Goal: Task Accomplishment & Management: Manage account settings

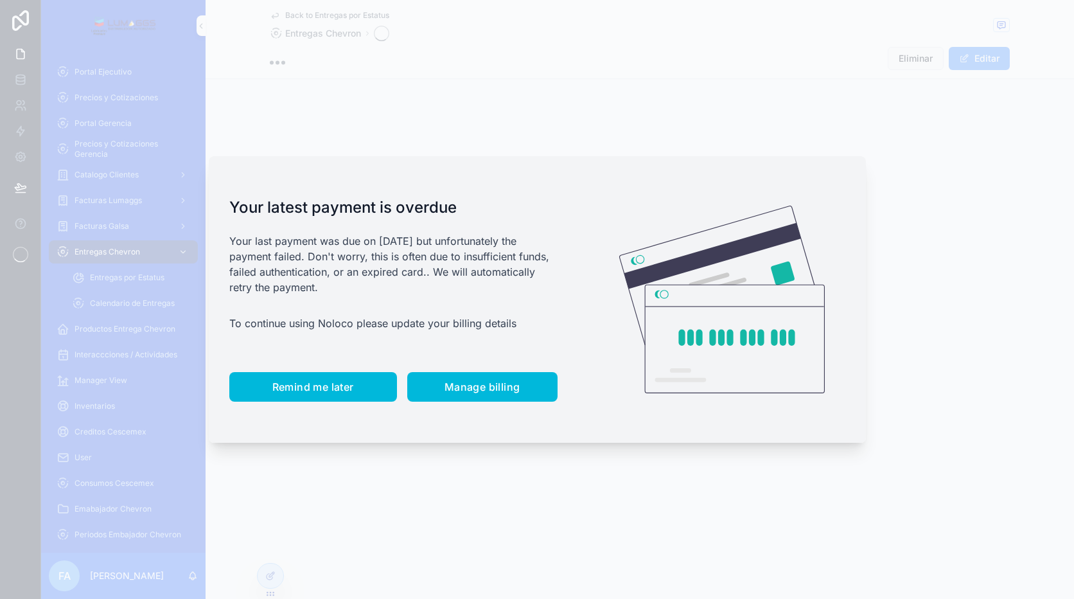
click at [332, 393] on span "Remind me later" at bounding box center [313, 386] width 82 height 13
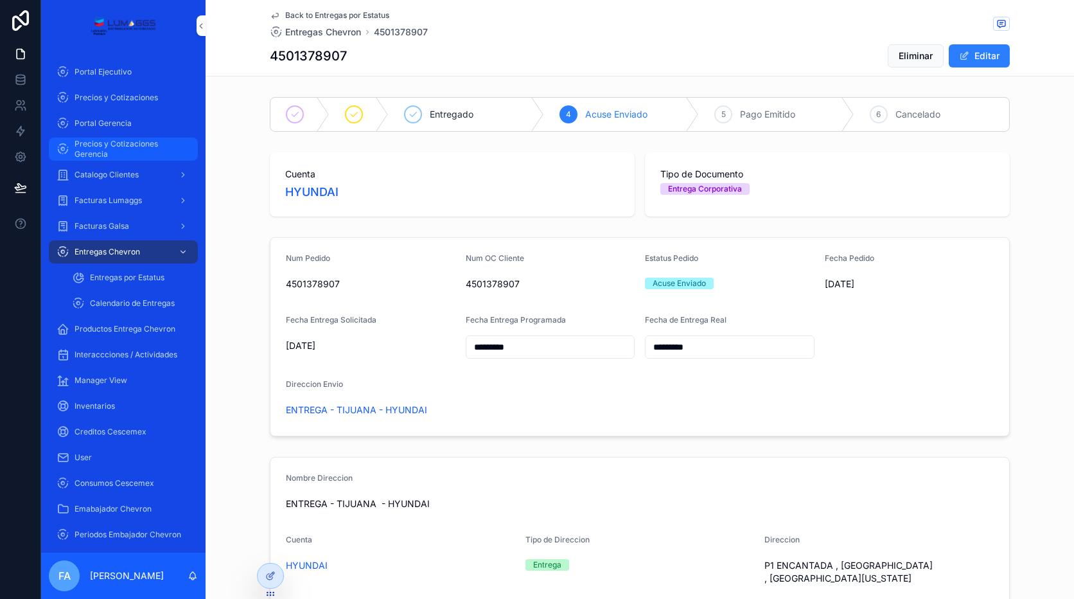
click at [121, 146] on span "Precios y Cotizaciones Gerencia" at bounding box center [130, 149] width 111 height 21
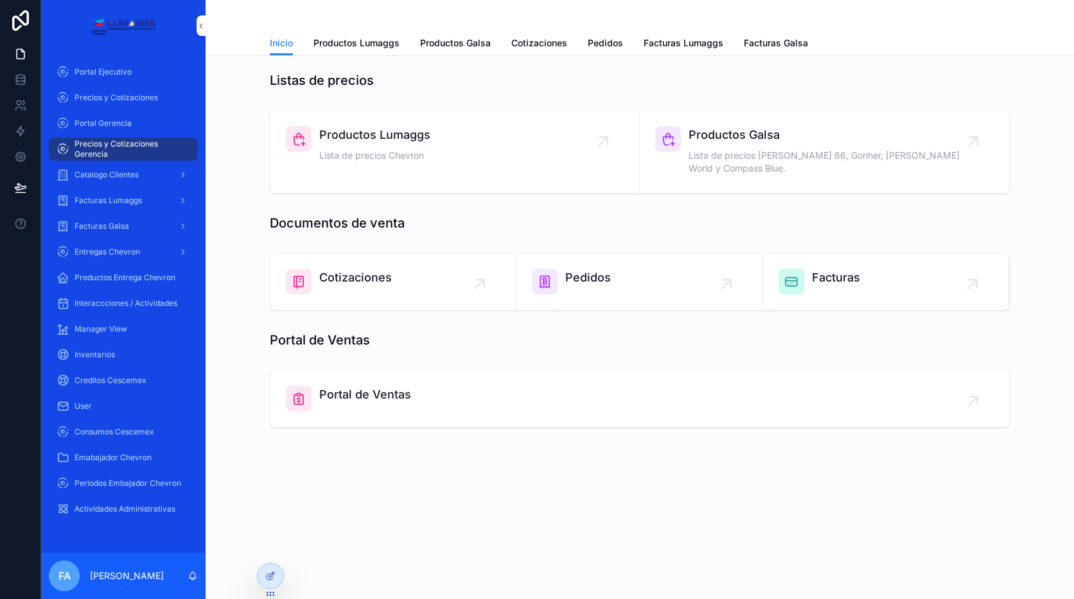
click at [623, 269] on div "Pedidos" at bounding box center [639, 282] width 215 height 26
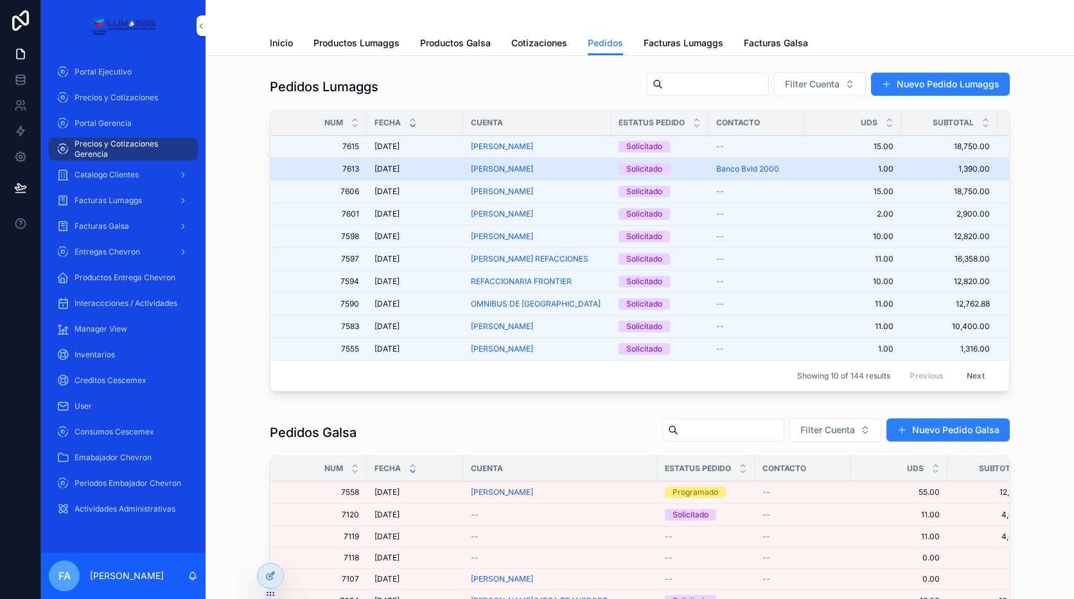
click at [400, 166] on span "[DATE]" at bounding box center [387, 169] width 25 height 10
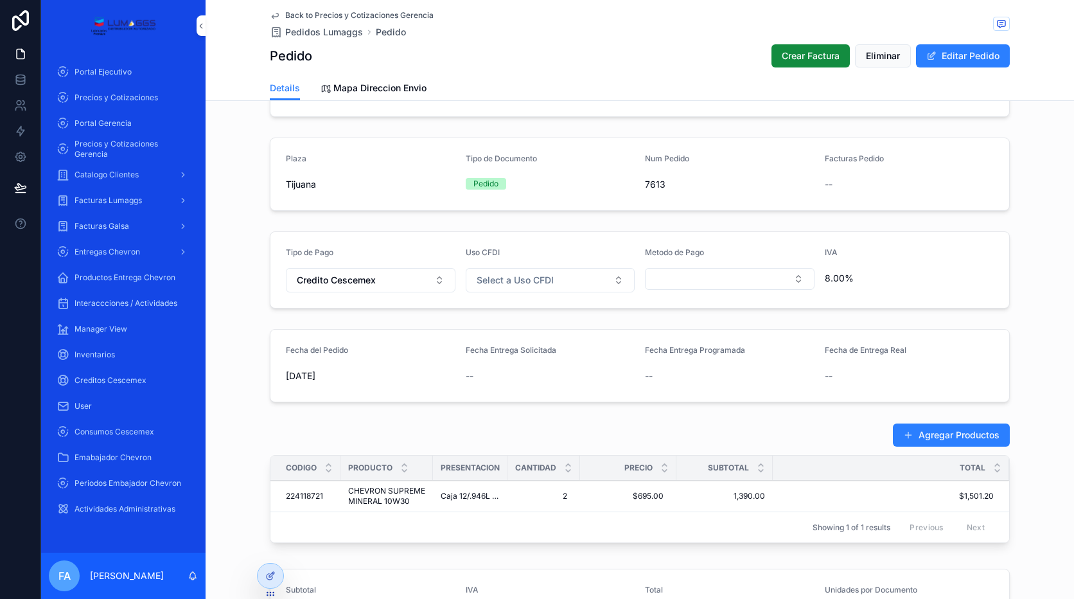
scroll to position [135, 0]
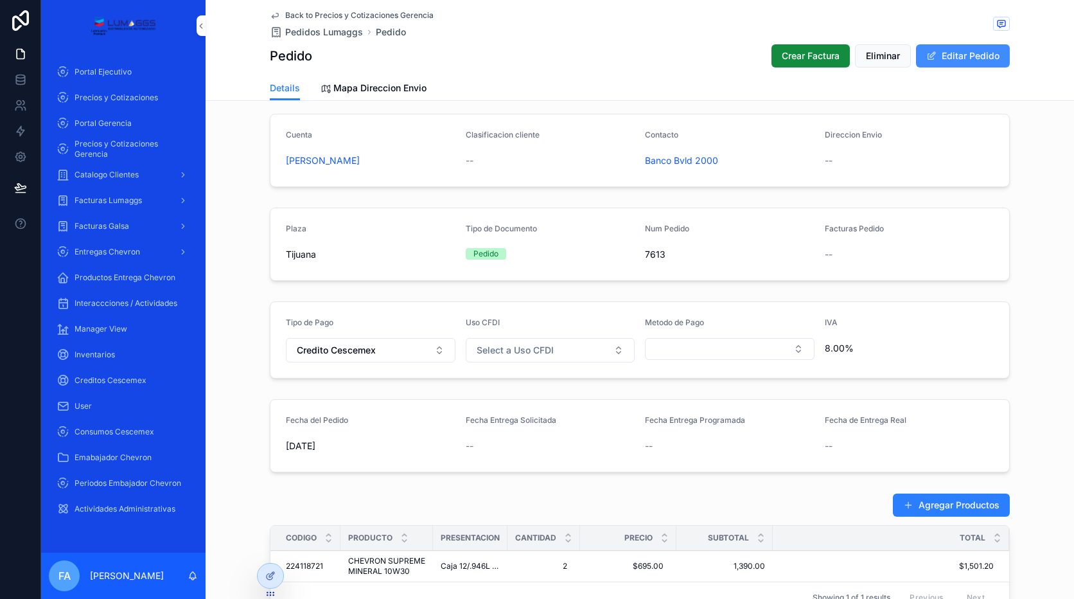
click at [948, 59] on button "Editar Pedido" at bounding box center [963, 55] width 94 height 23
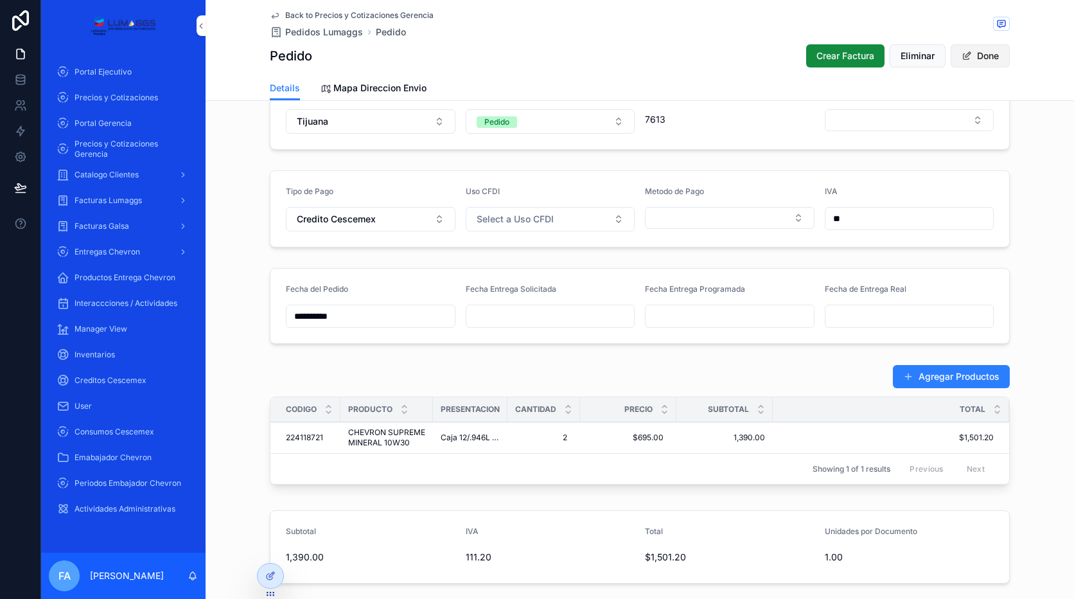
click at [987, 53] on button "Done" at bounding box center [980, 55] width 59 height 23
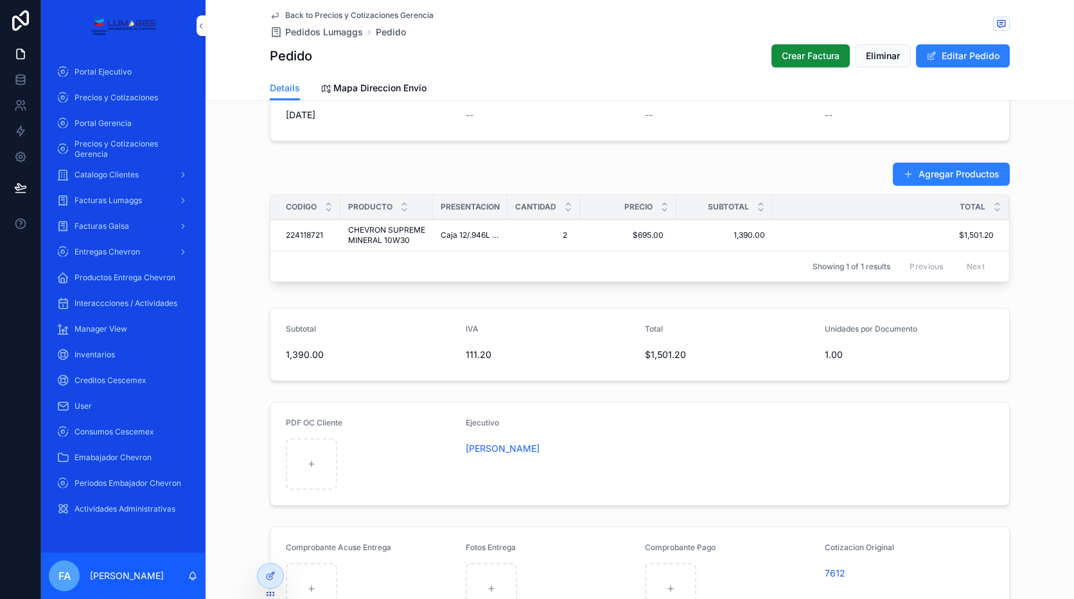
scroll to position [585, 0]
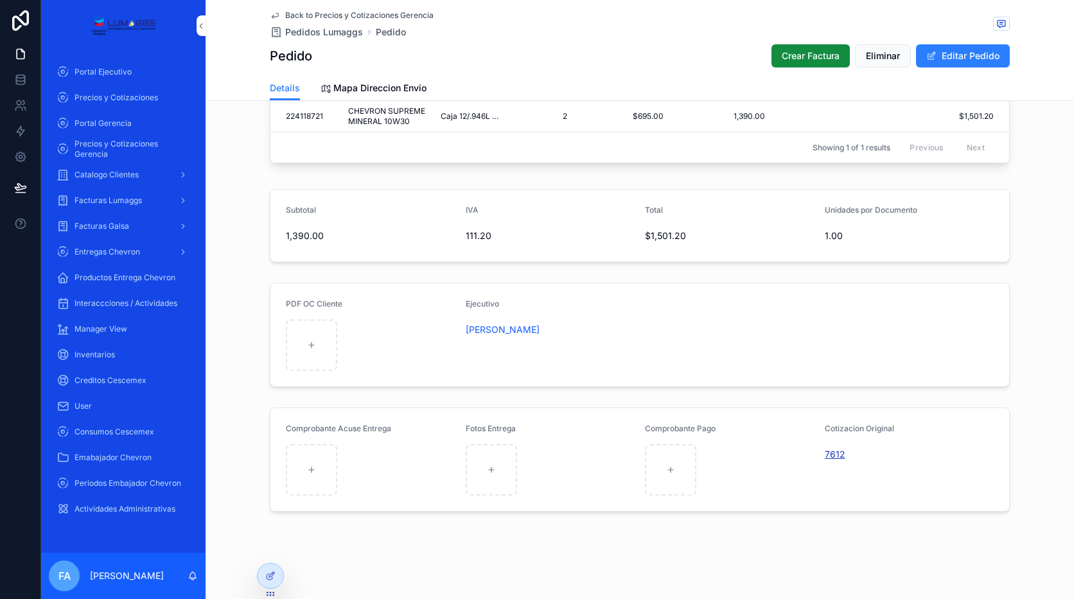
click at [826, 457] on span "7612" at bounding box center [835, 454] width 21 height 13
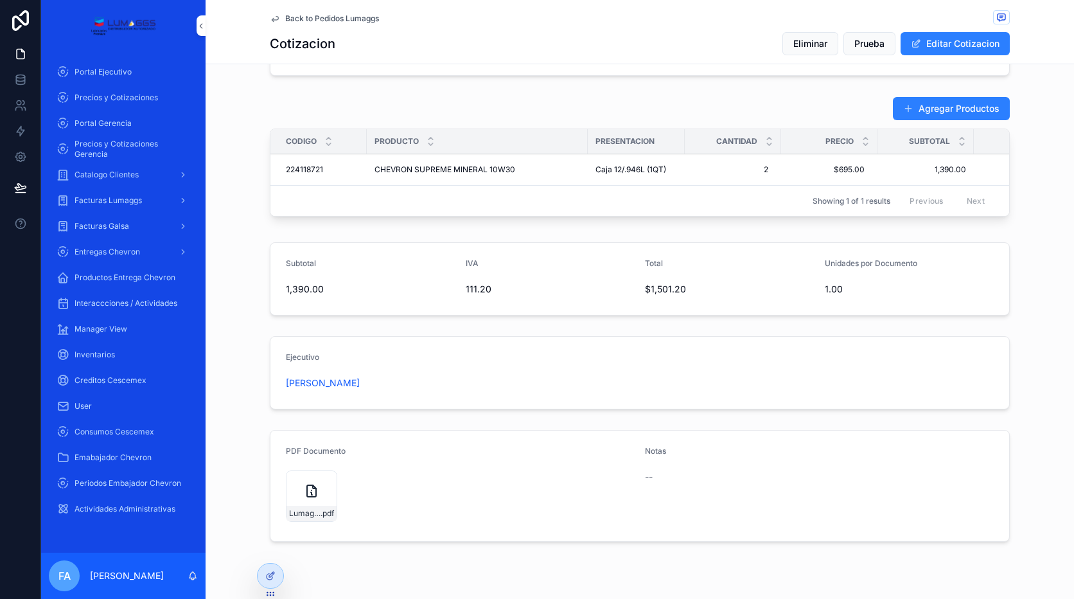
scroll to position [459, 0]
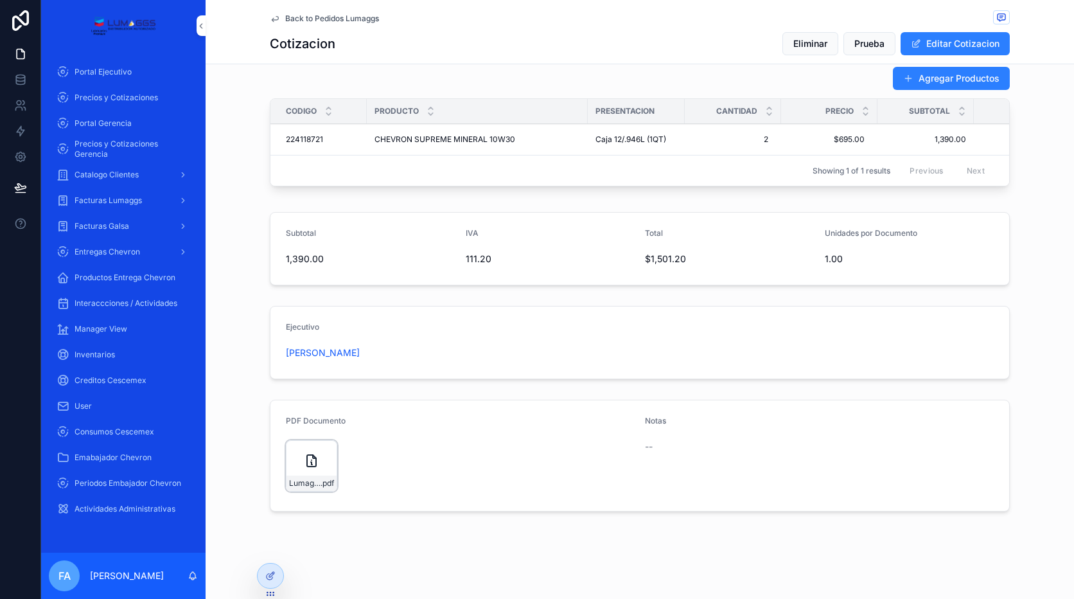
click at [0, 0] on icon "scrollable content" at bounding box center [0, 0] width 0 height 0
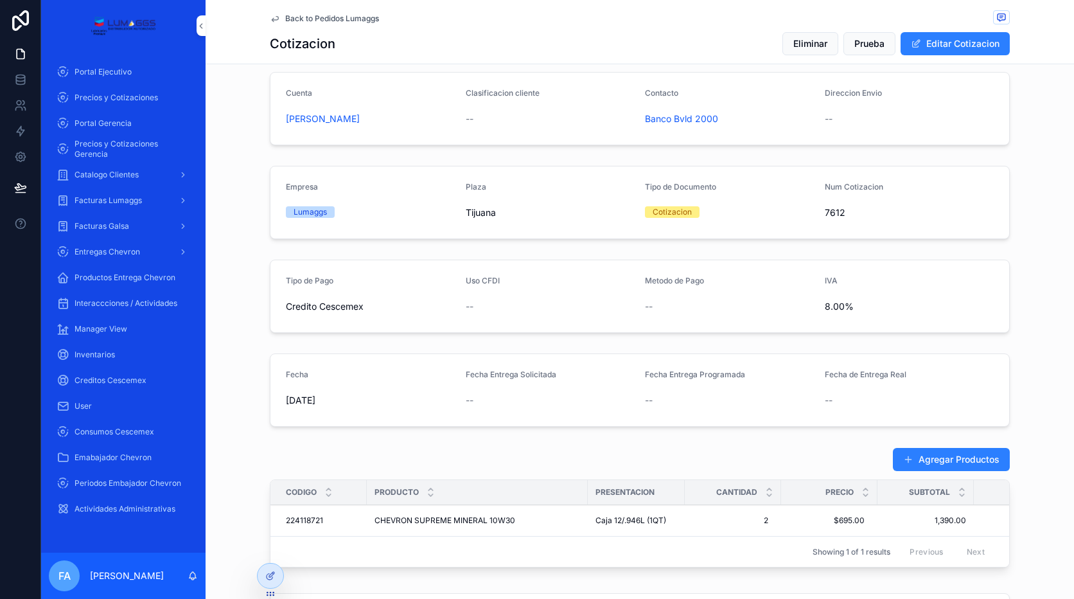
scroll to position [0, 0]
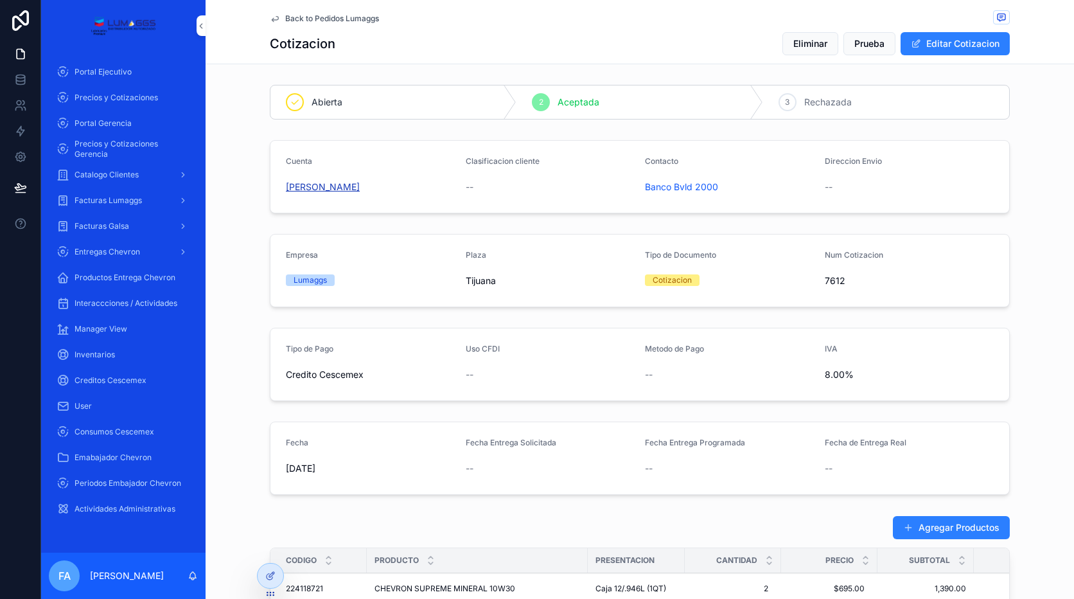
click at [360, 186] on span "[PERSON_NAME]" at bounding box center [323, 187] width 74 height 13
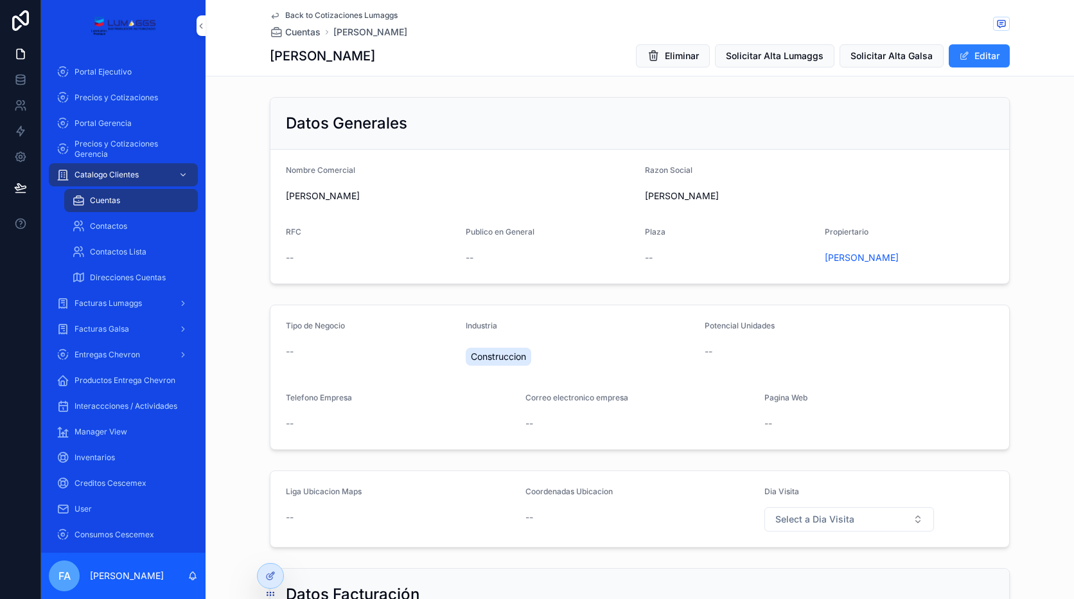
click at [315, 13] on span "Back to Cotizaciones Lumaggs" at bounding box center [341, 15] width 112 height 10
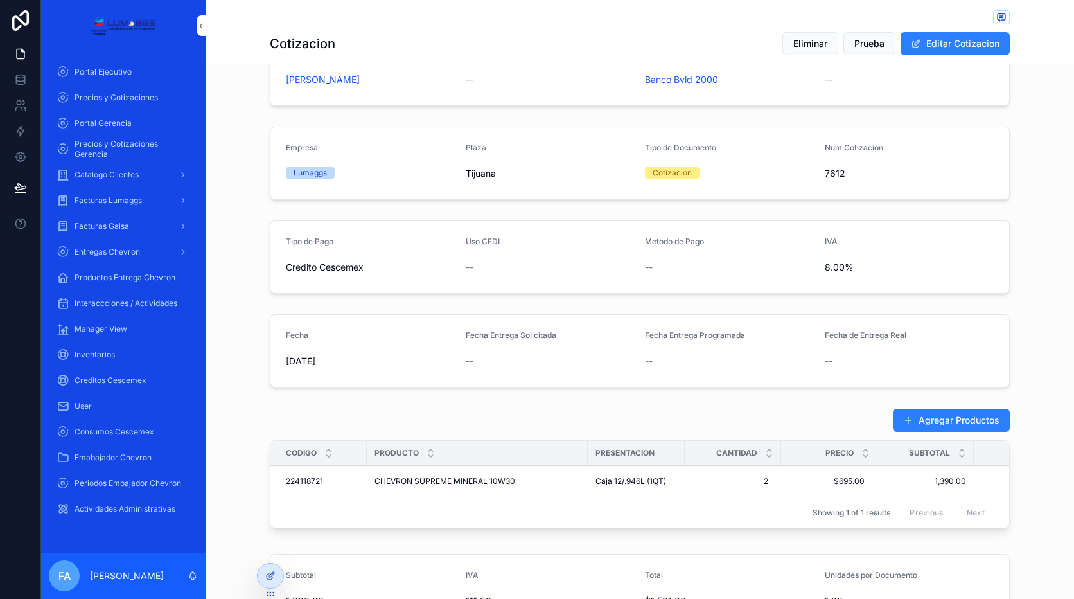
scroll to position [129, 0]
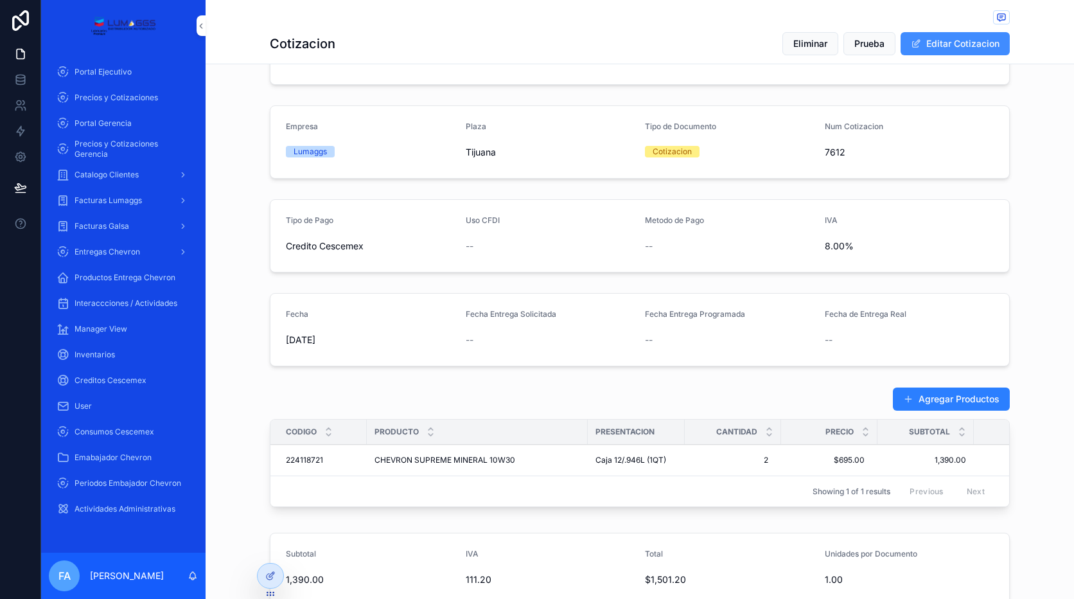
click at [941, 32] on button "Editar Cotizacion" at bounding box center [955, 43] width 109 height 23
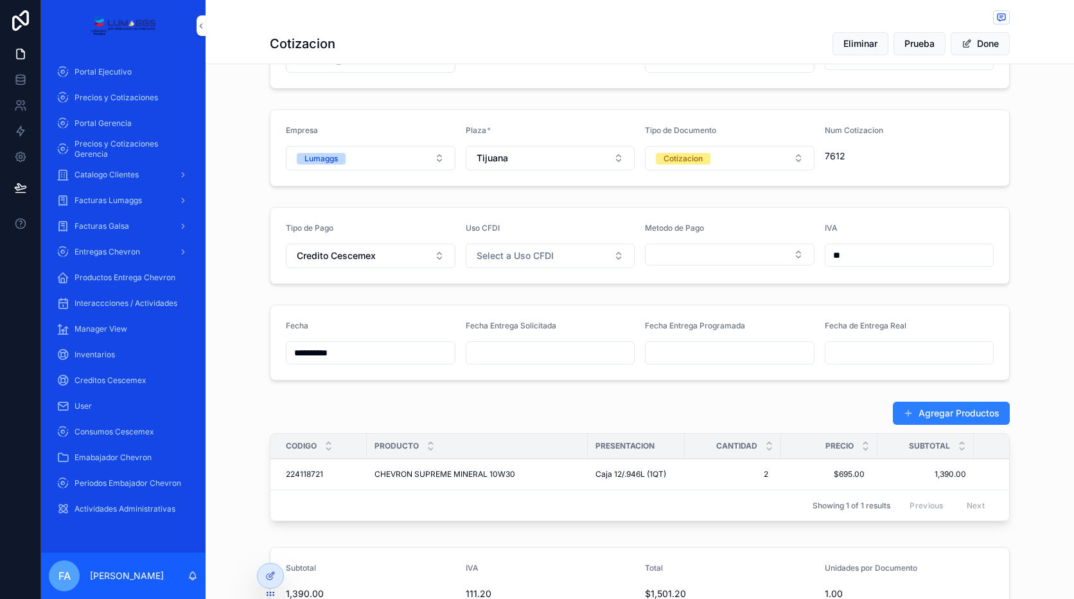
click at [522, 351] on input "scrollable content" at bounding box center [550, 353] width 168 height 18
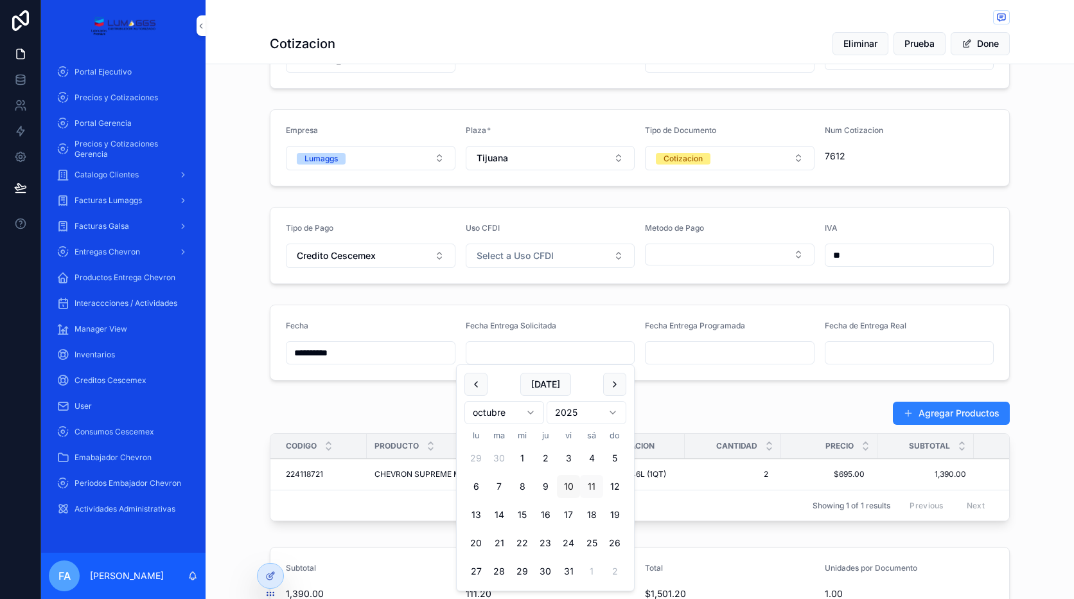
click at [566, 489] on button "10" at bounding box center [568, 486] width 23 height 23
type input "**********"
click at [714, 346] on input "scrollable content" at bounding box center [730, 353] width 168 height 18
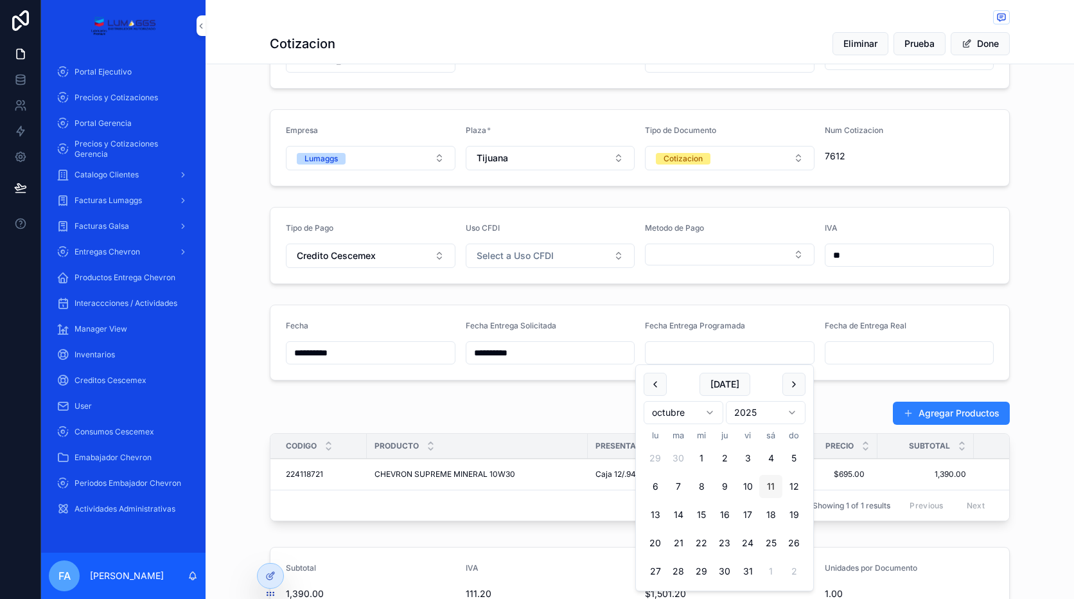
click at [768, 479] on button "11" at bounding box center [770, 486] width 23 height 23
type input "**********"
click at [851, 407] on div "Agregar Productos" at bounding box center [640, 413] width 740 height 24
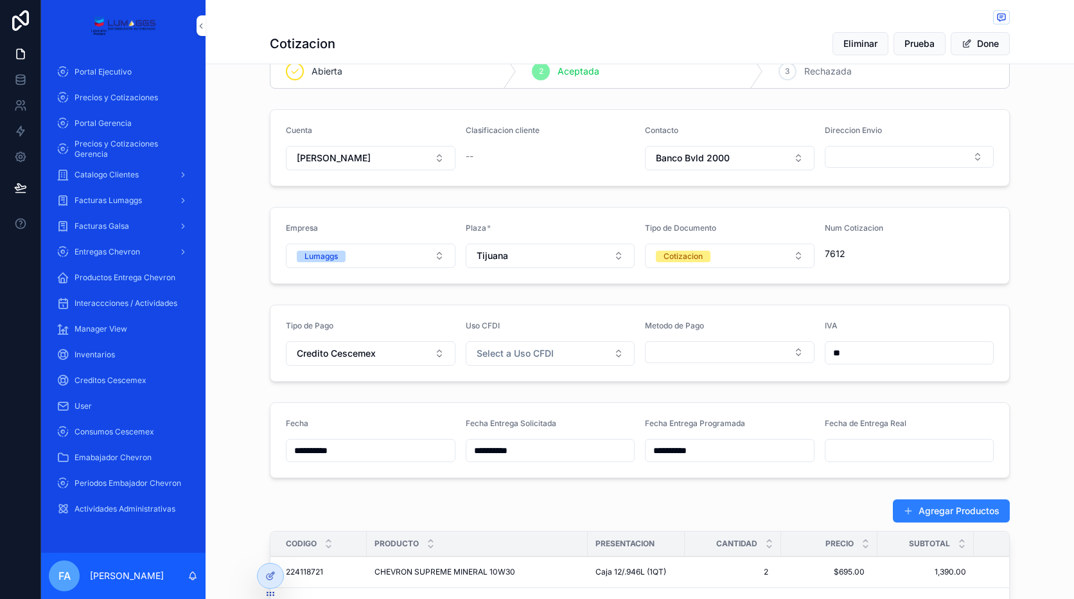
scroll to position [0, 0]
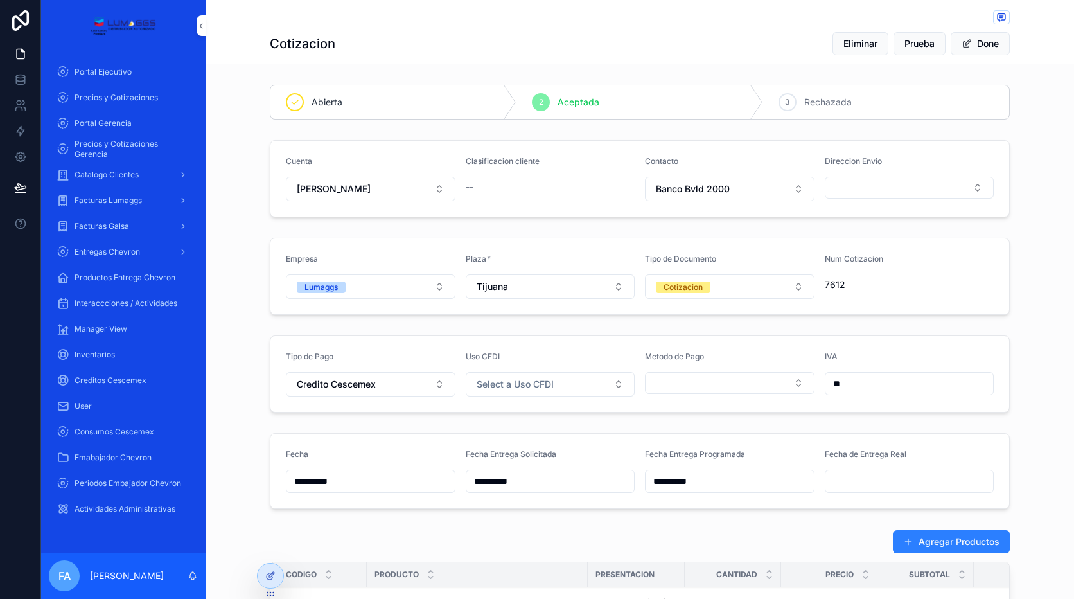
click at [363, 56] on div "Cotizacion Eliminar Prueba Done" at bounding box center [640, 32] width 740 height 64
click at [282, 46] on h1 "Cotizacion" at bounding box center [303, 44] width 66 height 18
click at [154, 146] on span "Precios y Cotizaciones Gerencia" at bounding box center [130, 149] width 111 height 21
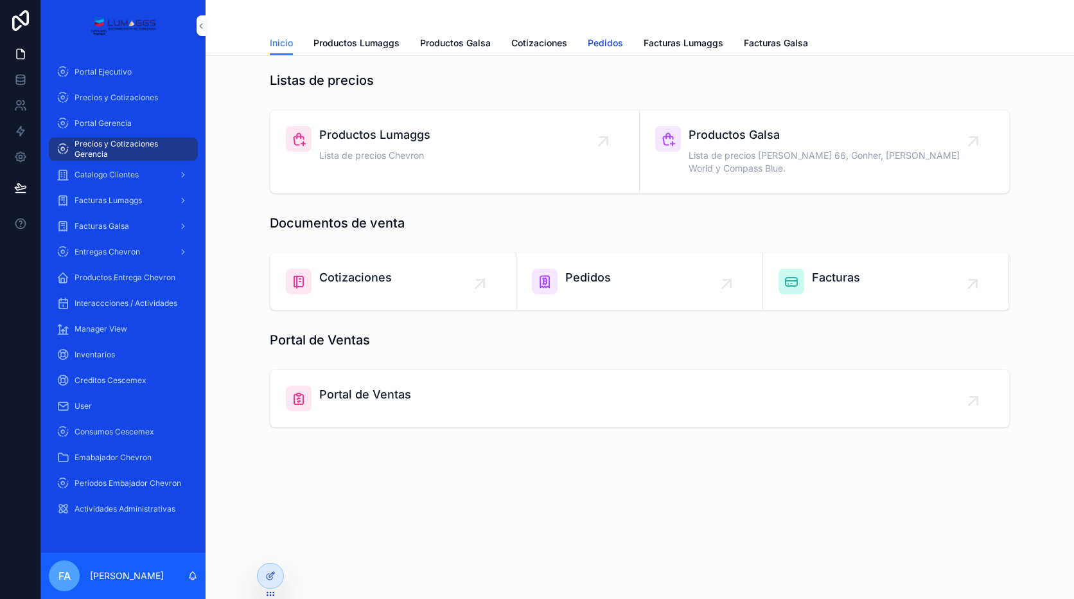
click at [604, 41] on span "Pedidos" at bounding box center [605, 43] width 35 height 13
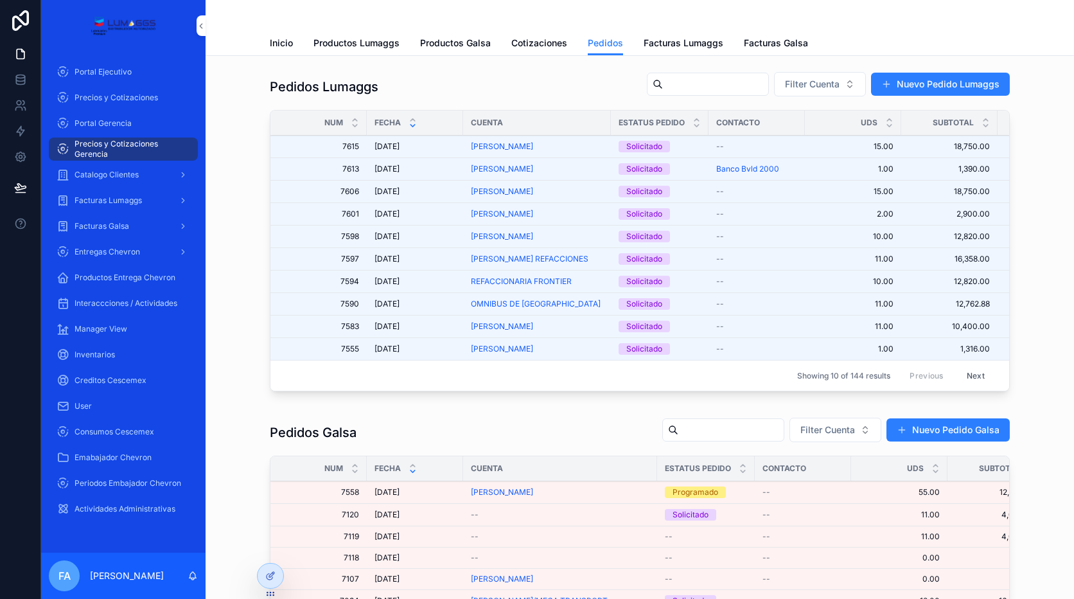
click at [381, 168] on span "[DATE]" at bounding box center [387, 169] width 25 height 10
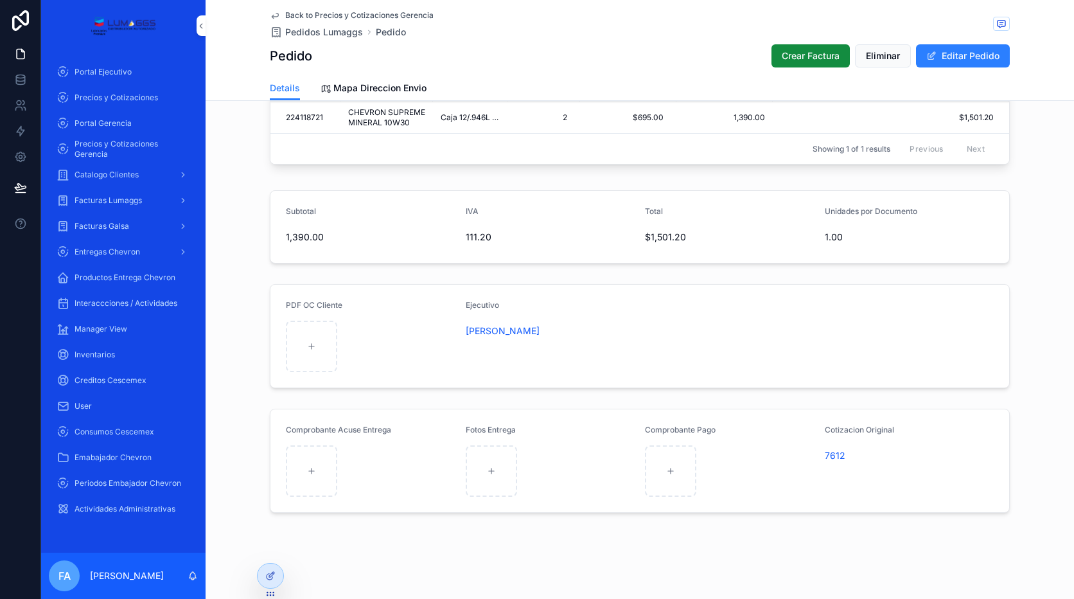
scroll to position [585, 0]
click at [333, 12] on span "Back to Precios y Cotizaciones Gerencia" at bounding box center [359, 15] width 148 height 10
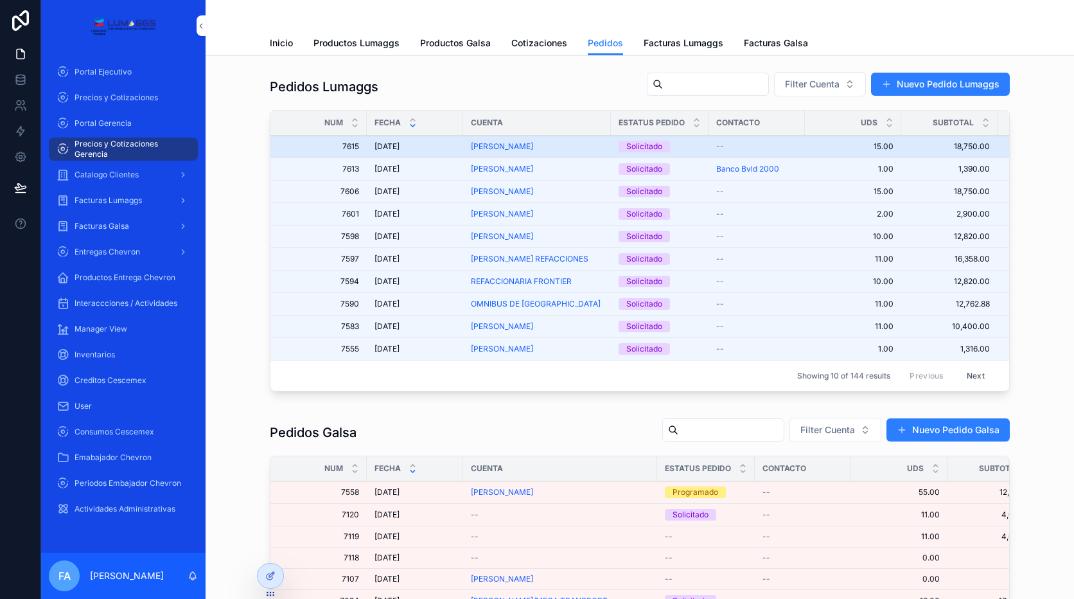
click at [394, 146] on span "[DATE]" at bounding box center [387, 146] width 25 height 10
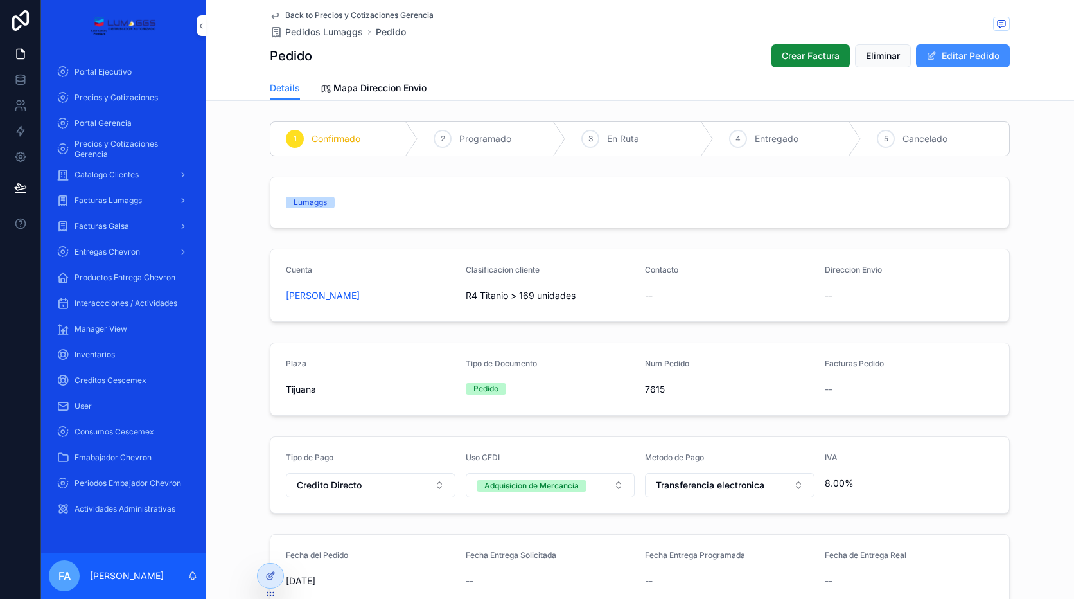
click at [975, 49] on button "Editar Pedido" at bounding box center [963, 55] width 94 height 23
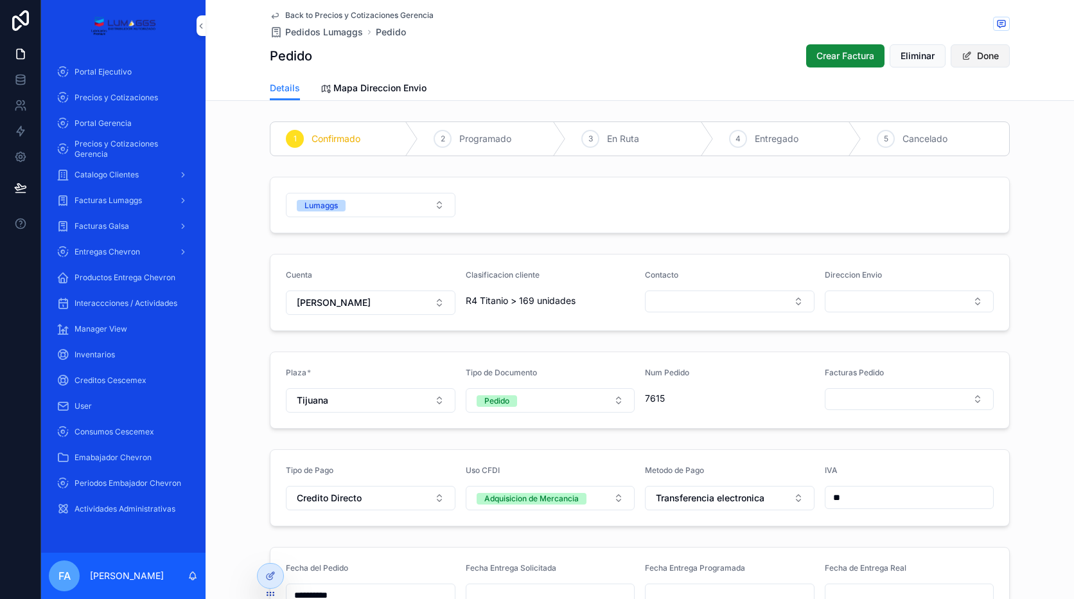
drag, startPoint x: 975, startPoint y: 51, endPoint x: 969, endPoint y: 78, distance: 27.6
click at [975, 52] on button "Done" at bounding box center [980, 55] width 59 height 23
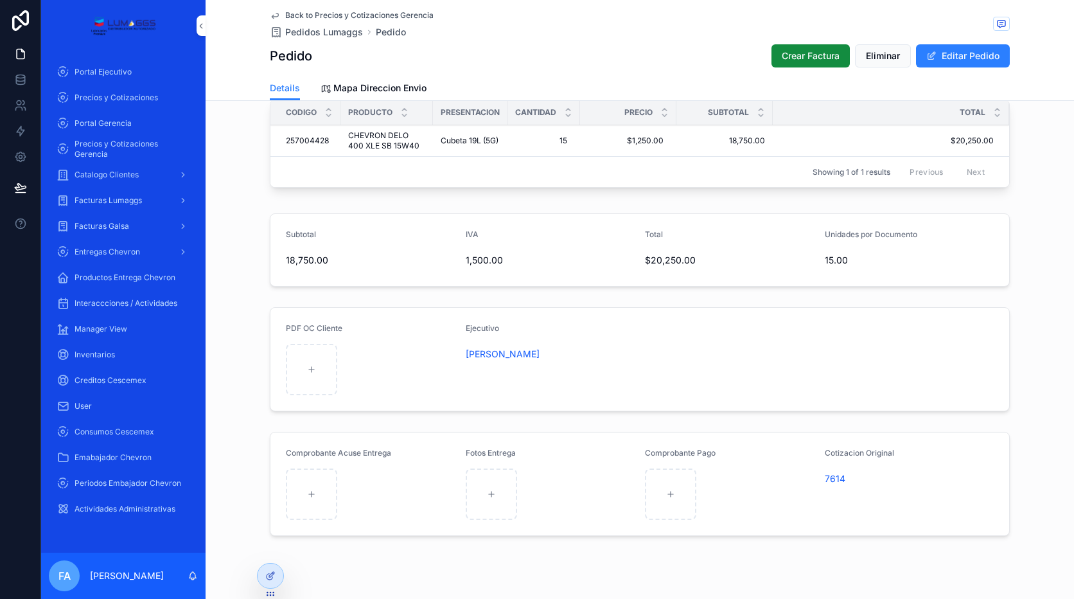
scroll to position [578, 0]
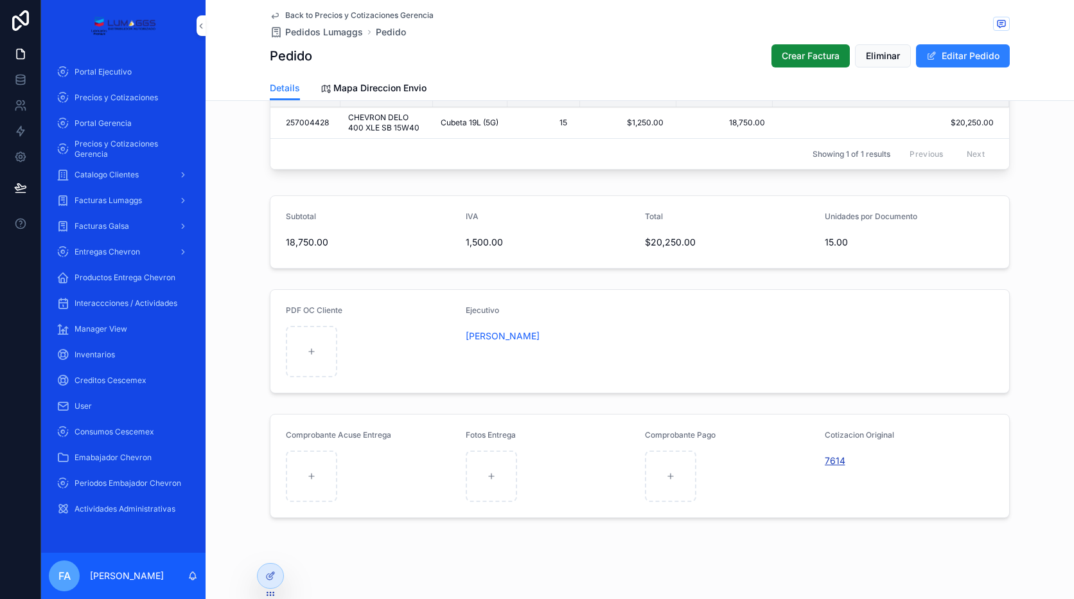
click at [828, 456] on span "7614" at bounding box center [835, 460] width 21 height 13
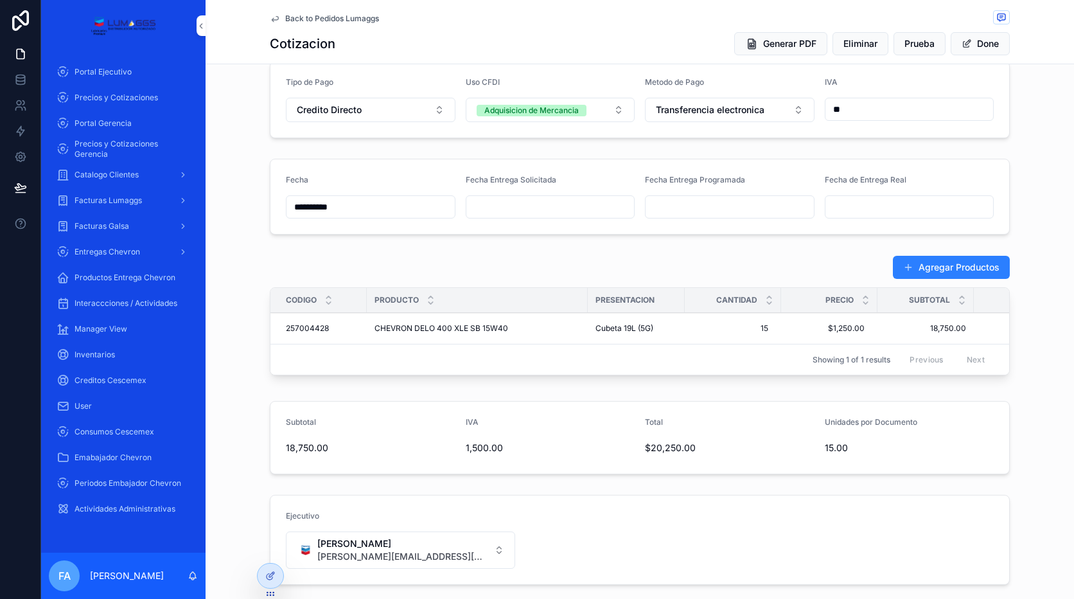
scroll to position [96, 0]
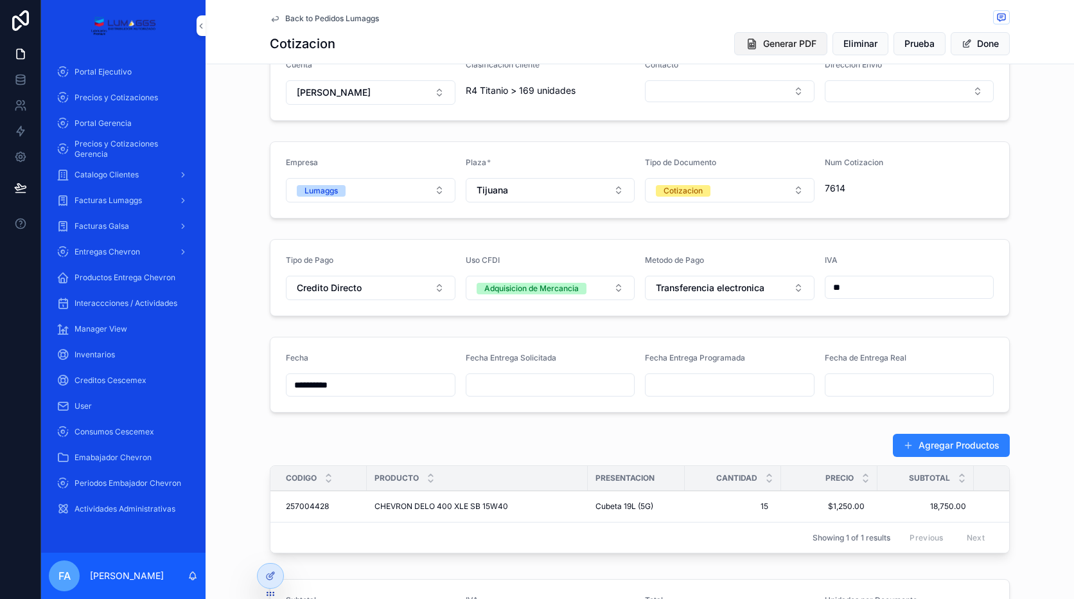
click at [781, 39] on span "Generar PDF" at bounding box center [789, 43] width 53 height 13
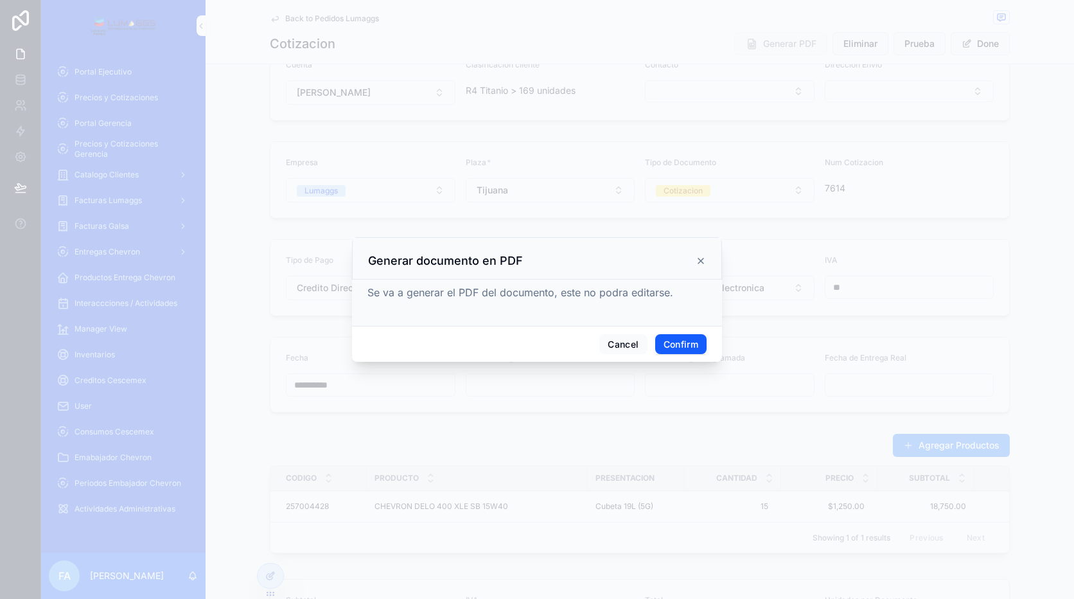
click at [677, 343] on button "Confirm" at bounding box center [680, 344] width 51 height 21
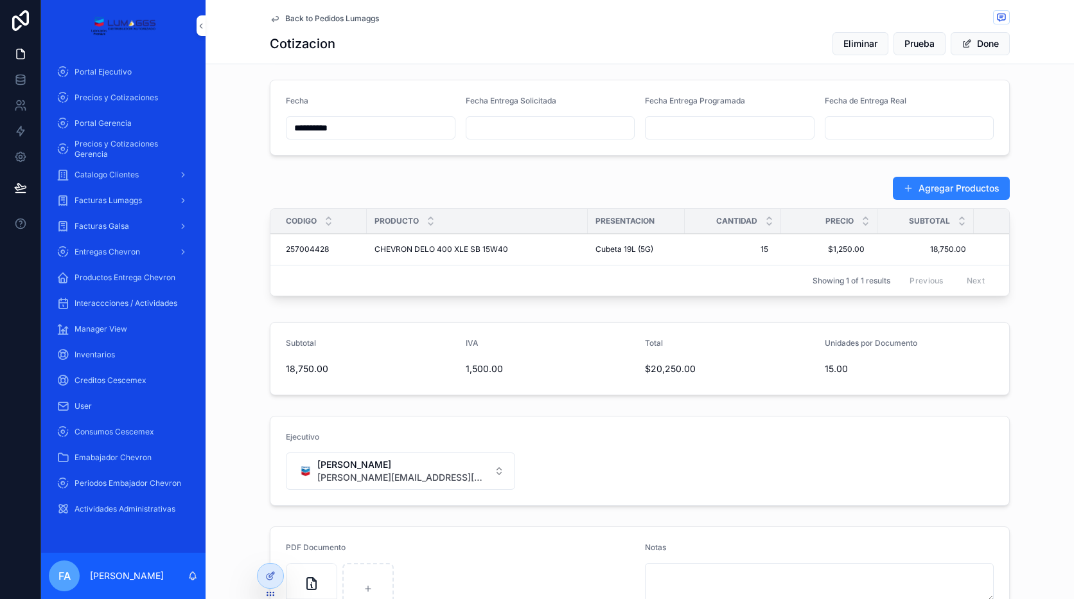
scroll to position [482, 0]
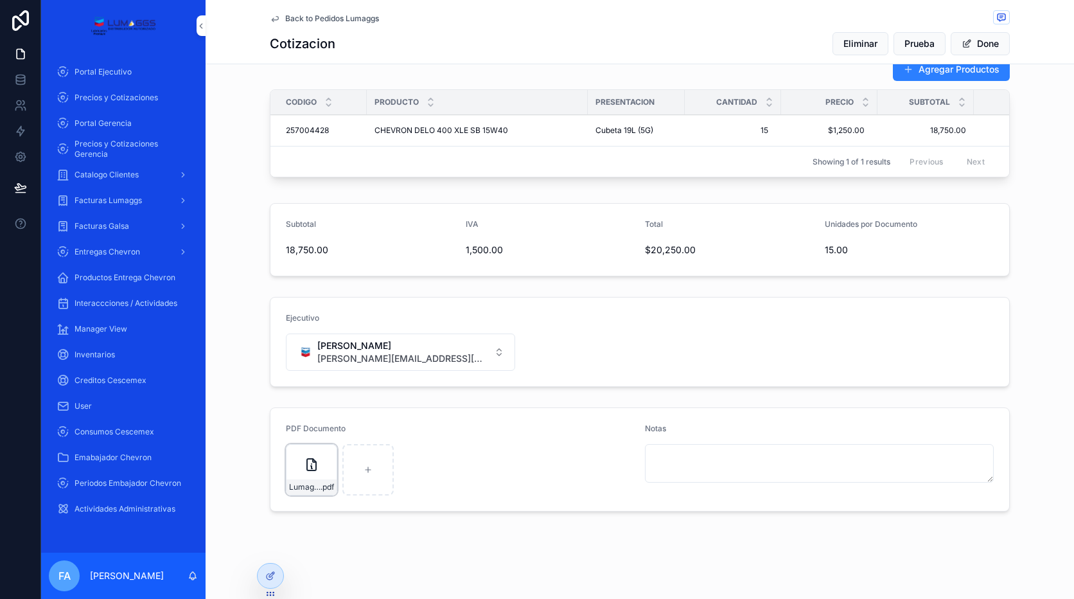
click at [0, 0] on icon "scrollable content" at bounding box center [0, 0] width 0 height 0
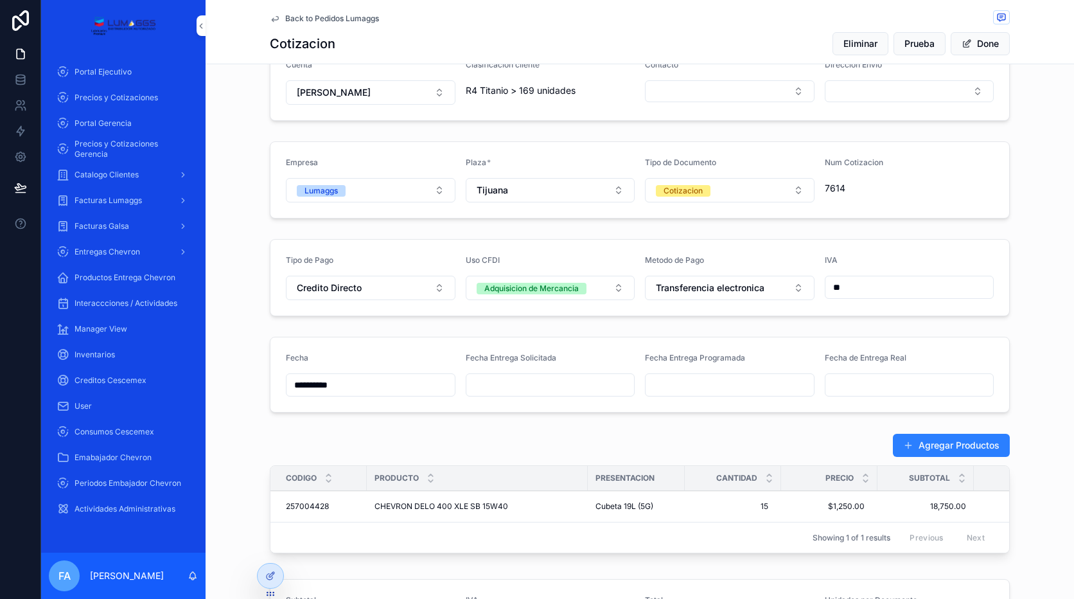
scroll to position [0, 0]
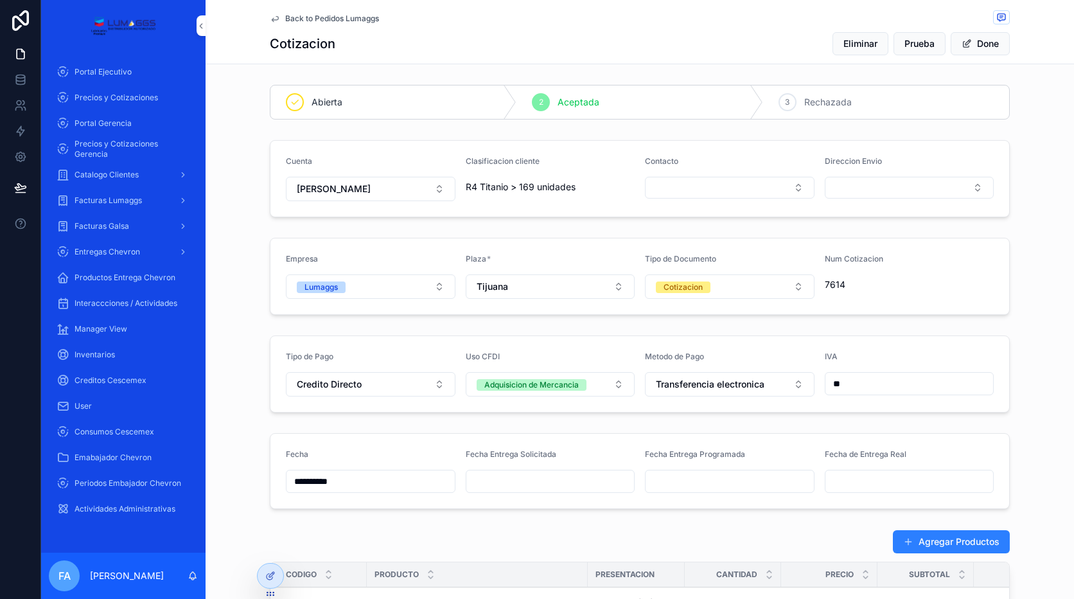
click at [466, 191] on span "R4 Titanio > 169 unidades" at bounding box center [521, 187] width 110 height 13
drag, startPoint x: 462, startPoint y: 190, endPoint x: 582, endPoint y: 190, distance: 120.1
click at [582, 190] on div "R4 Titanio > 169 unidades" at bounding box center [551, 187] width 170 height 13
copy span "R4 Titanio > 169 unidades"
click at [127, 94] on span "Precios y Cotizaciones" at bounding box center [117, 98] width 84 height 10
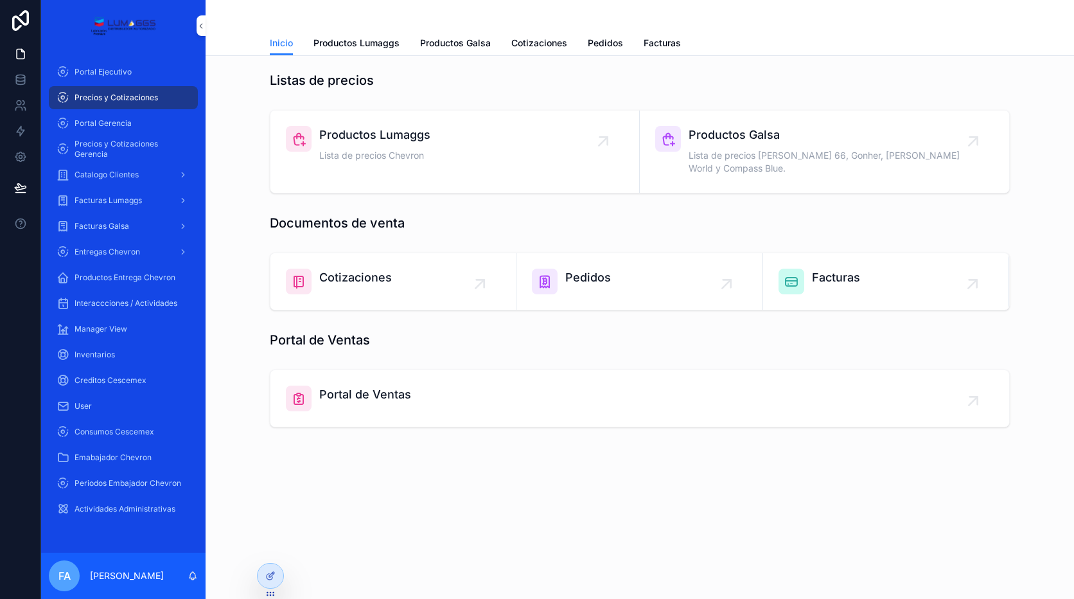
click at [607, 137] on icon "scrollable content" at bounding box center [603, 141] width 8 height 8
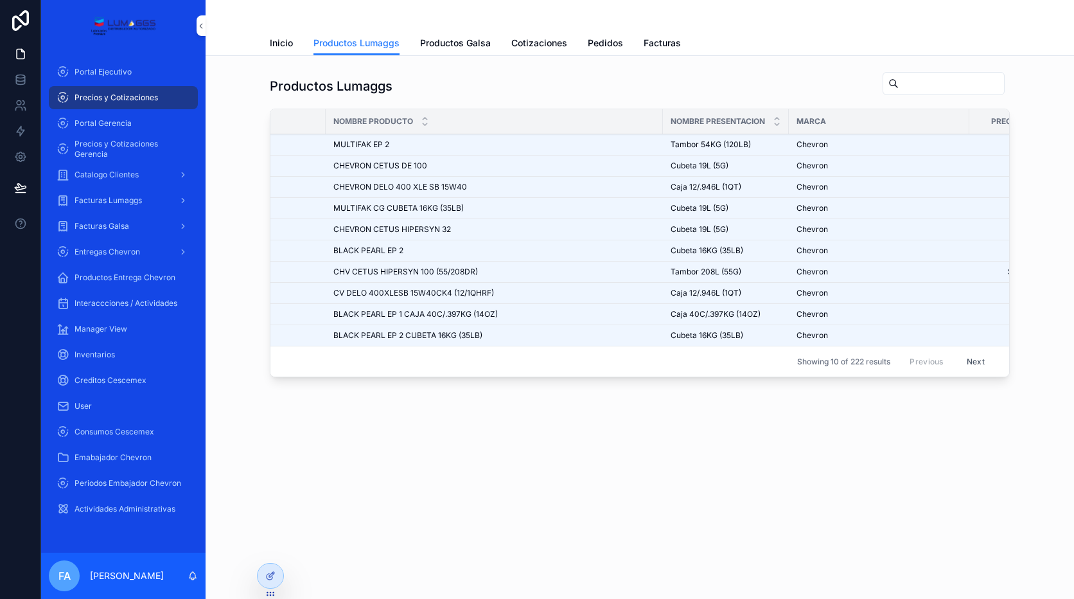
scroll to position [0, 136]
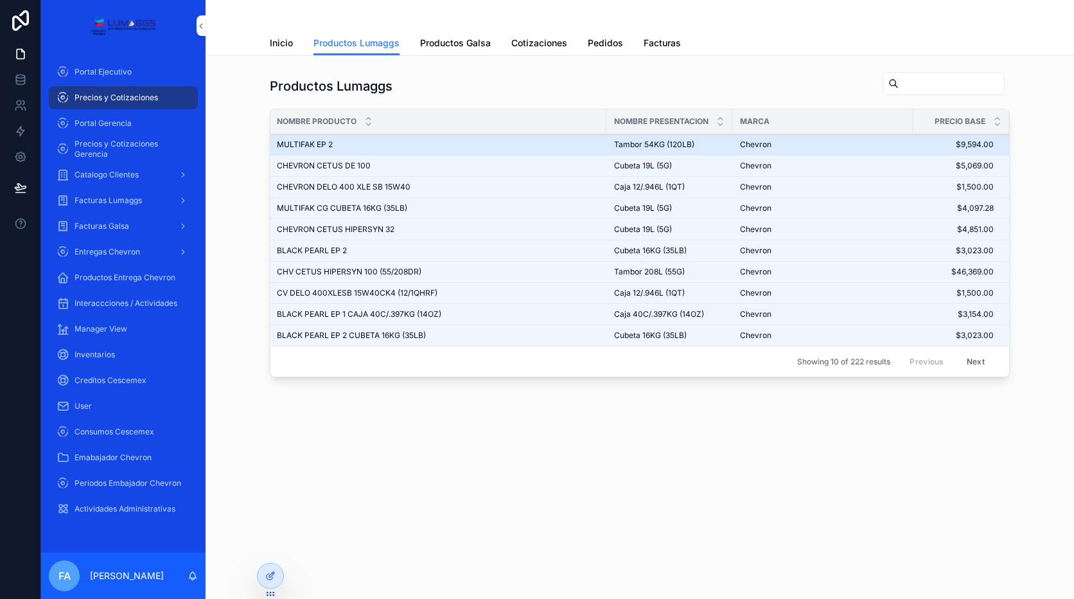
click at [378, 152] on td "MULTIFAK EP 2 MULTIFAK EP 2" at bounding box center [437, 144] width 337 height 21
click at [378, 150] on td "MULTIFAK EP 2 MULTIFAK EP 2" at bounding box center [437, 144] width 337 height 21
drag, startPoint x: 378, startPoint y: 150, endPoint x: 307, endPoint y: 143, distance: 71.6
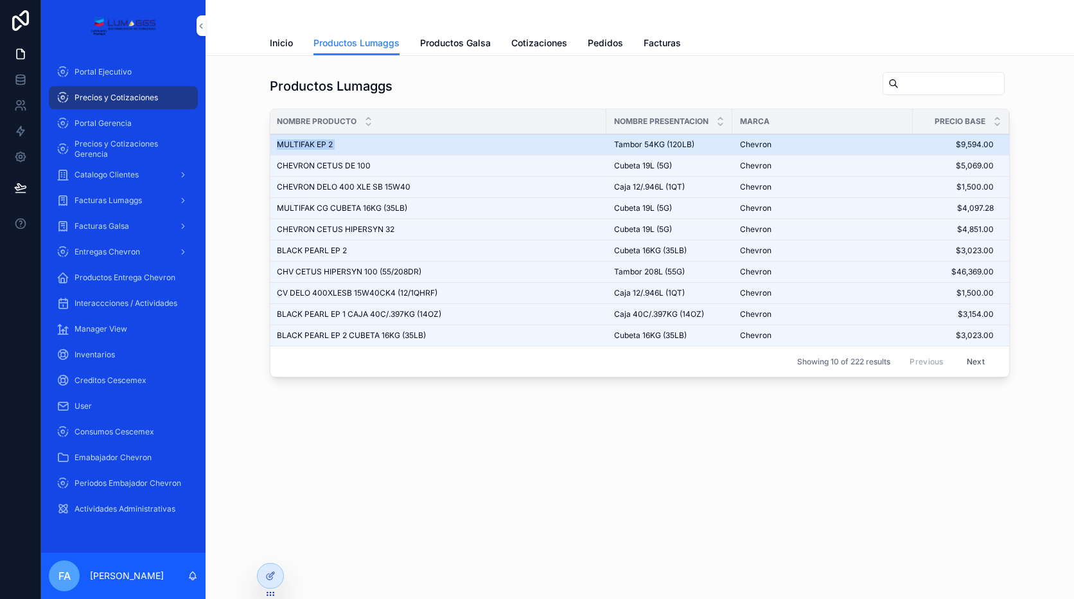
click at [307, 143] on span "MULTIFAK EP 2" at bounding box center [305, 144] width 56 height 10
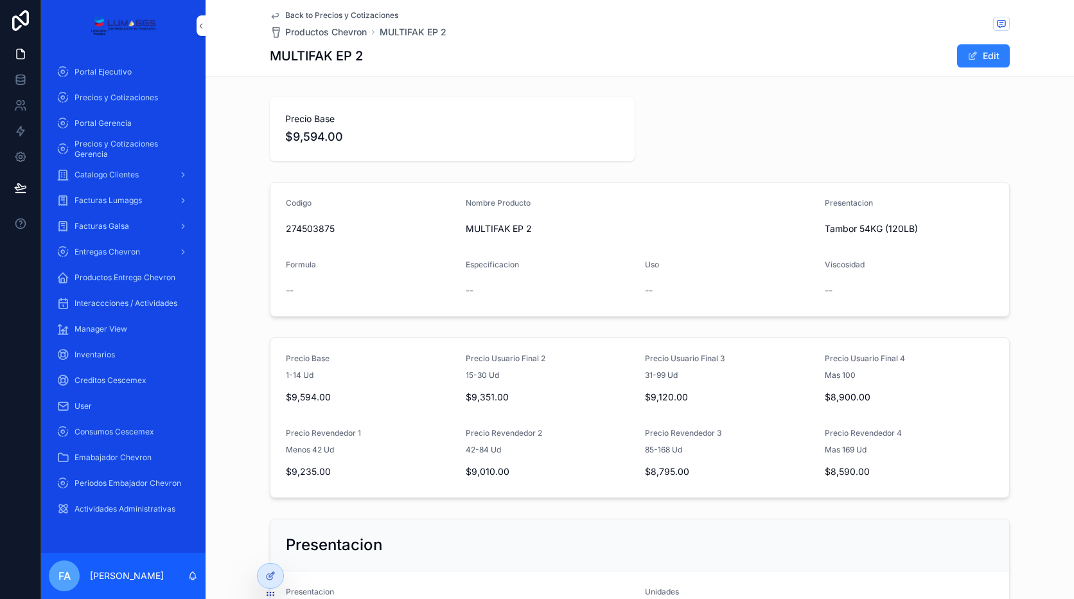
click at [317, 14] on span "Back to Precios y Cotizaciones" at bounding box center [341, 15] width 113 height 10
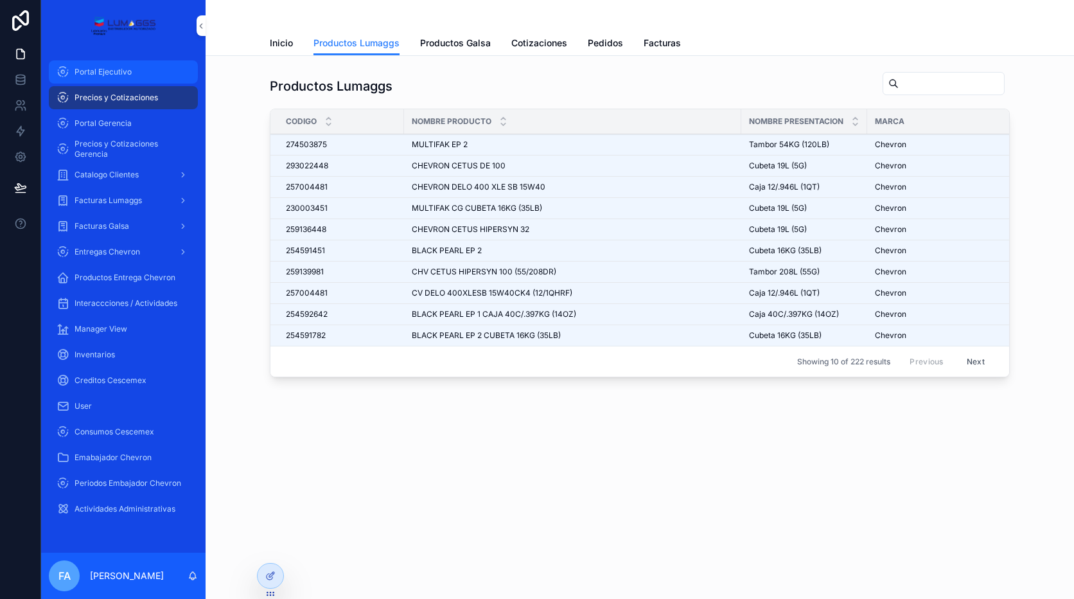
click at [103, 80] on div "Portal Ejecutivo" at bounding box center [124, 72] width 134 height 21
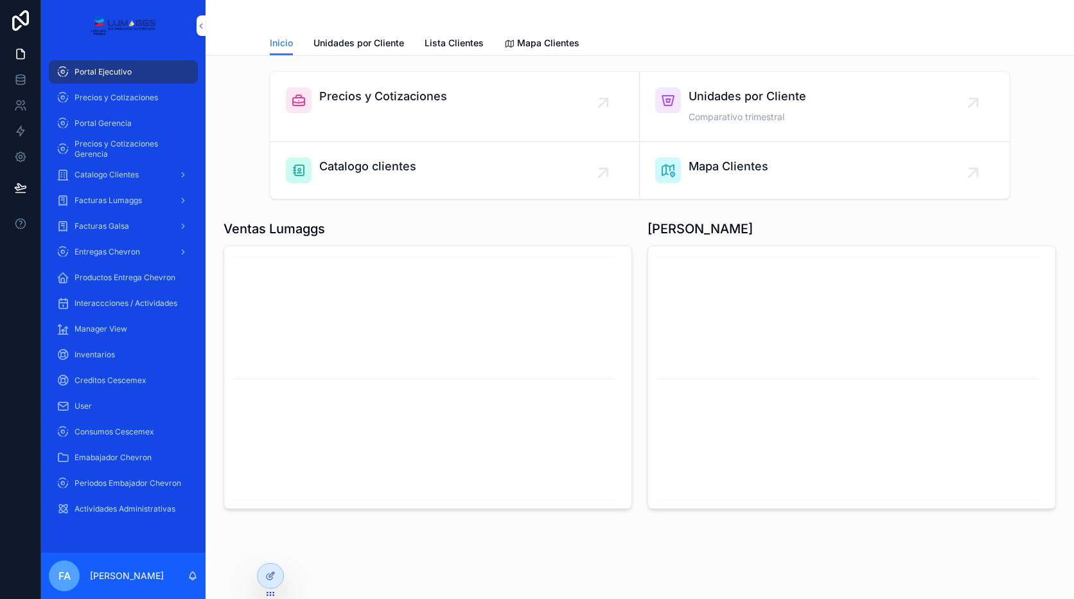
click at [889, 100] on div "Unidades por Cliente Comparativo trimestral" at bounding box center [824, 106] width 339 height 39
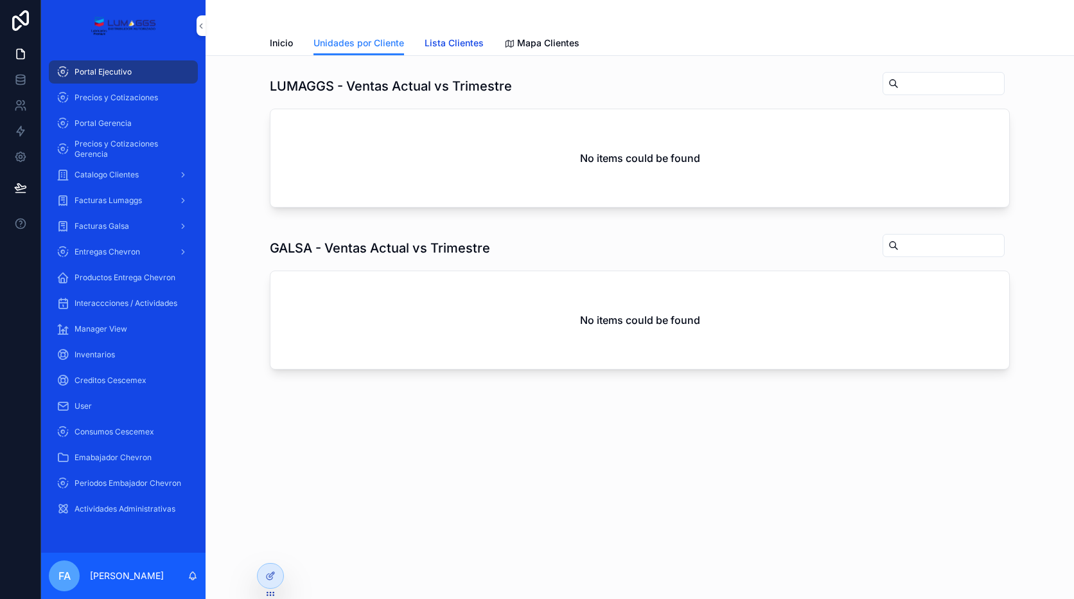
click at [439, 36] on link "Lista Clientes" at bounding box center [454, 44] width 59 height 26
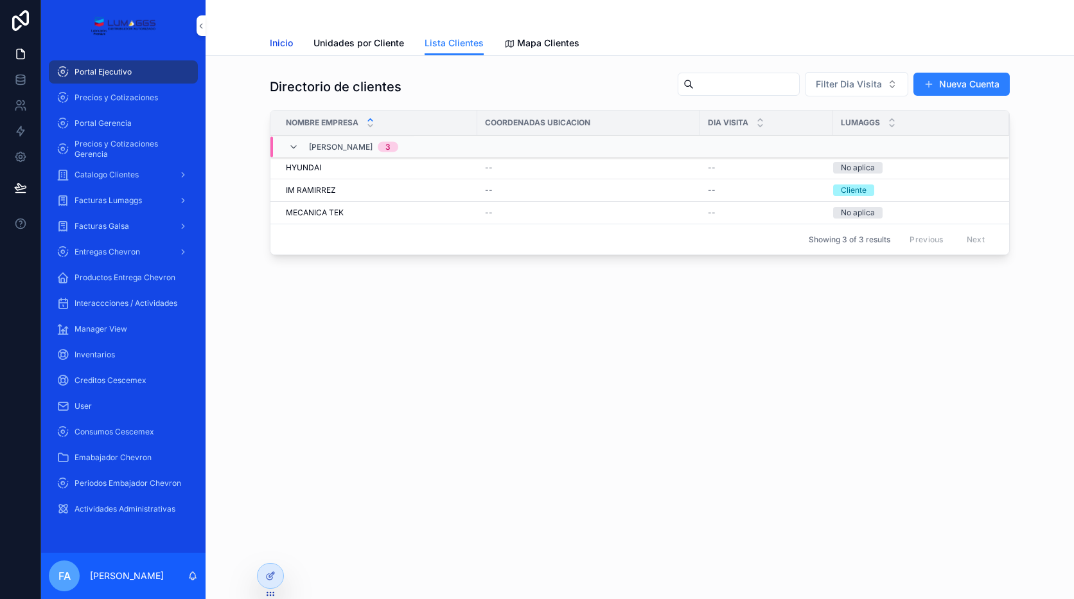
click at [287, 38] on span "Inicio" at bounding box center [281, 43] width 23 height 13
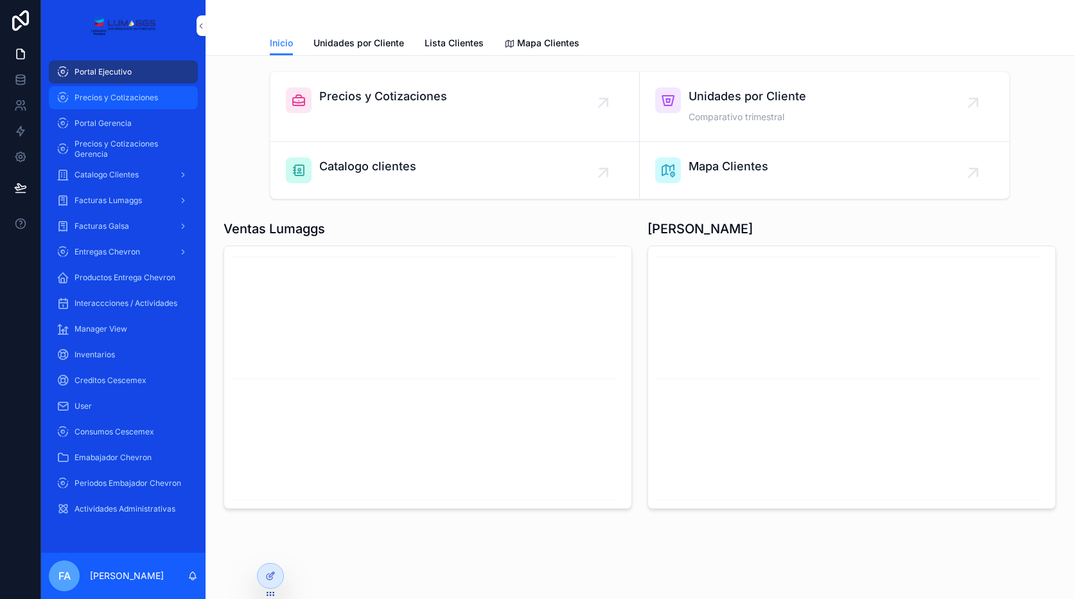
click at [145, 104] on div "Precios y Cotizaciones" at bounding box center [124, 97] width 134 height 21
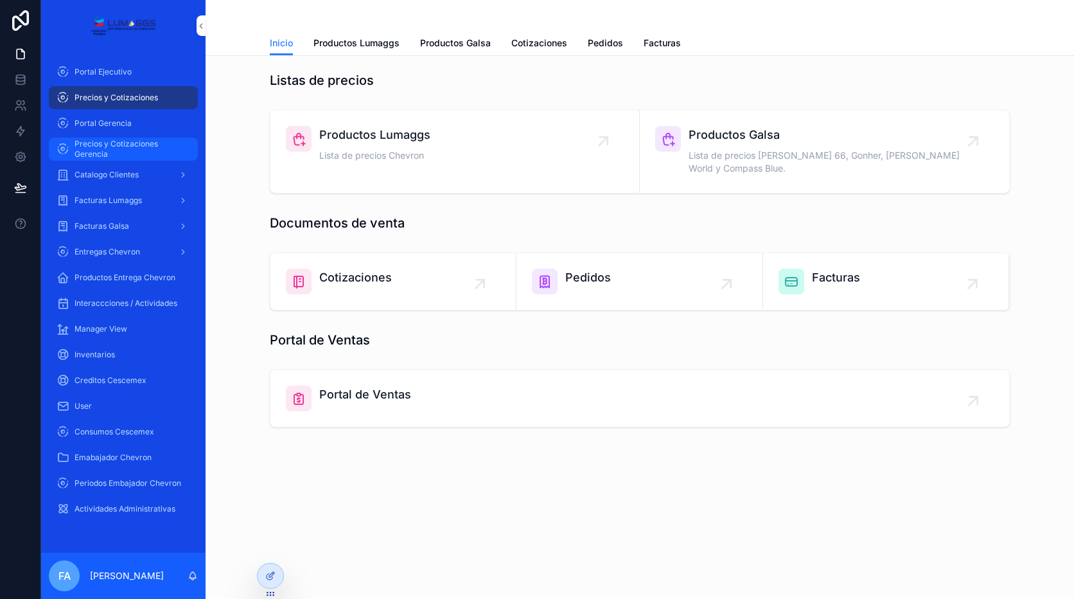
click at [123, 138] on link "Precios y Cotizaciones Gerencia" at bounding box center [123, 148] width 149 height 23
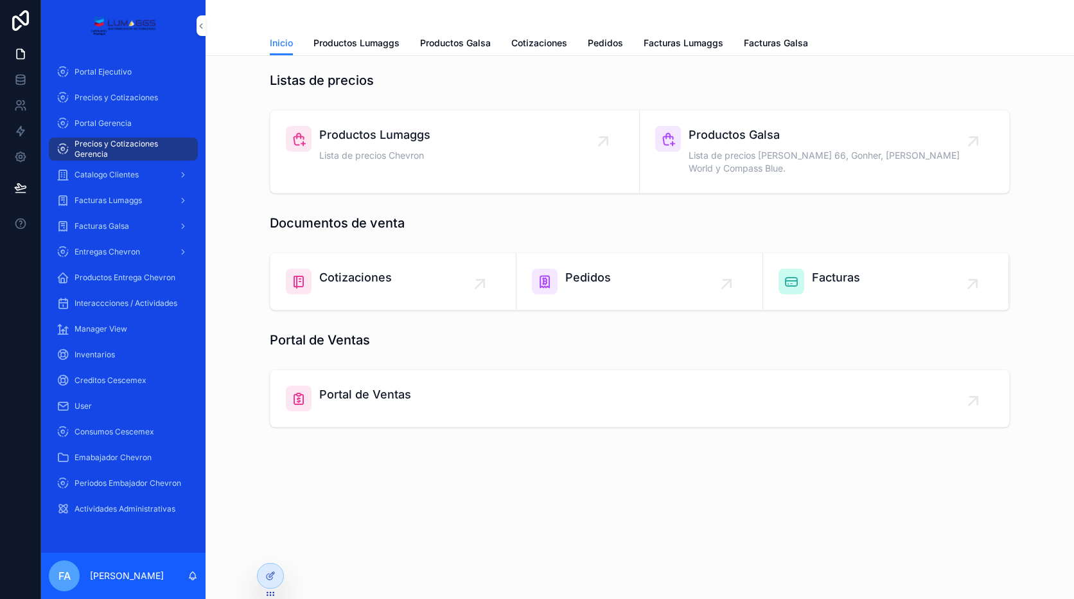
click at [592, 136] on div "Productos Lumaggs Lista de precios Chevron" at bounding box center [455, 145] width 338 height 39
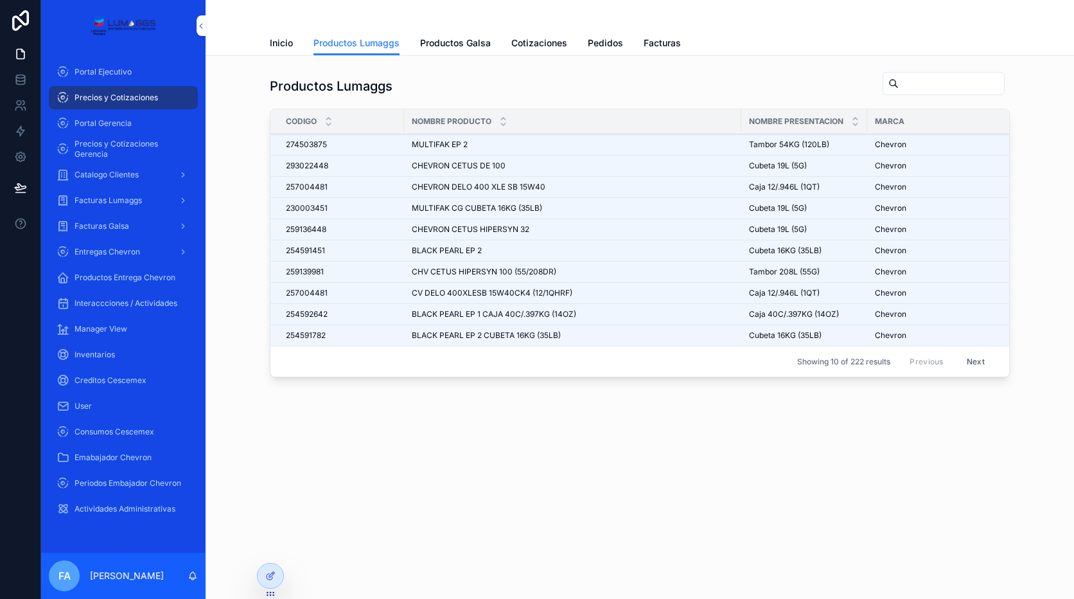
click at [909, 84] on input "scrollable content" at bounding box center [951, 84] width 105 height 18
click at [913, 76] on input "scrollable content" at bounding box center [951, 84] width 105 height 18
paste input "*********"
type input "*********"
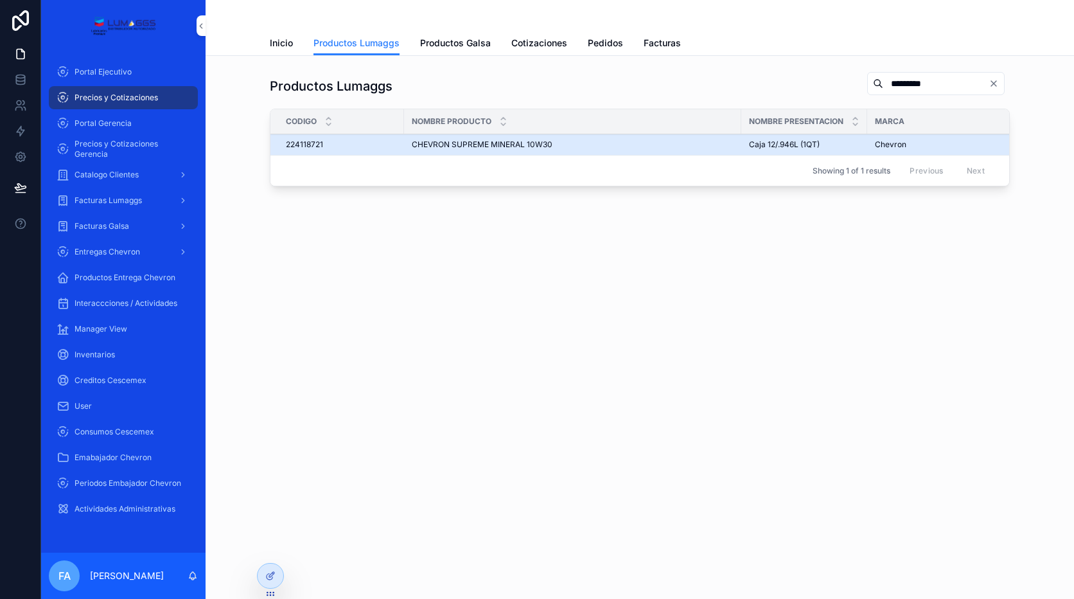
click at [457, 143] on span "CHEVRON SUPREME MINERAL 10W30" at bounding box center [482, 144] width 141 height 10
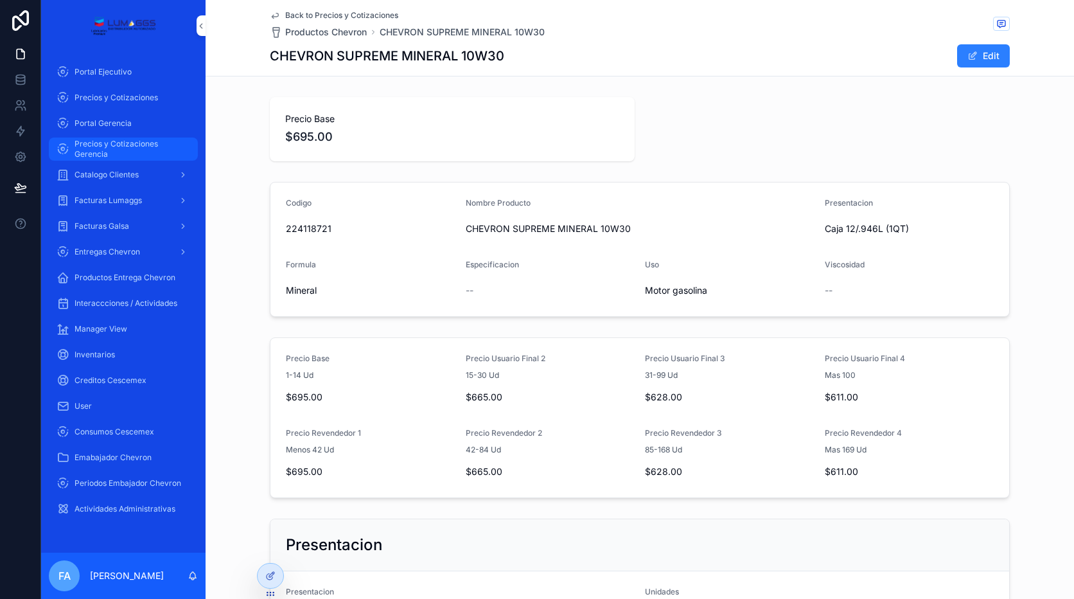
click at [141, 143] on span "Precios y Cotizaciones Gerencia" at bounding box center [130, 149] width 111 height 21
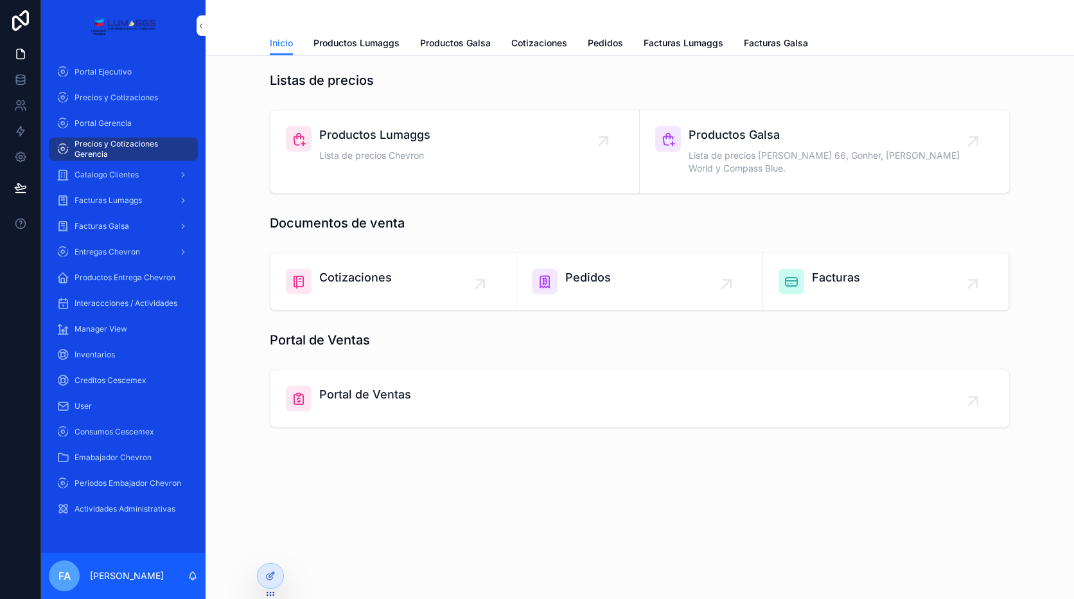
click at [612, 276] on div "Pedidos" at bounding box center [639, 282] width 215 height 26
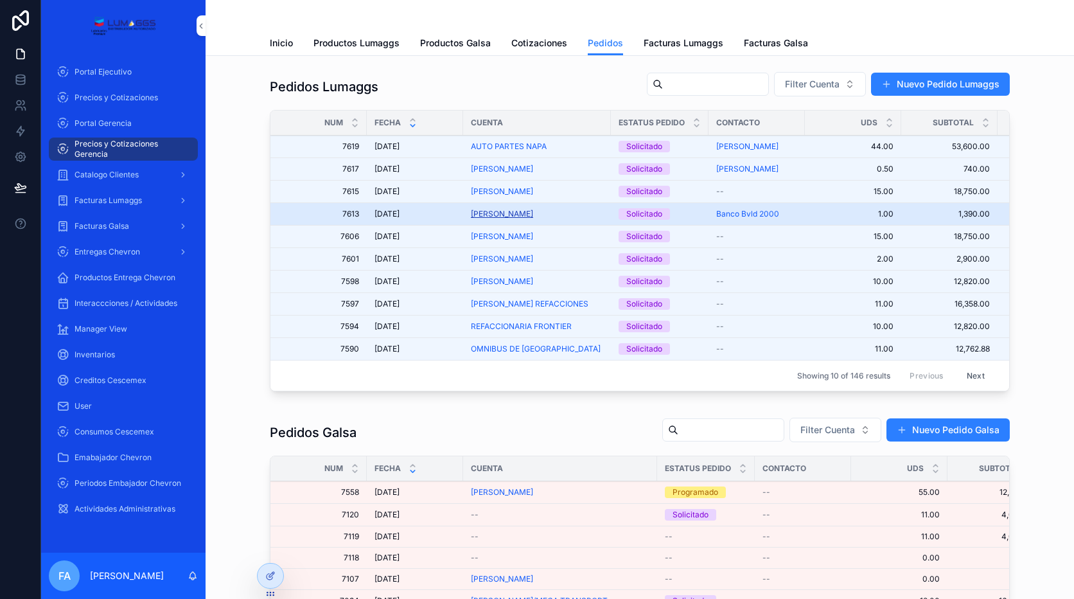
click at [497, 213] on span "[PERSON_NAME]" at bounding box center [502, 214] width 62 height 10
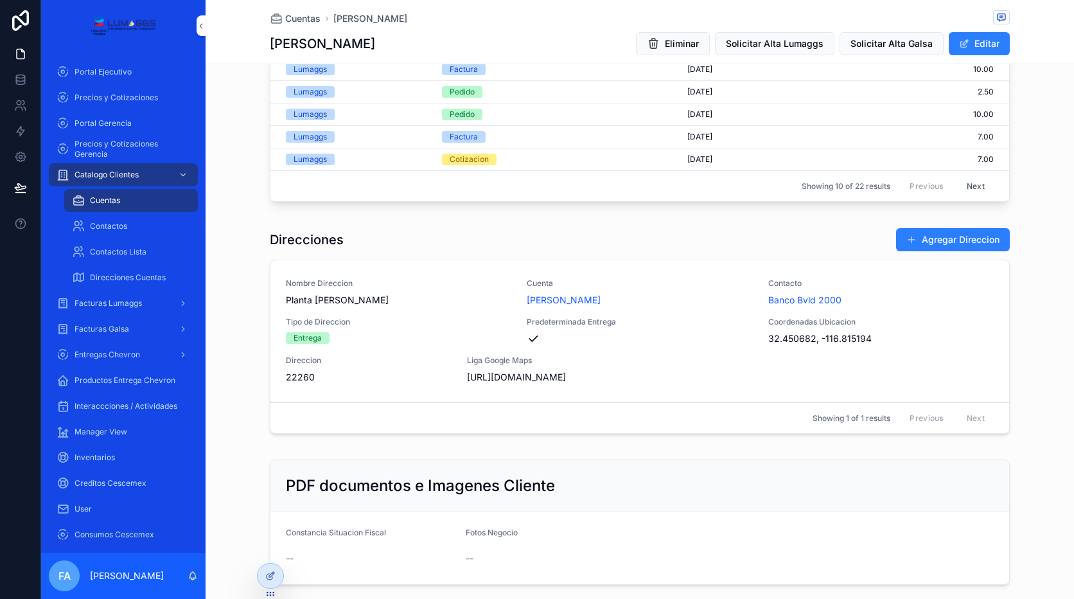
scroll to position [1092, 0]
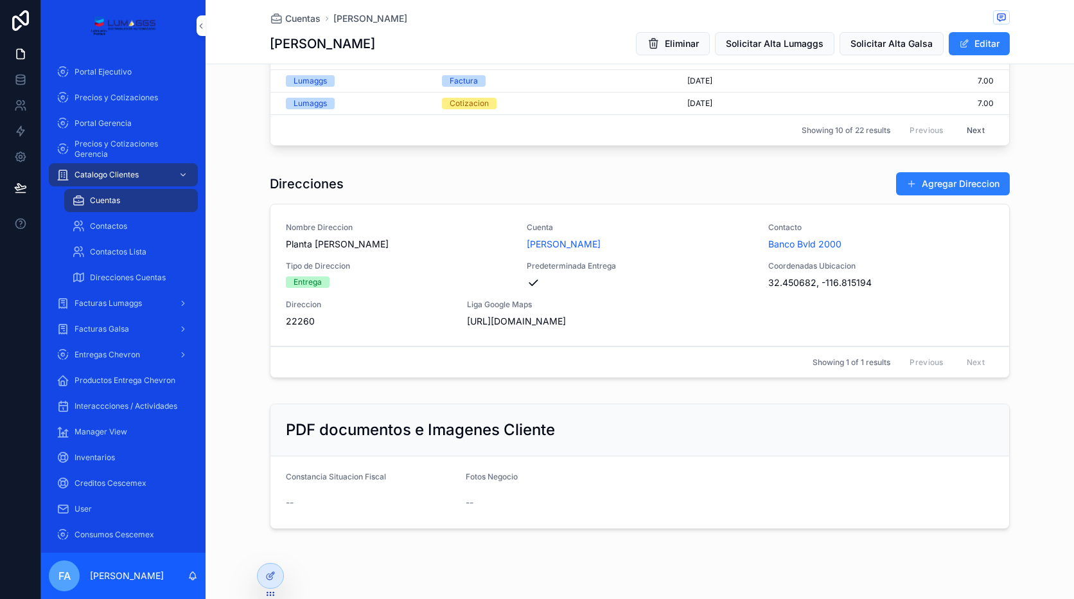
click at [525, 319] on span "[URL][DOMAIN_NAME]" at bounding box center [550, 321] width 166 height 13
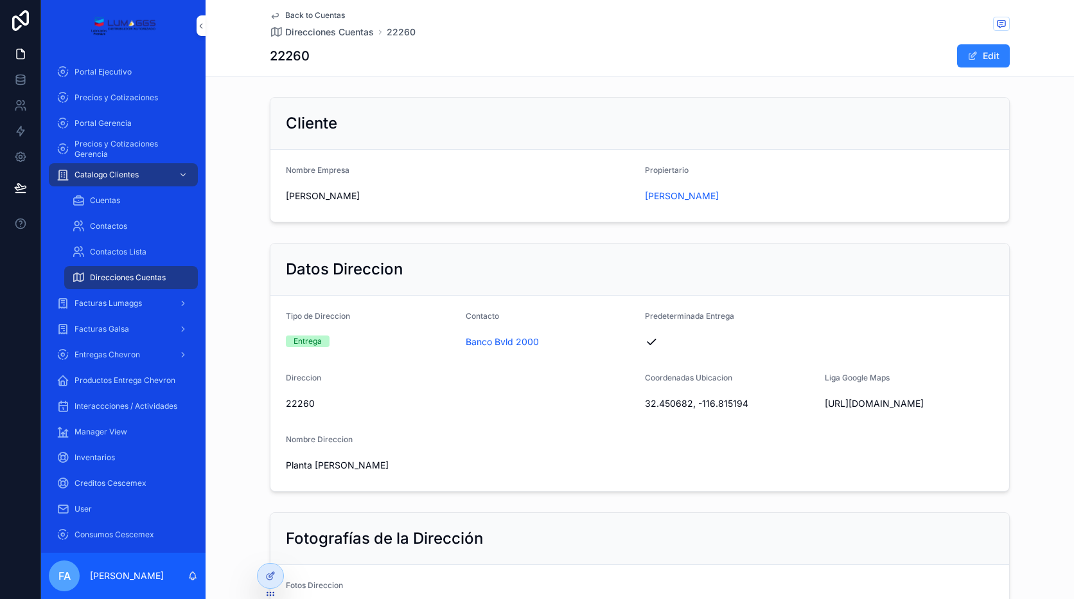
click at [864, 403] on span "[URL][DOMAIN_NAME]" at bounding box center [910, 403] width 170 height 13
click at [820, 403] on form "Tipo de Direccion Entrega Contacto Banco Bvld 2000 Predeterminada Entrega Direc…" at bounding box center [639, 393] width 739 height 195
drag, startPoint x: 820, startPoint y: 403, endPoint x: 855, endPoint y: 414, distance: 37.0
click at [855, 410] on span "[URL][DOMAIN_NAME]" at bounding box center [910, 403] width 170 height 13
copy span "[URL][DOMAIN_NAME]"
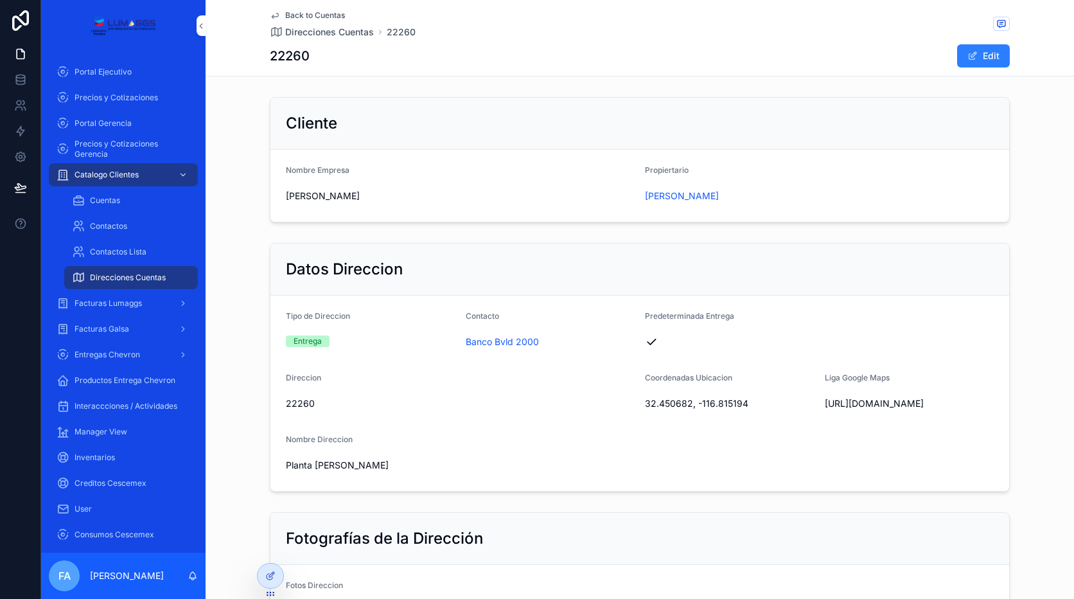
scroll to position [64, 0]
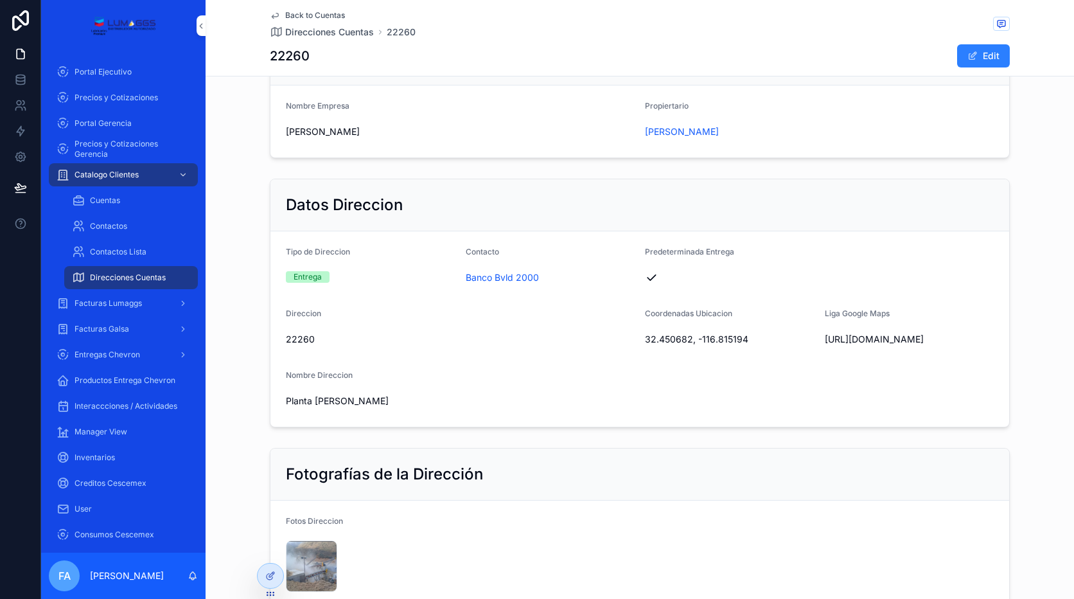
click at [853, 334] on span "[URL][DOMAIN_NAME]" at bounding box center [910, 339] width 170 height 13
click at [981, 48] on button "Edit" at bounding box center [983, 55] width 53 height 23
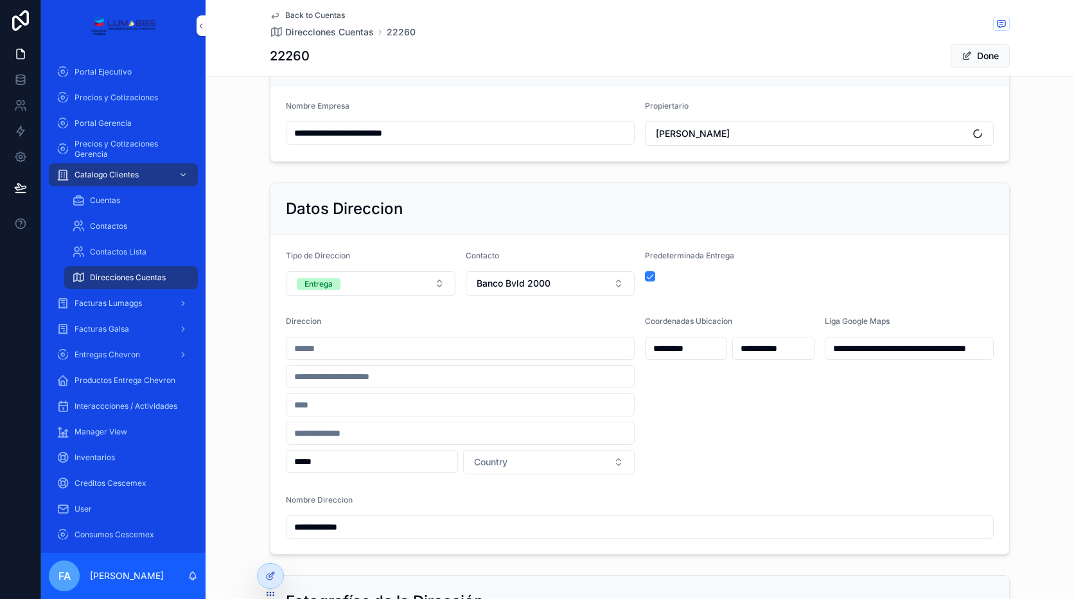
click at [858, 353] on input "**********" at bounding box center [910, 348] width 168 height 18
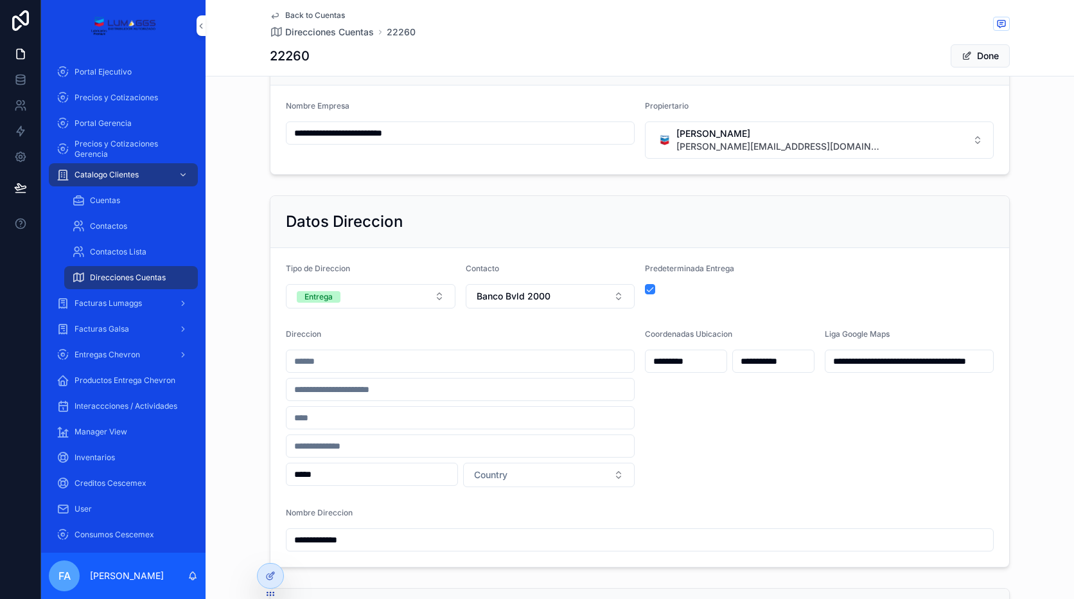
click at [858, 353] on input "**********" at bounding box center [910, 361] width 168 height 18
click at [837, 368] on input "**********" at bounding box center [910, 361] width 168 height 18
click at [838, 365] on input "**********" at bounding box center [910, 361] width 168 height 18
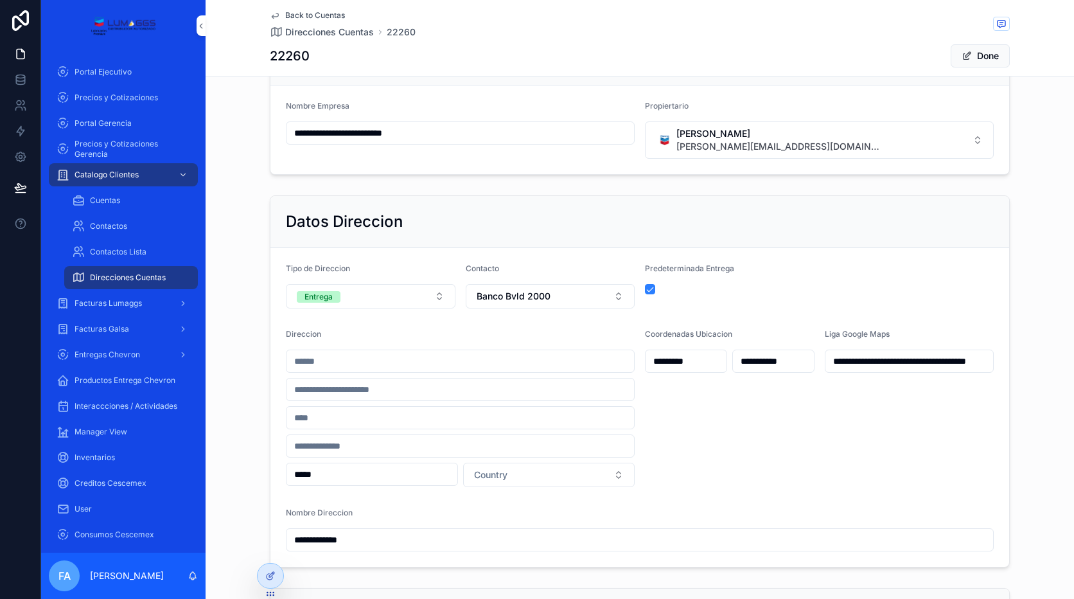
click at [838, 365] on input "**********" at bounding box center [910, 361] width 168 height 18
drag, startPoint x: 878, startPoint y: 476, endPoint x: 901, endPoint y: 439, distance: 43.9
click at [878, 473] on div "**********" at bounding box center [910, 408] width 170 height 158
click at [972, 55] on button "Done" at bounding box center [980, 55] width 59 height 23
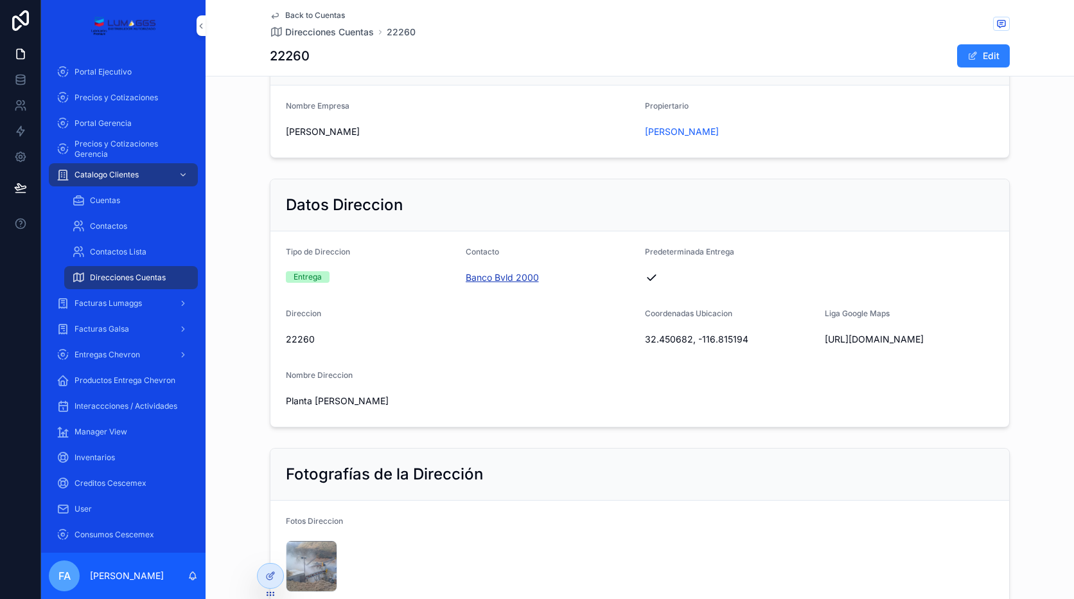
click at [481, 278] on span "Banco Bvld 2000" at bounding box center [502, 277] width 73 height 13
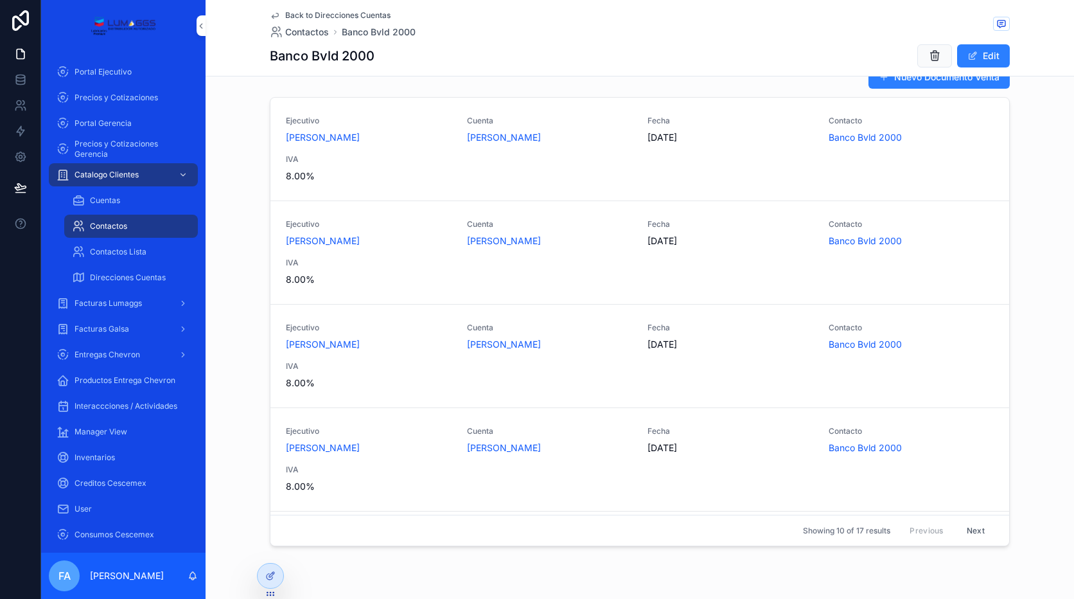
click at [342, 14] on span "Back to Direcciones Cuentas" at bounding box center [337, 15] width 105 height 10
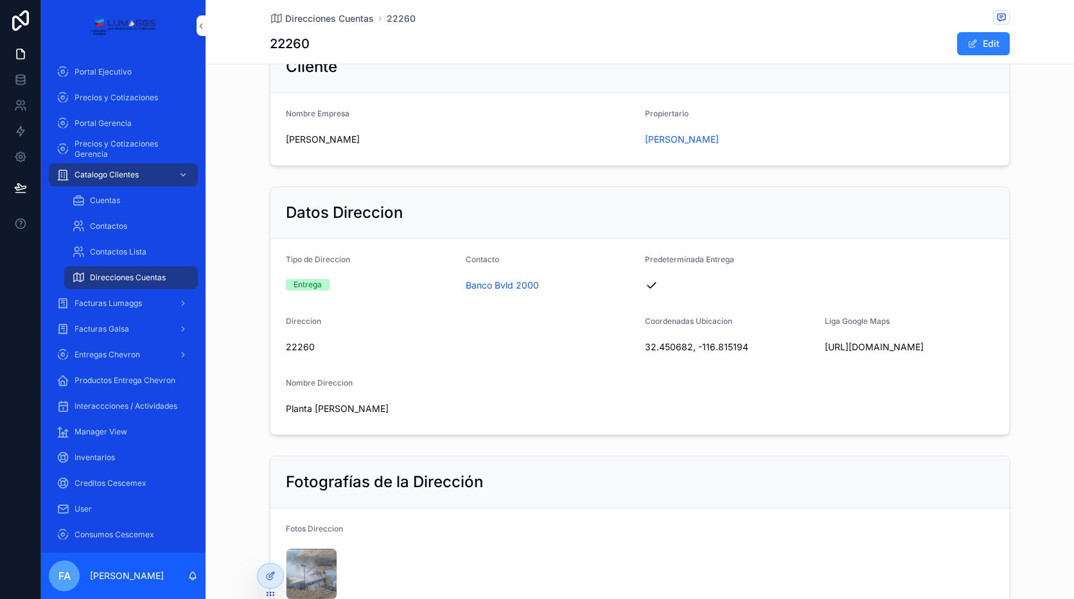
scroll to position [37, 0]
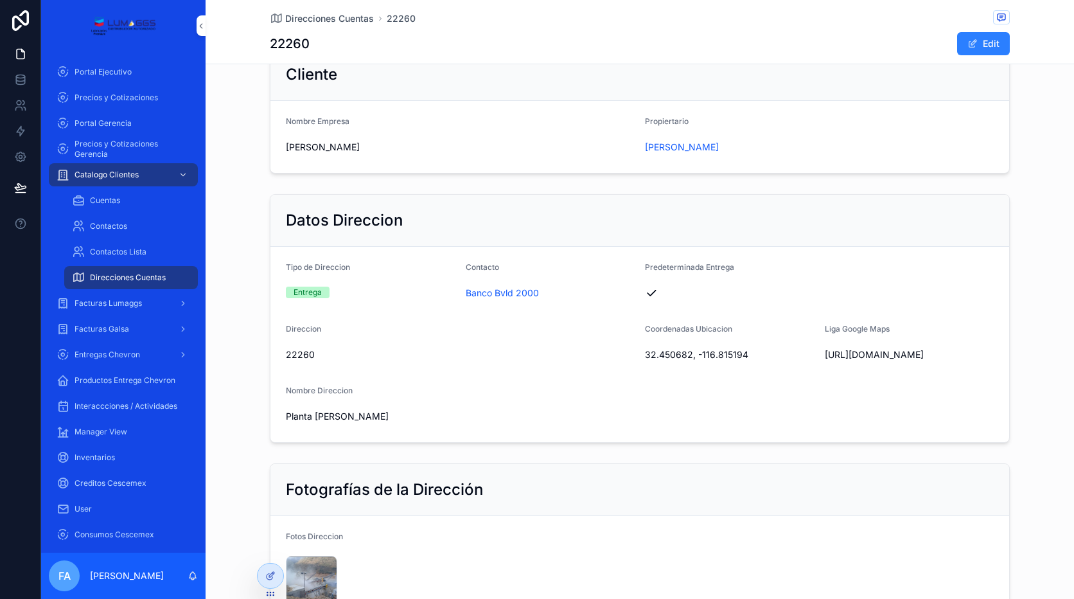
click at [719, 358] on span "32.450682, -116.815194" at bounding box center [730, 354] width 170 height 13
click at [854, 352] on span "[URL][DOMAIN_NAME]" at bounding box center [910, 354] width 170 height 13
click at [834, 361] on span "[URL][DOMAIN_NAME]" at bounding box center [910, 354] width 170 height 13
click at [834, 355] on span "[URL][DOMAIN_NAME]" at bounding box center [910, 354] width 170 height 13
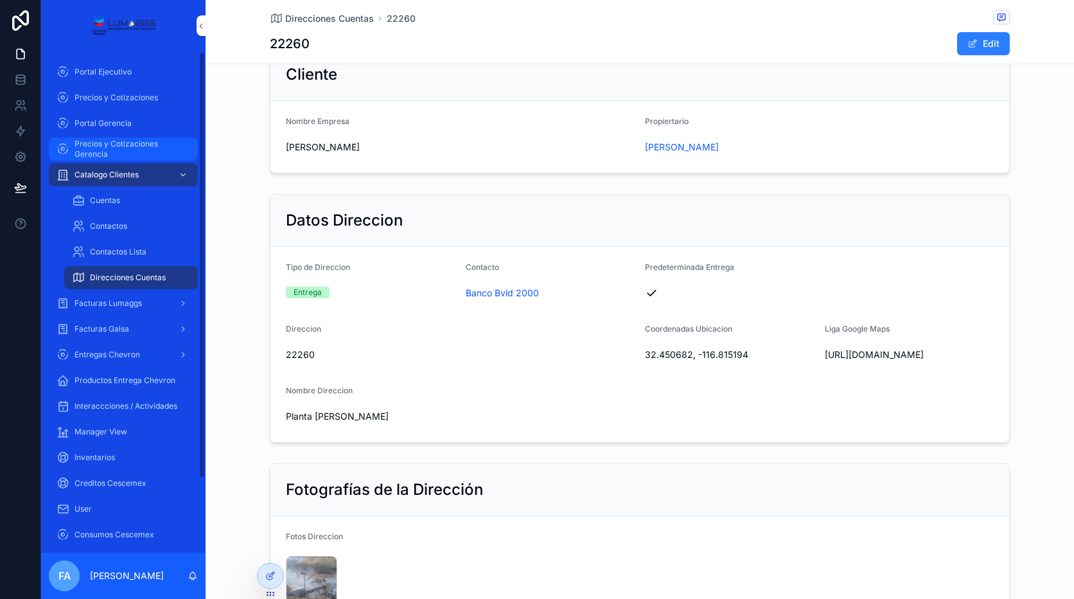
click at [121, 144] on span "Precios y Cotizaciones Gerencia" at bounding box center [130, 149] width 111 height 21
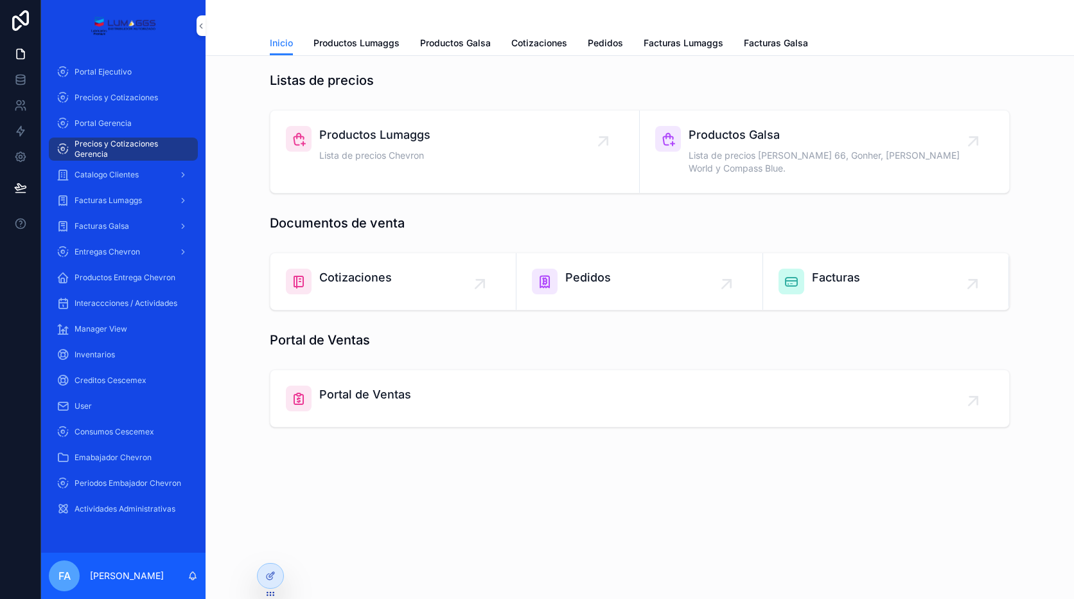
click at [653, 270] on div "Pedidos" at bounding box center [639, 282] width 215 height 26
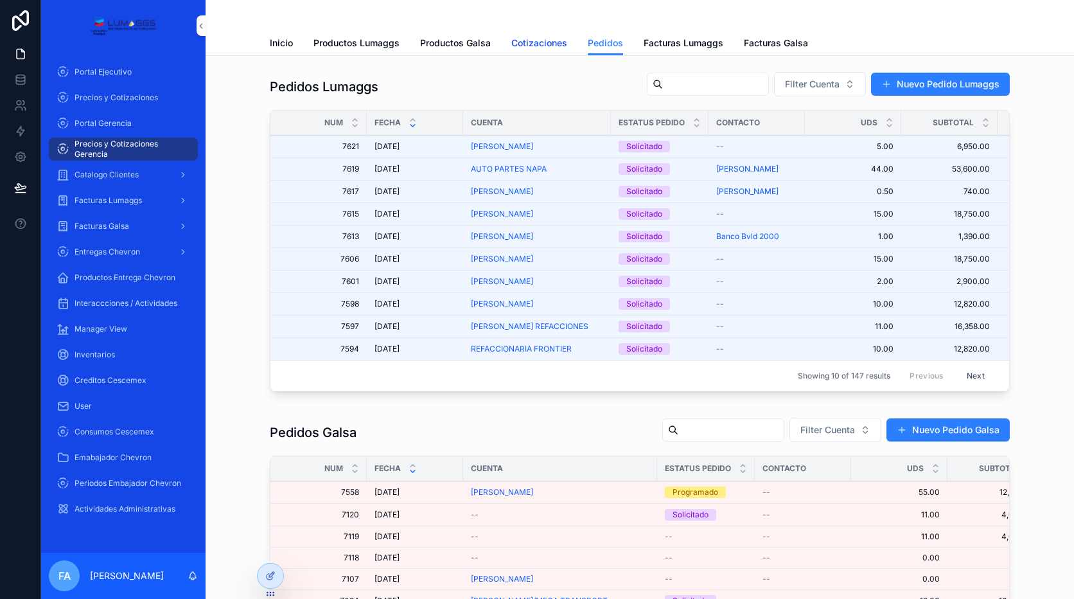
click at [549, 42] on span "Cotizaciones" at bounding box center [539, 43] width 56 height 13
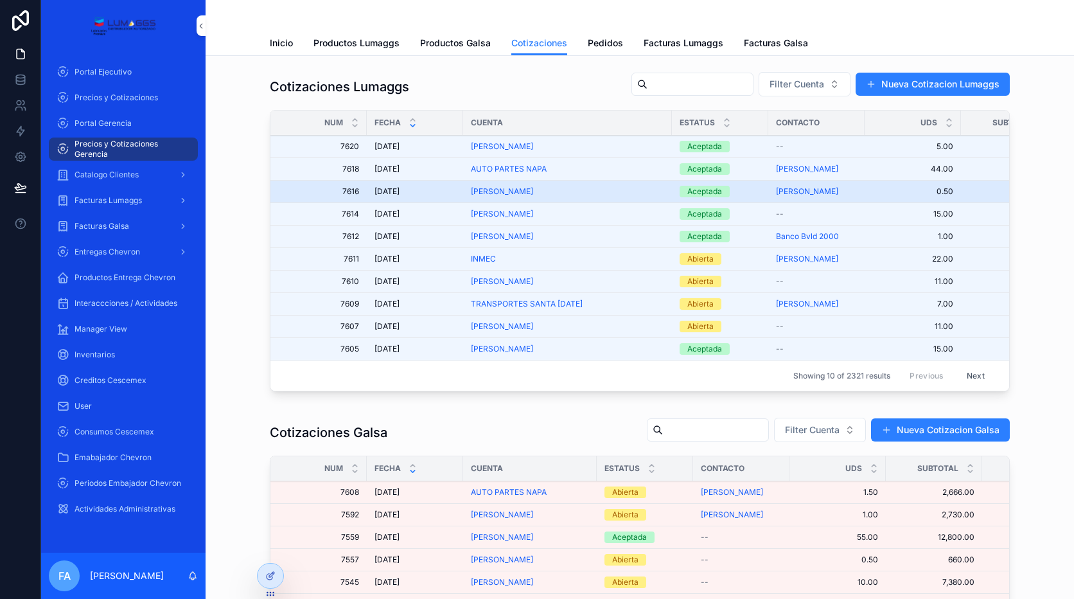
click at [389, 188] on span "[DATE]" at bounding box center [387, 191] width 25 height 10
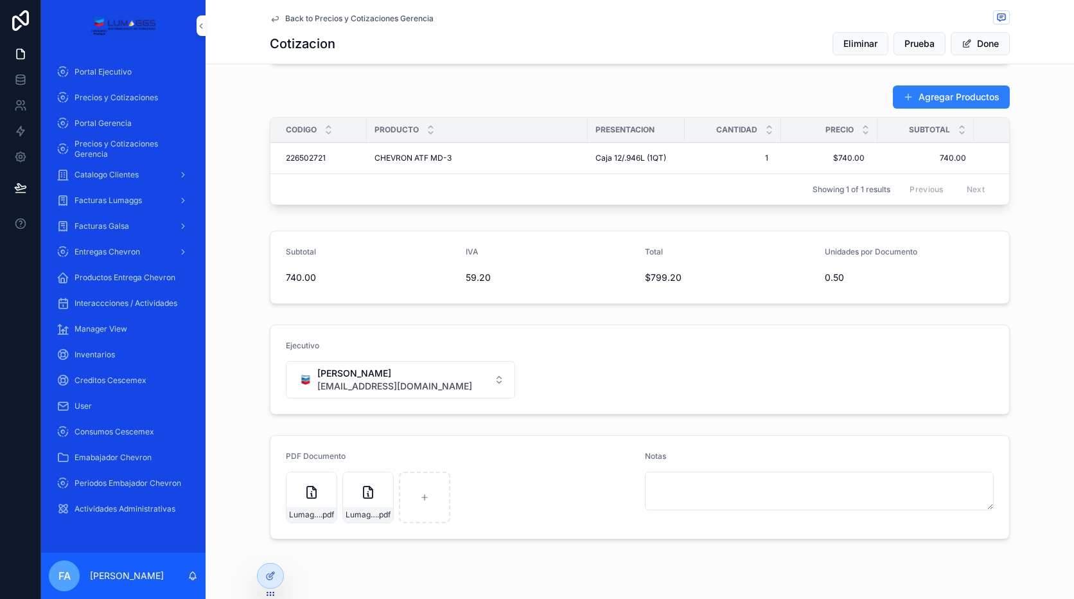
scroll to position [482, 0]
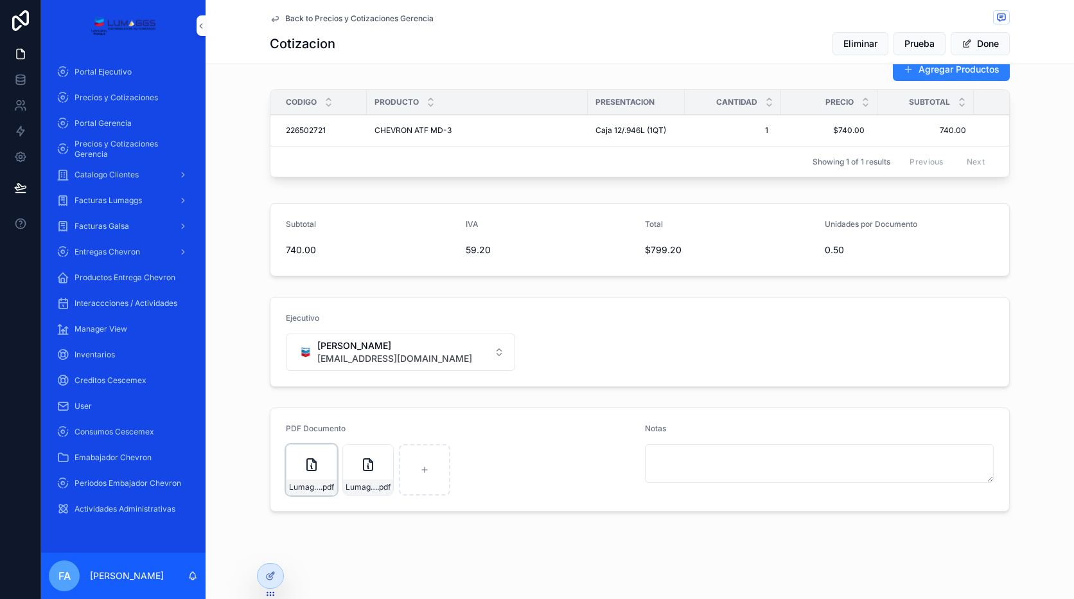
click at [0, 0] on icon "scrollable content" at bounding box center [0, 0] width 0 height 0
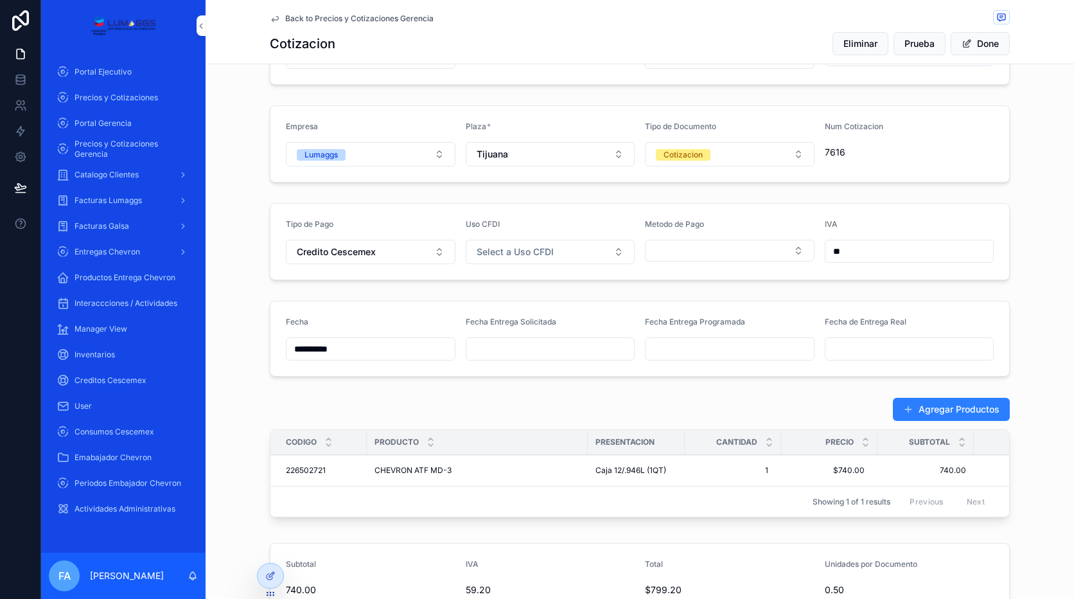
scroll to position [0, 0]
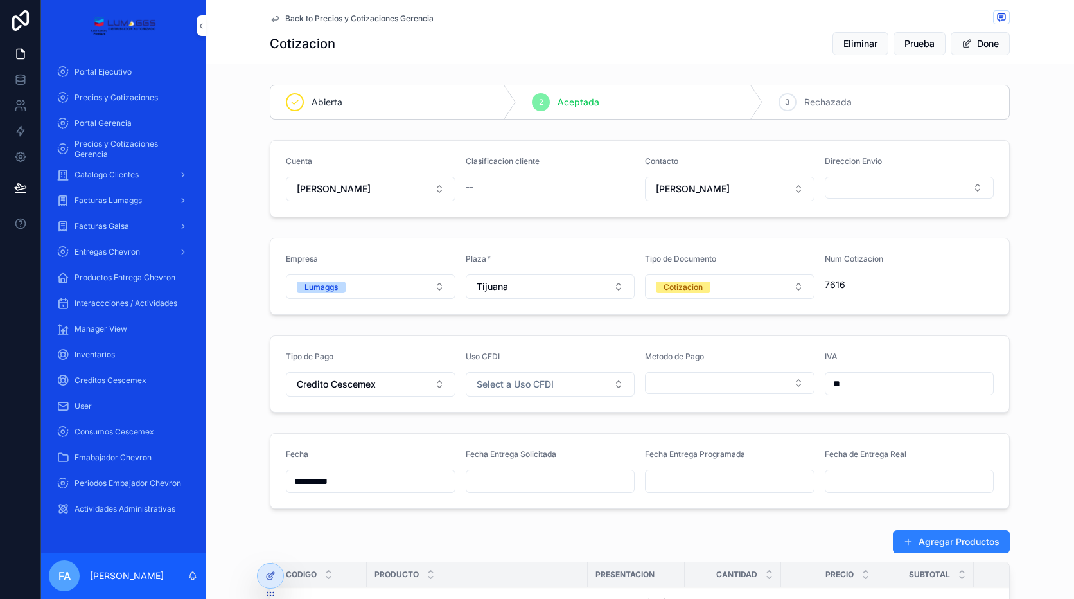
click at [346, 19] on span "Back to Precios y Cotizaciones Gerencia" at bounding box center [359, 18] width 148 height 10
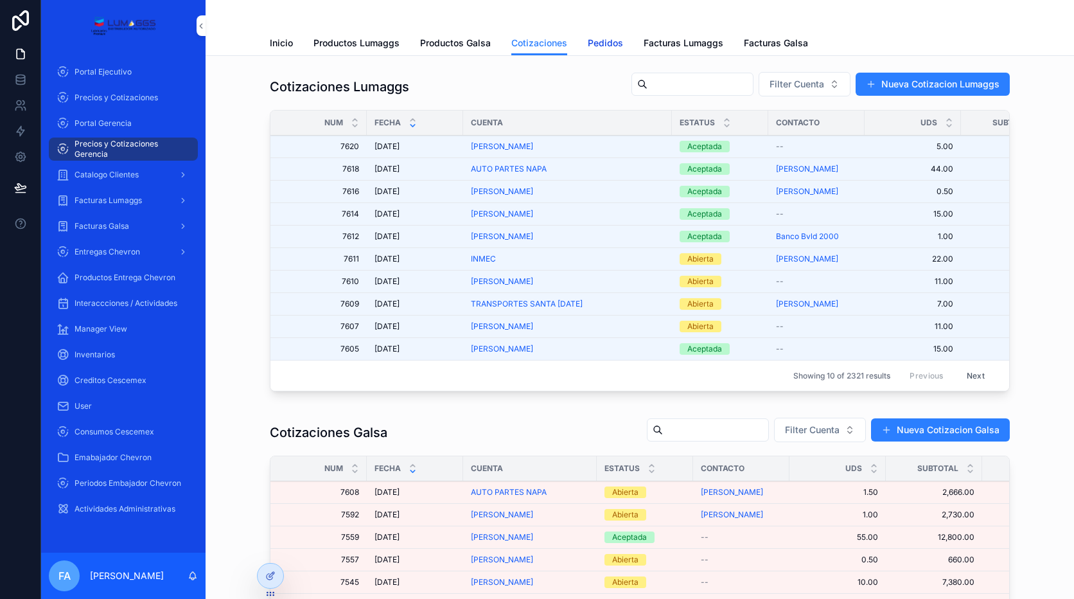
click at [590, 48] on span "Pedidos" at bounding box center [605, 43] width 35 height 13
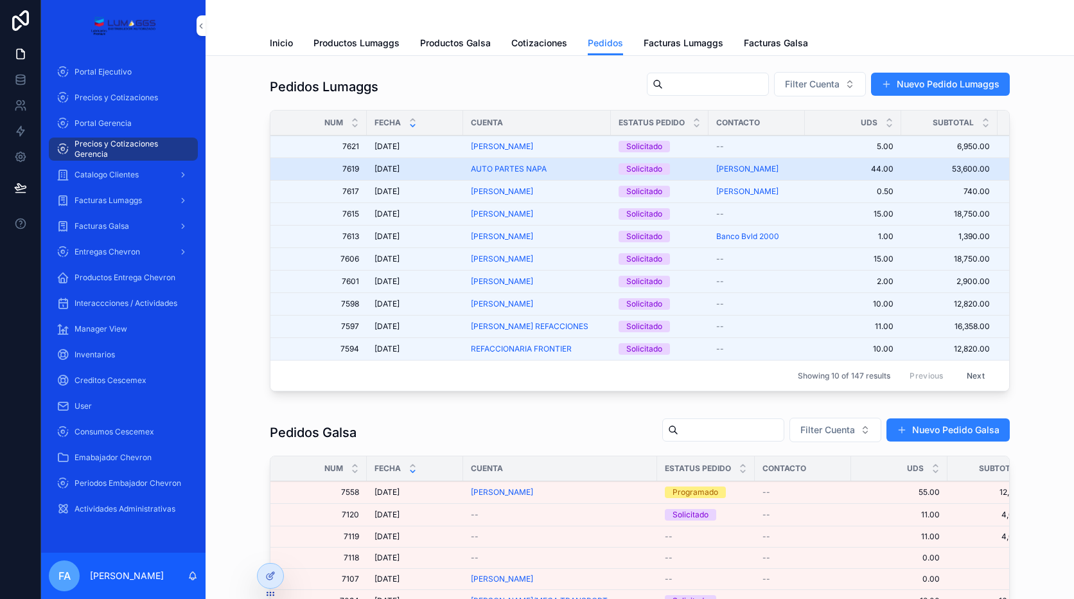
click at [390, 169] on span "[DATE]" at bounding box center [387, 169] width 25 height 10
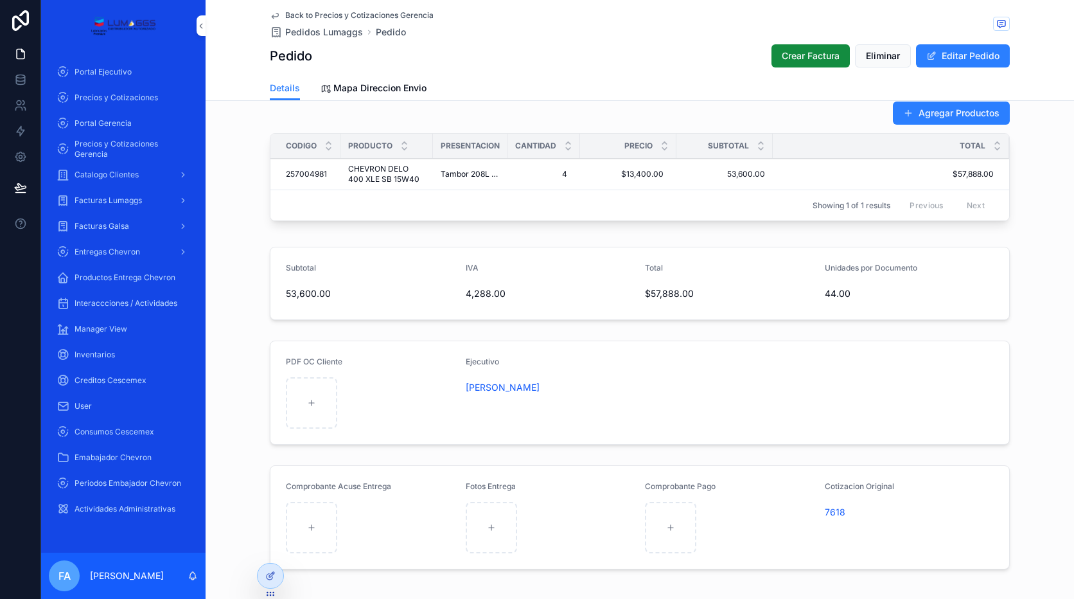
scroll to position [585, 0]
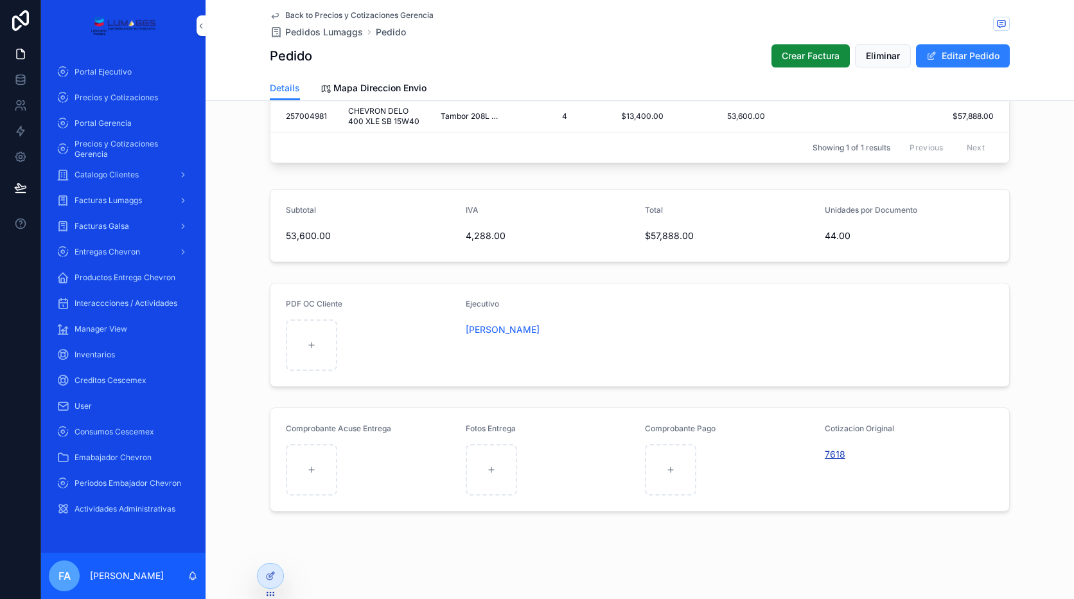
click at [833, 459] on span "7618" at bounding box center [835, 454] width 21 height 13
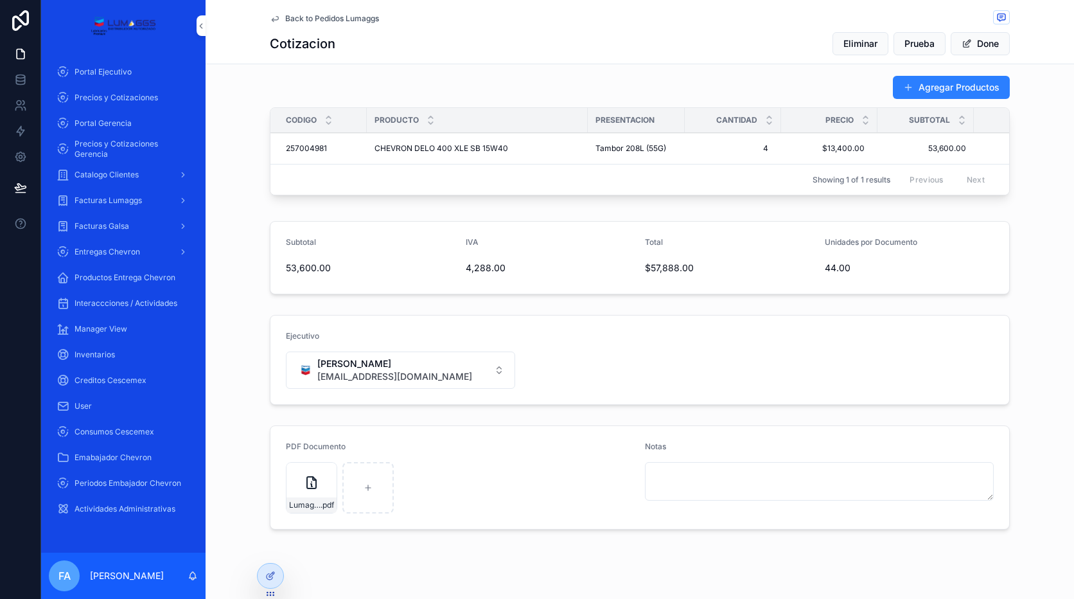
scroll to position [482, 0]
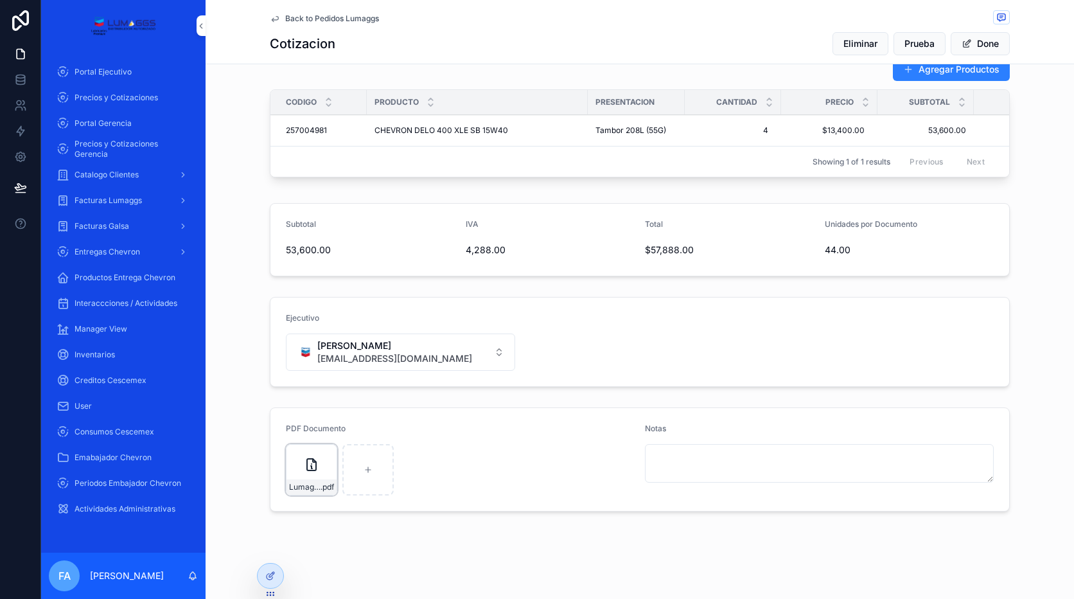
click at [0, 0] on icon "scrollable content" at bounding box center [0, 0] width 0 height 0
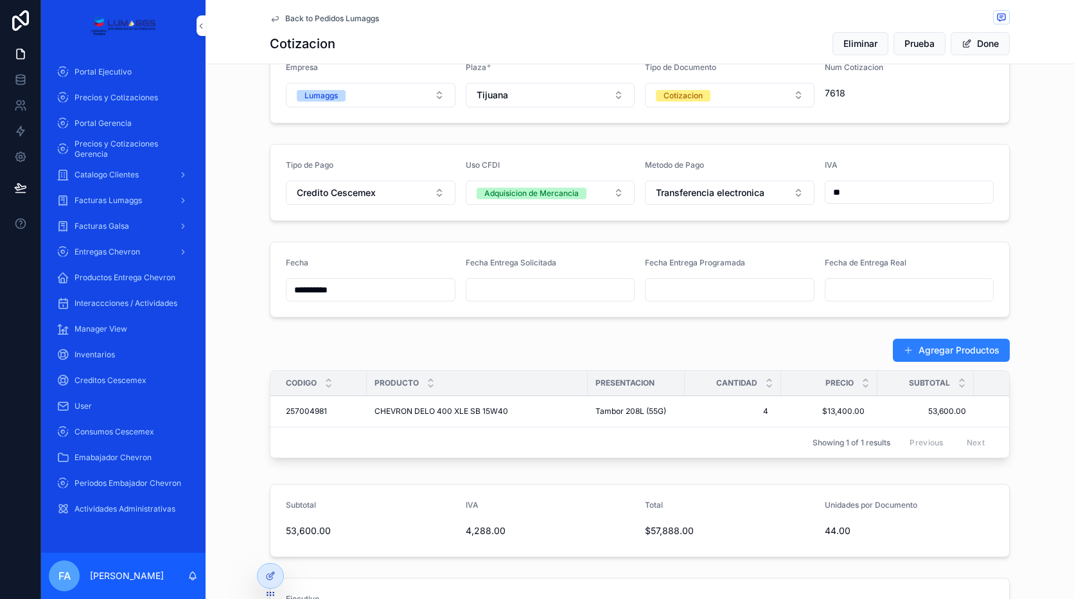
scroll to position [193, 0]
drag, startPoint x: 123, startPoint y: 143, endPoint x: 191, endPoint y: 152, distance: 68.8
click at [123, 143] on span "Precios y Cotizaciones Gerencia" at bounding box center [130, 149] width 111 height 21
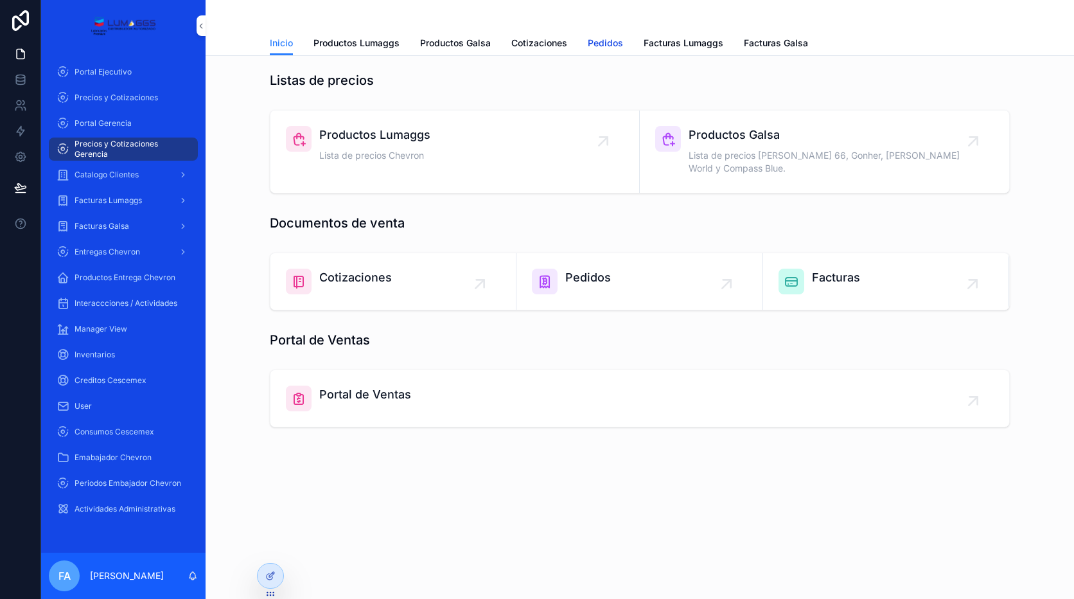
click at [607, 48] on span "Pedidos" at bounding box center [605, 43] width 35 height 13
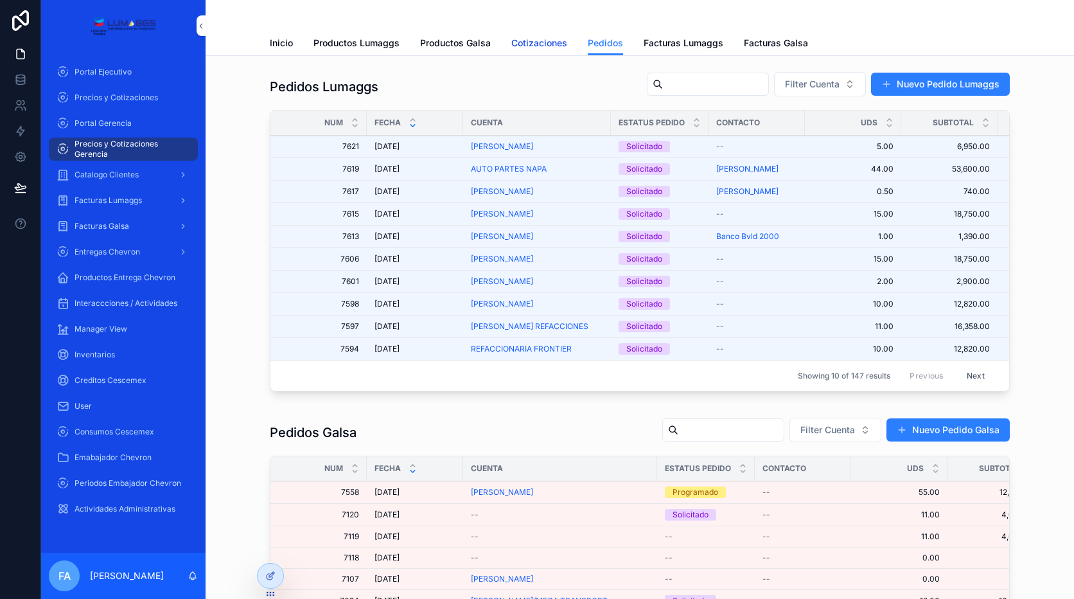
click at [530, 43] on span "Cotizaciones" at bounding box center [539, 43] width 56 height 13
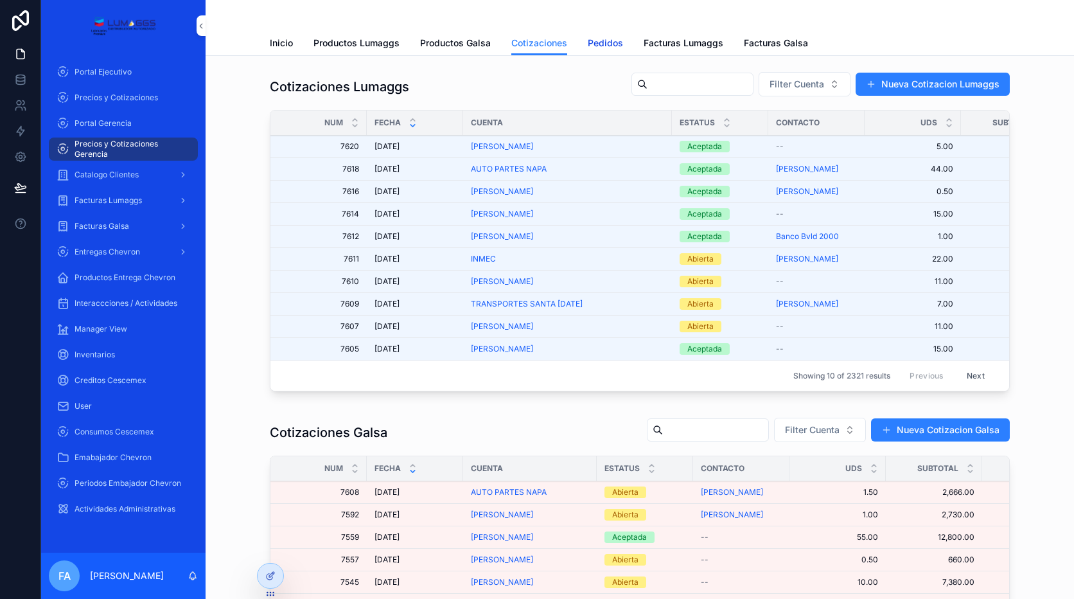
click at [601, 47] on span "Pedidos" at bounding box center [605, 43] width 35 height 13
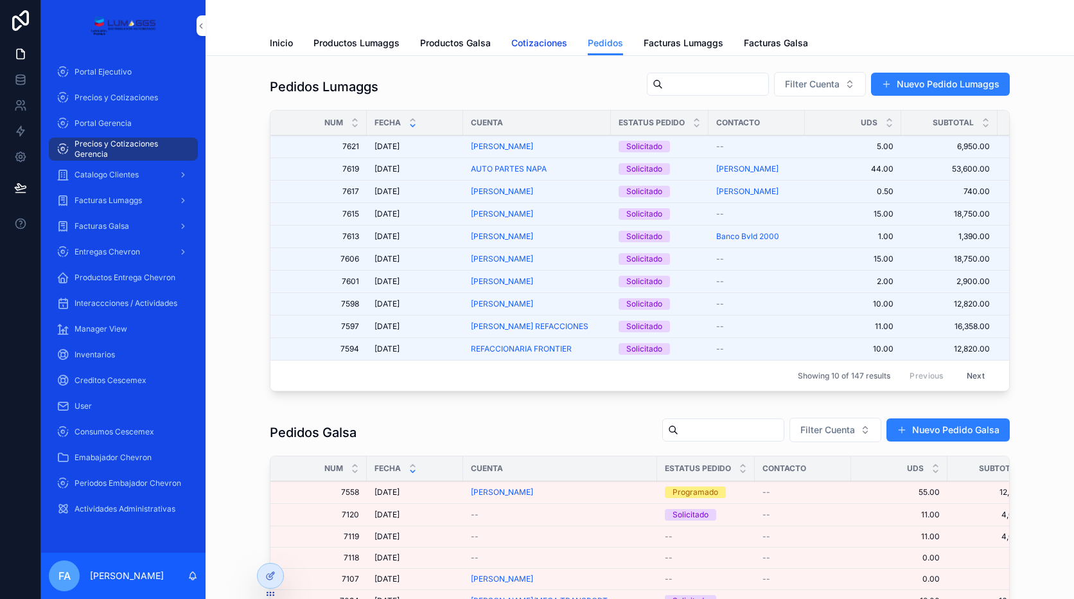
click at [536, 46] on span "Cotizaciones" at bounding box center [539, 43] width 56 height 13
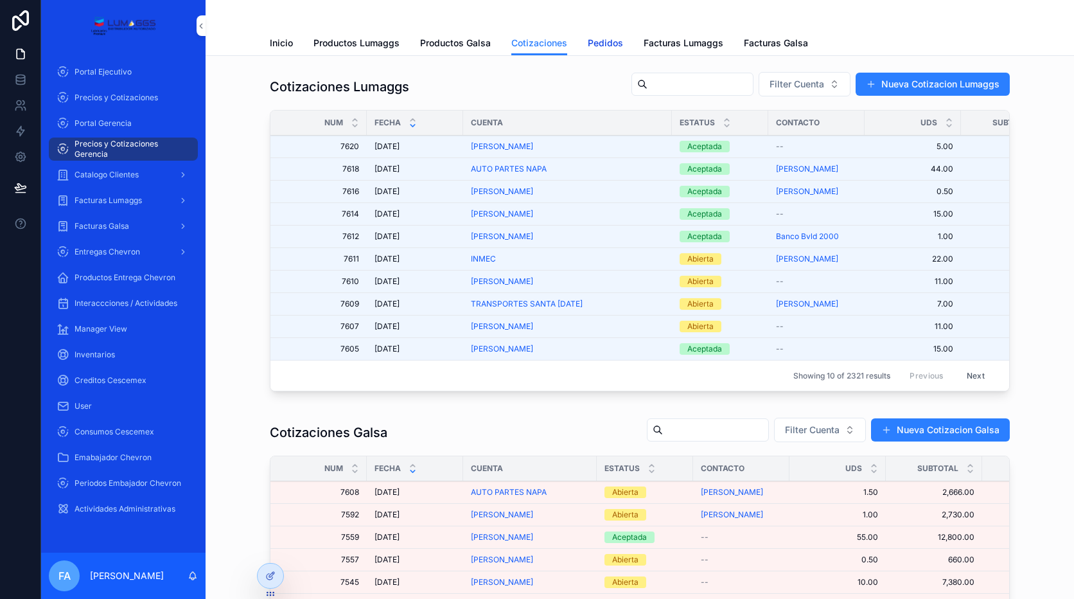
click at [601, 45] on span "Pedidos" at bounding box center [605, 43] width 35 height 13
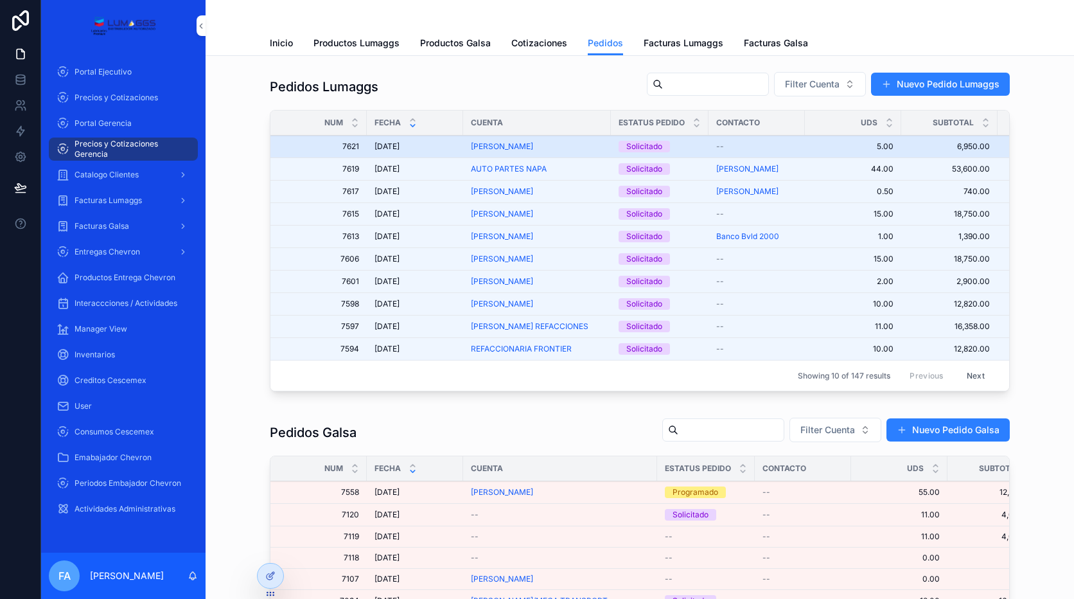
click at [345, 147] on span "7621" at bounding box center [322, 146] width 73 height 10
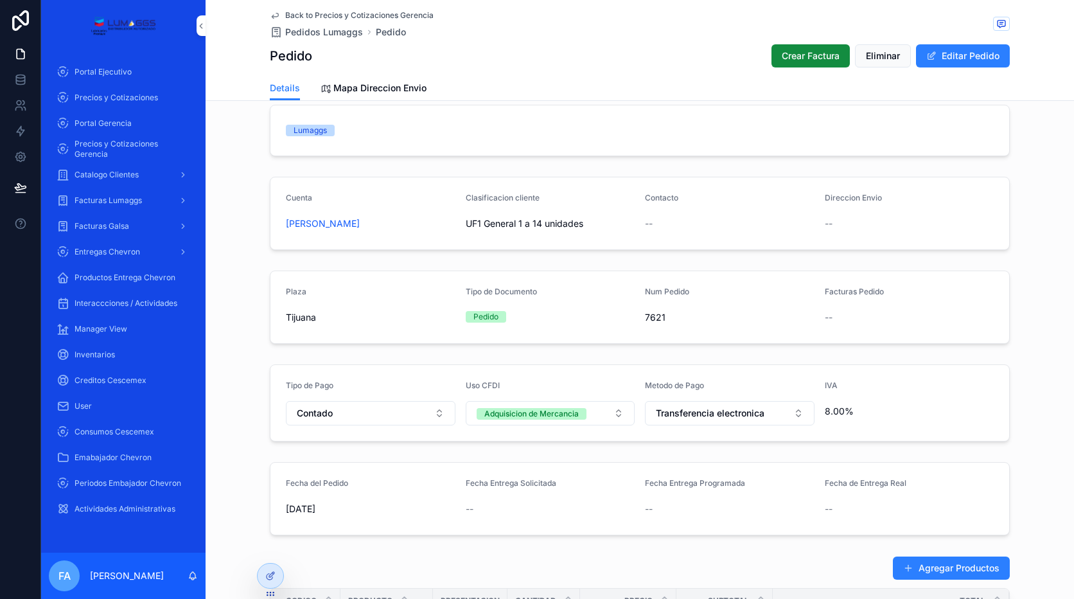
scroll to position [64, 0]
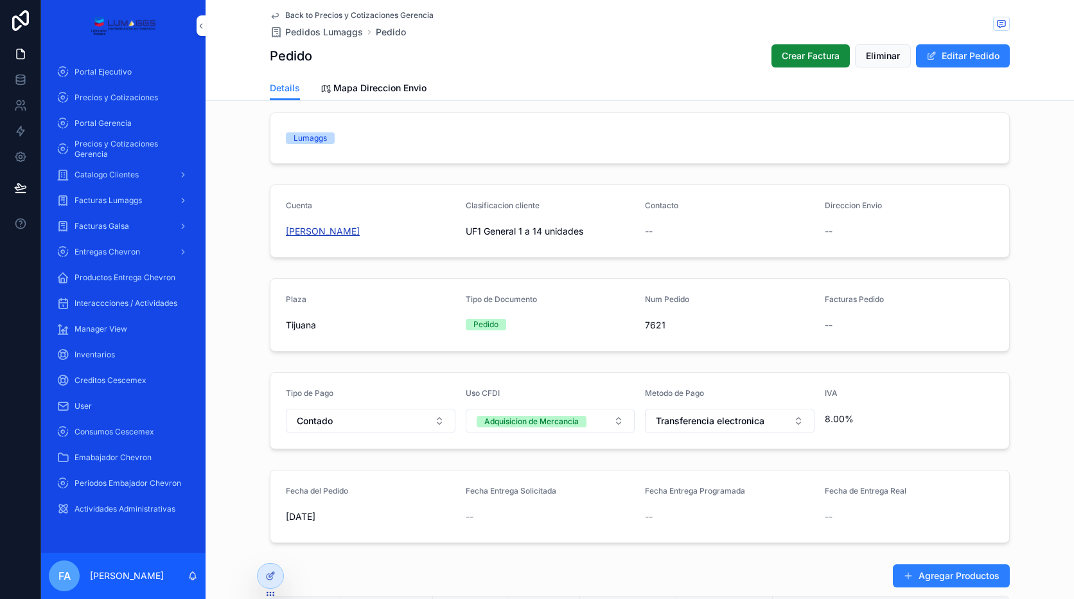
click at [352, 231] on span "[PERSON_NAME]" at bounding box center [323, 231] width 74 height 13
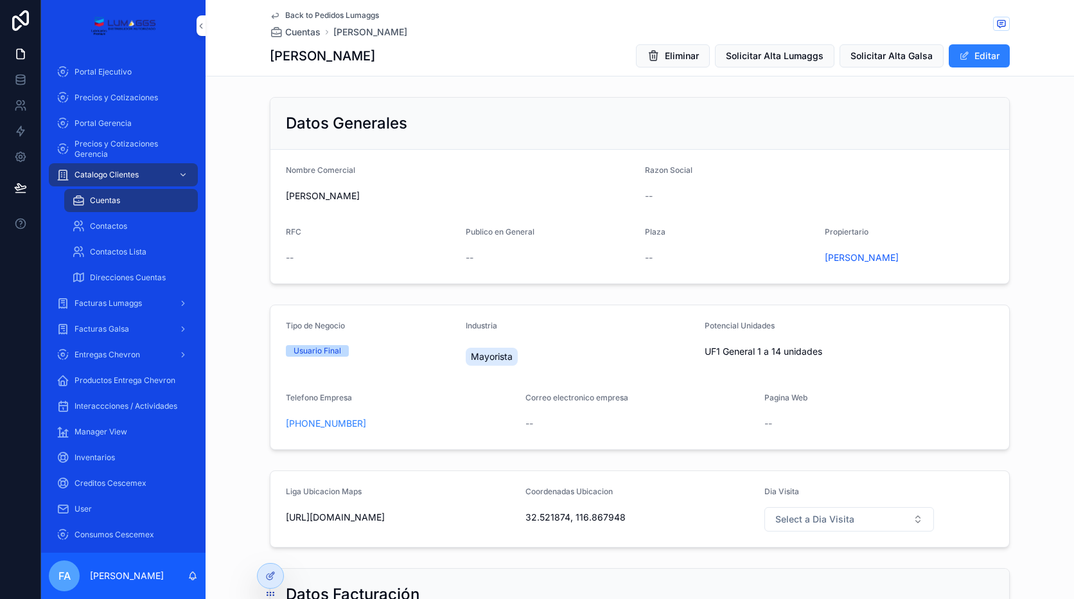
click at [979, 57] on button "Editar" at bounding box center [979, 55] width 61 height 23
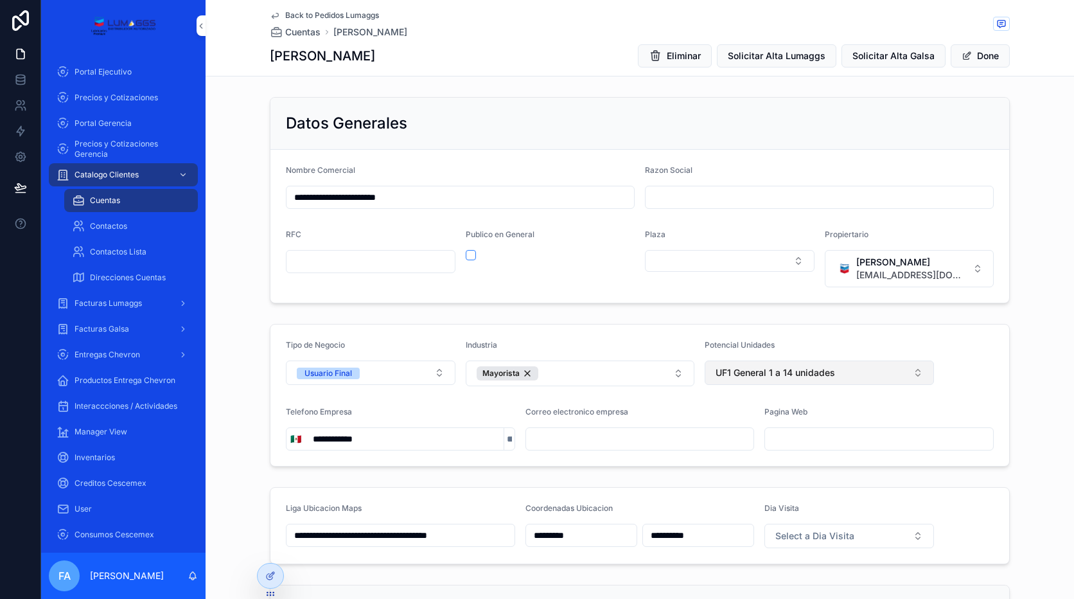
click at [776, 370] on span "UF1 General 1 a 14 unidades" at bounding box center [776, 372] width 120 height 13
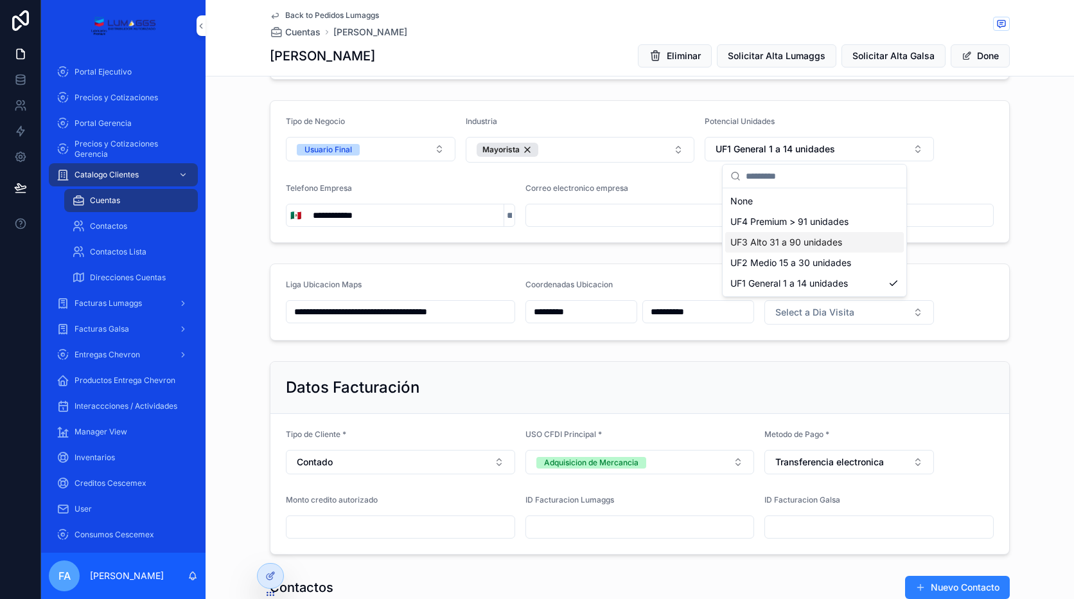
scroll to position [257, 0]
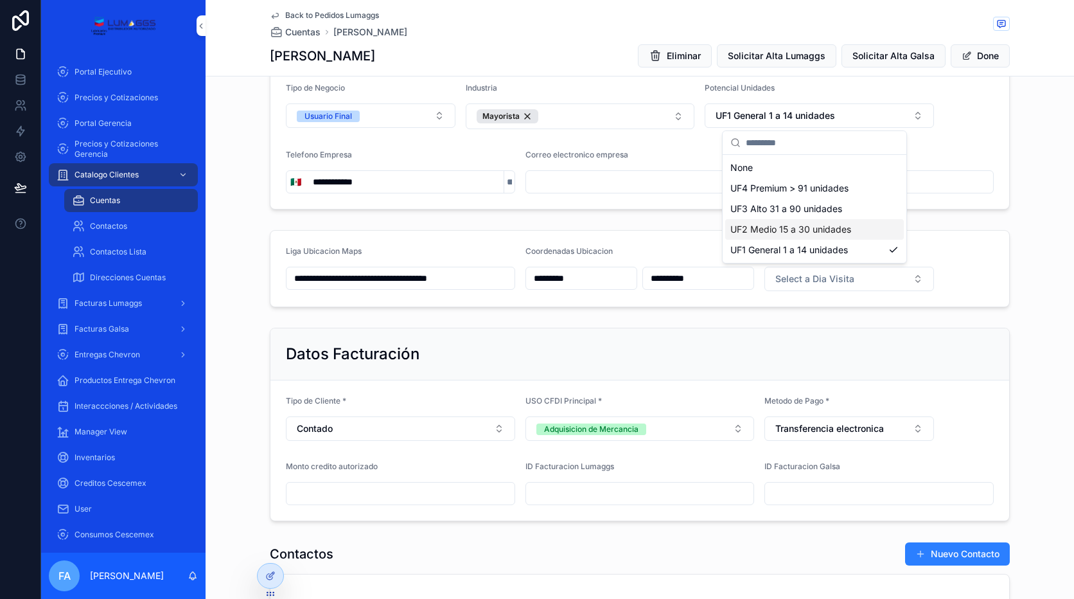
click at [817, 236] on div "UF2 Medio 15 a 30 unidades" at bounding box center [814, 229] width 179 height 21
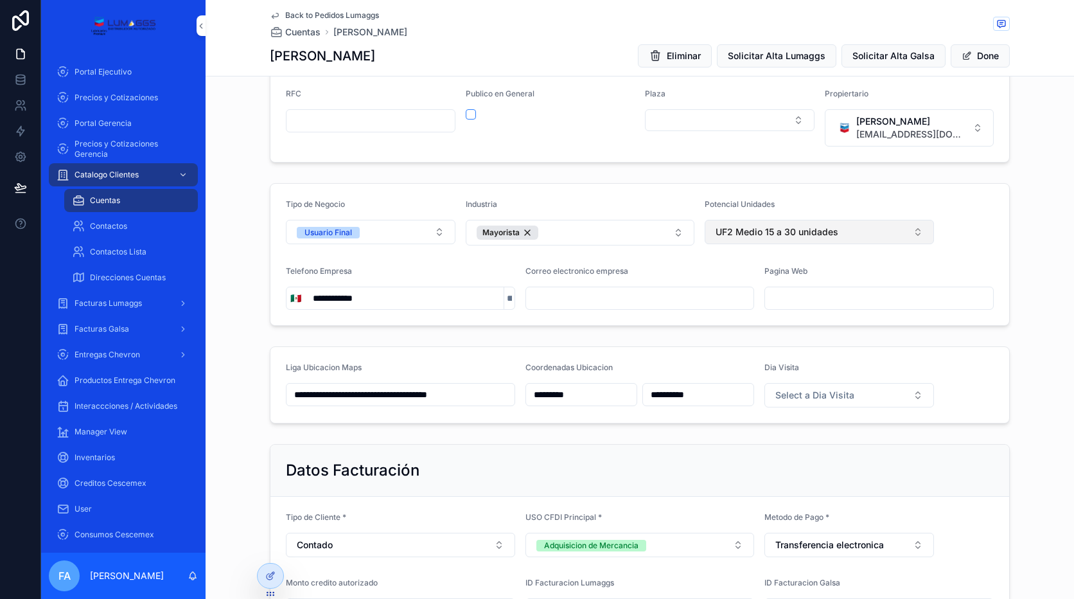
scroll to position [129, 0]
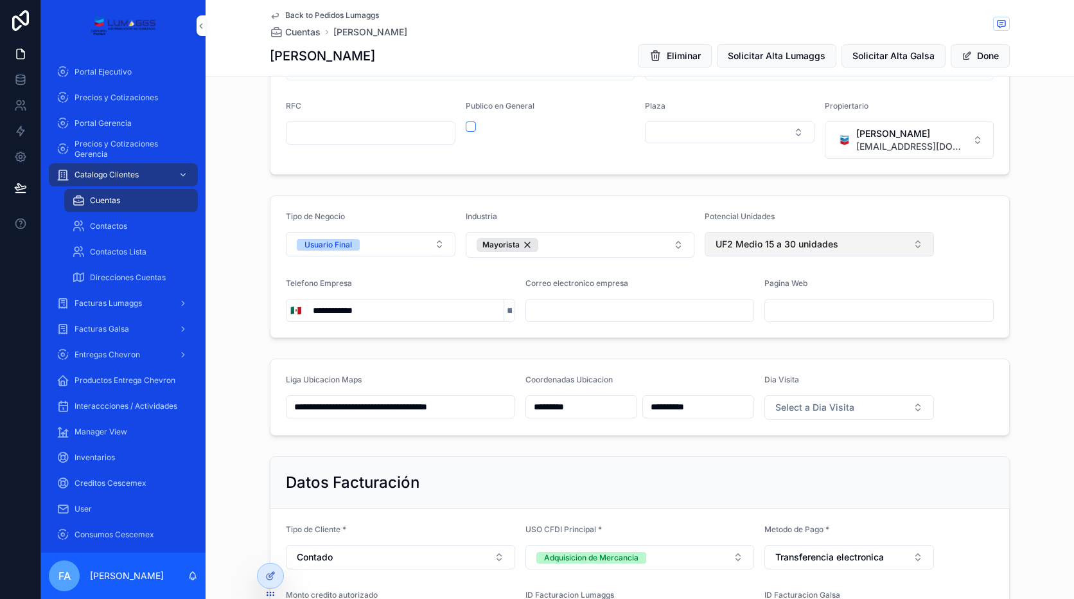
click at [909, 248] on button "UF2 Medio 15 a 30 unidades" at bounding box center [819, 244] width 229 height 24
click at [421, 263] on form "**********" at bounding box center [639, 266] width 739 height 141
click at [429, 248] on button "Usuario Final" at bounding box center [371, 244] width 170 height 24
click at [384, 319] on div "Reventa" at bounding box center [365, 314] width 179 height 19
click at [898, 252] on button "UF2 Medio 15 a 30 unidades" at bounding box center [819, 244] width 229 height 24
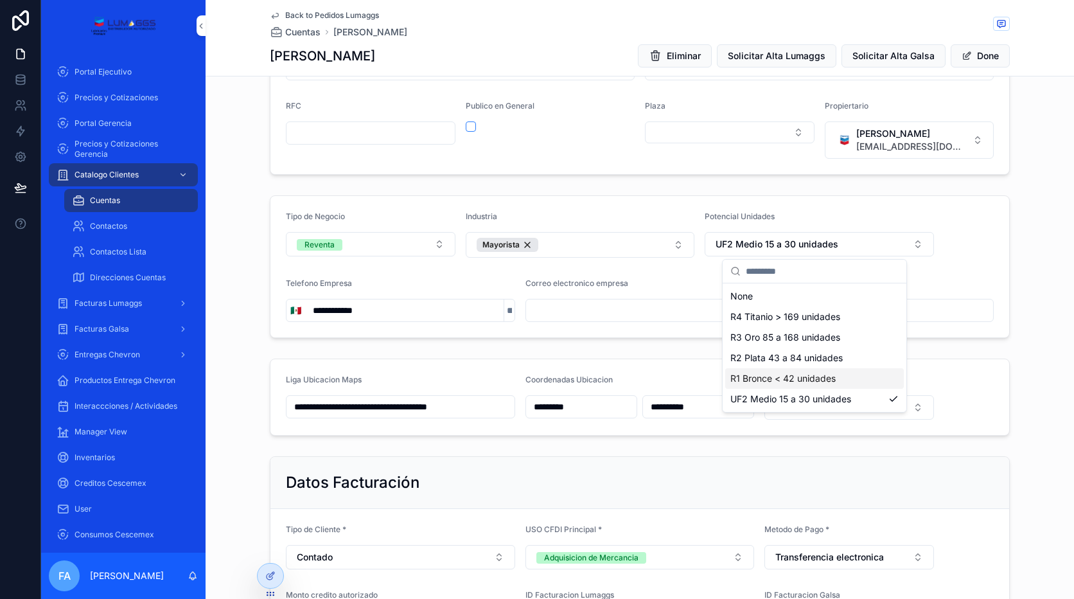
click at [833, 383] on span "R1 Bronce < 42 unidades" at bounding box center [783, 378] width 105 height 13
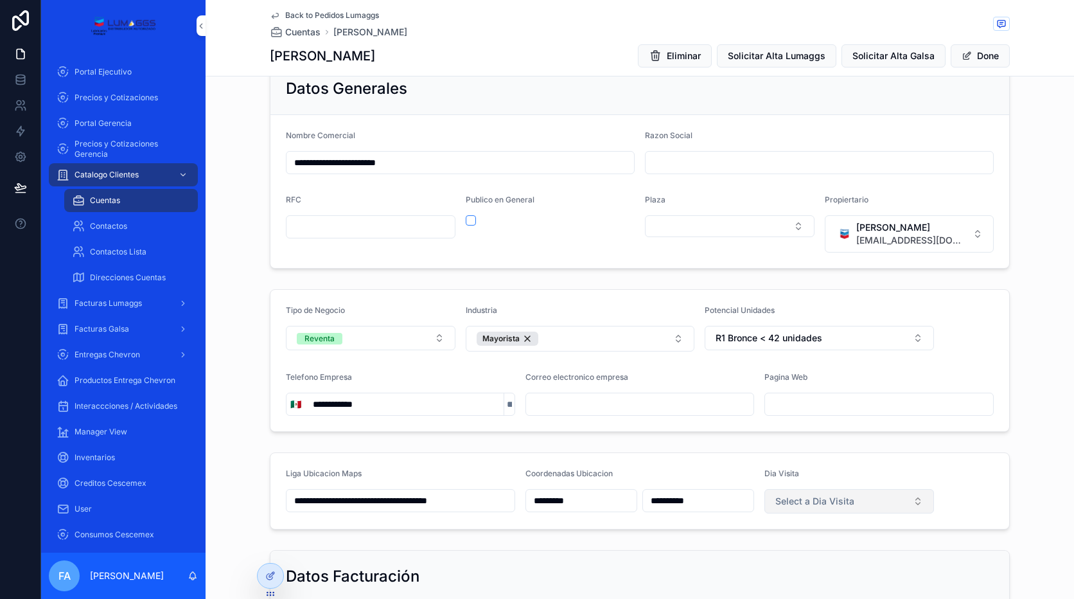
scroll to position [64, 0]
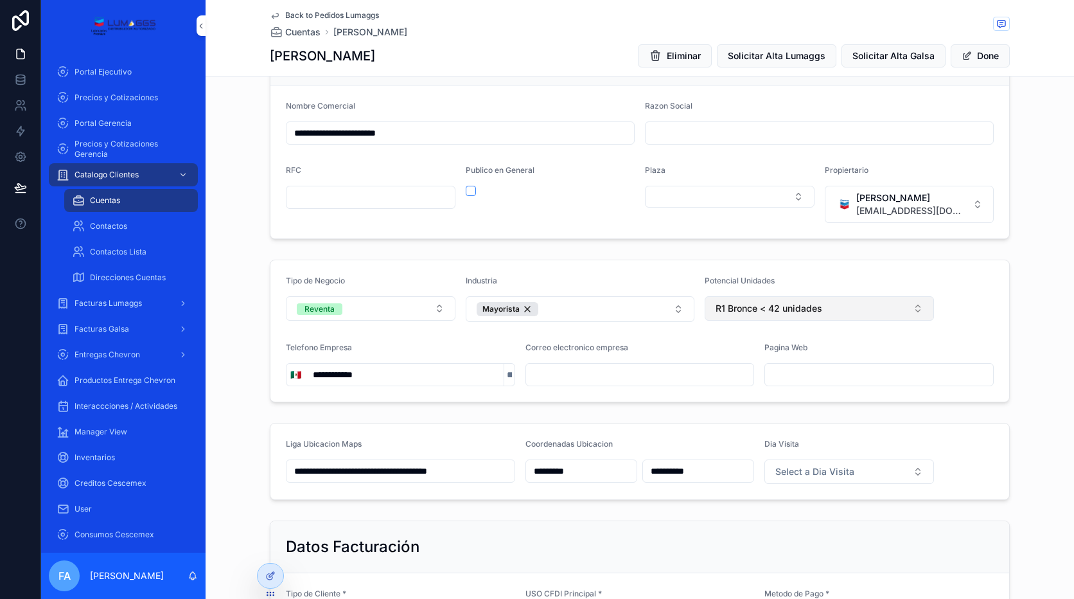
click at [894, 302] on button "R1 Bronce < 42 unidades" at bounding box center [819, 308] width 229 height 24
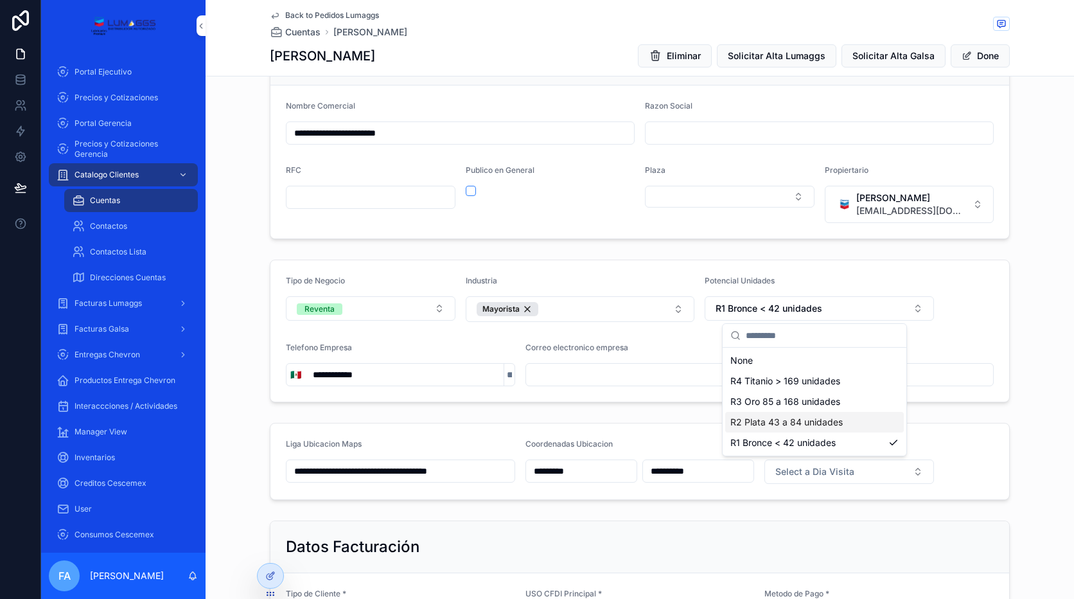
click at [766, 426] on span "R2 Plata 43 a 84 unidades" at bounding box center [787, 422] width 112 height 13
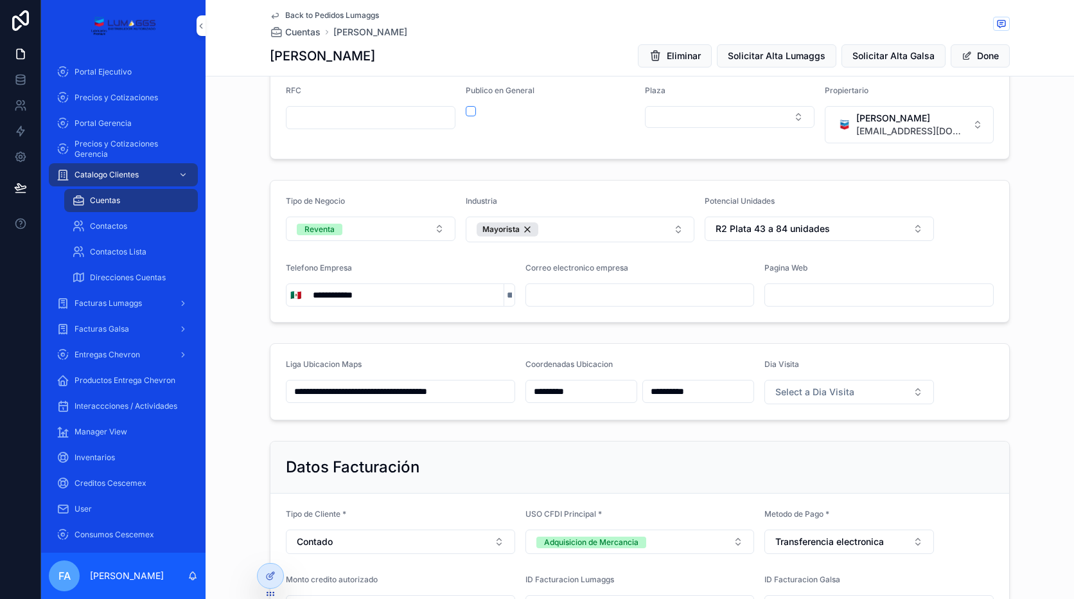
scroll to position [50, 0]
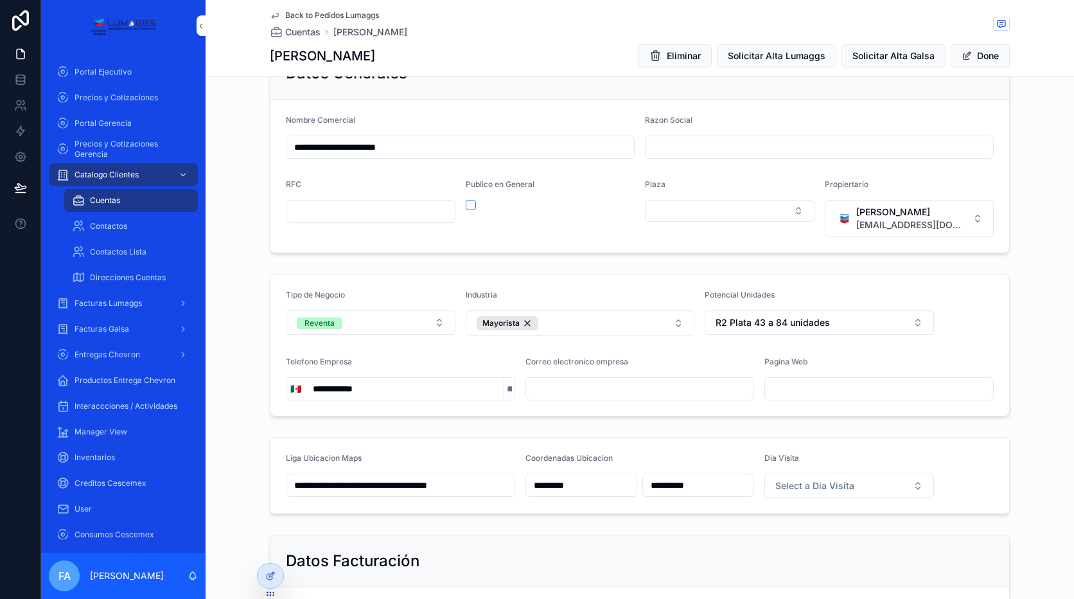
click at [322, 16] on span "Back to Pedidos Lumaggs" at bounding box center [332, 15] width 94 height 10
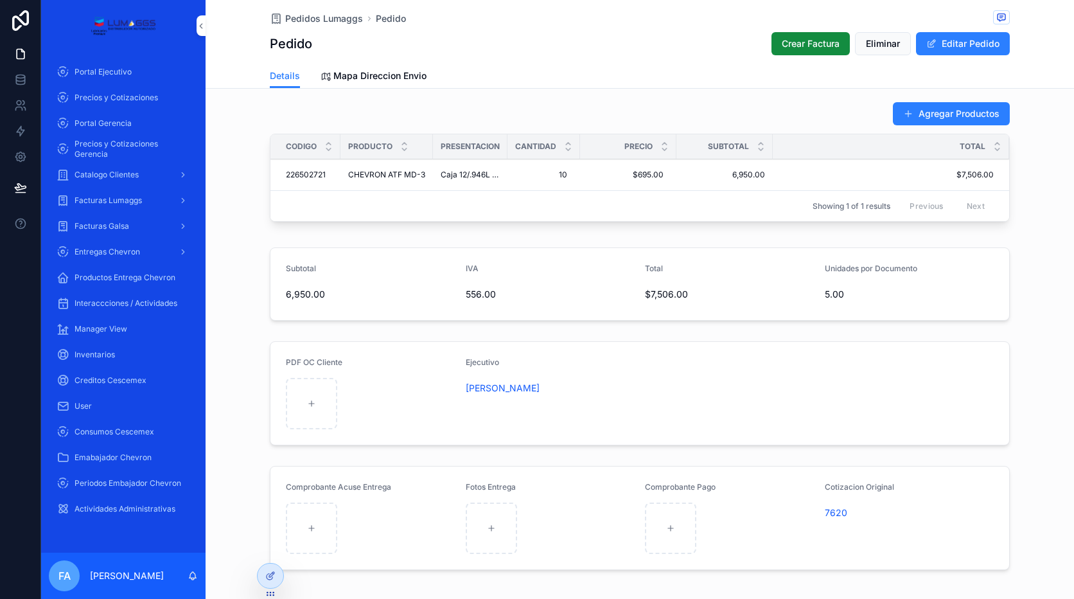
scroll to position [572, 0]
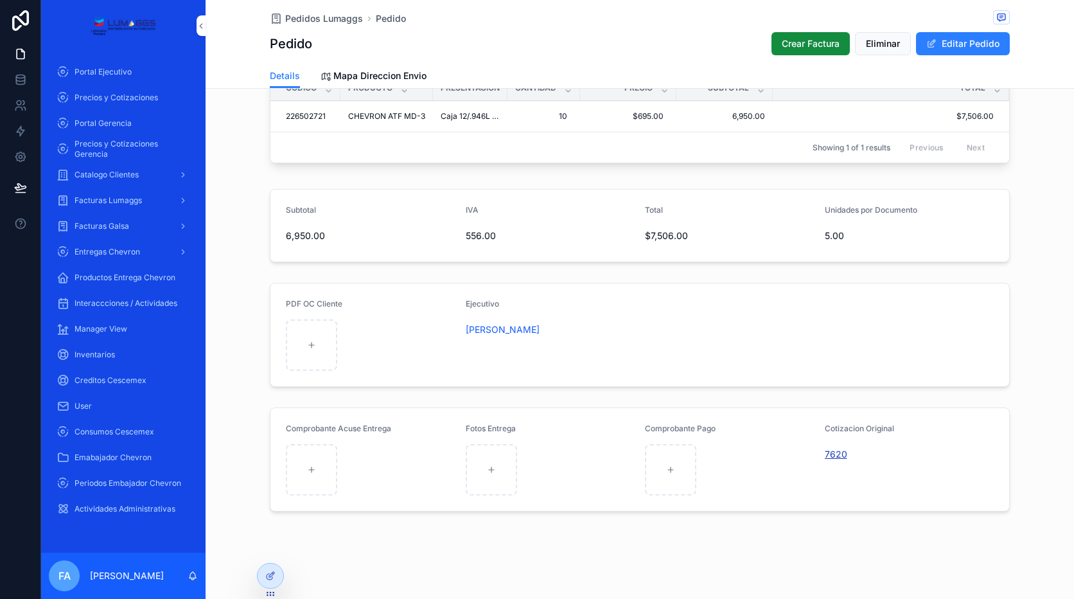
click at [837, 457] on span "7620" at bounding box center [836, 454] width 22 height 13
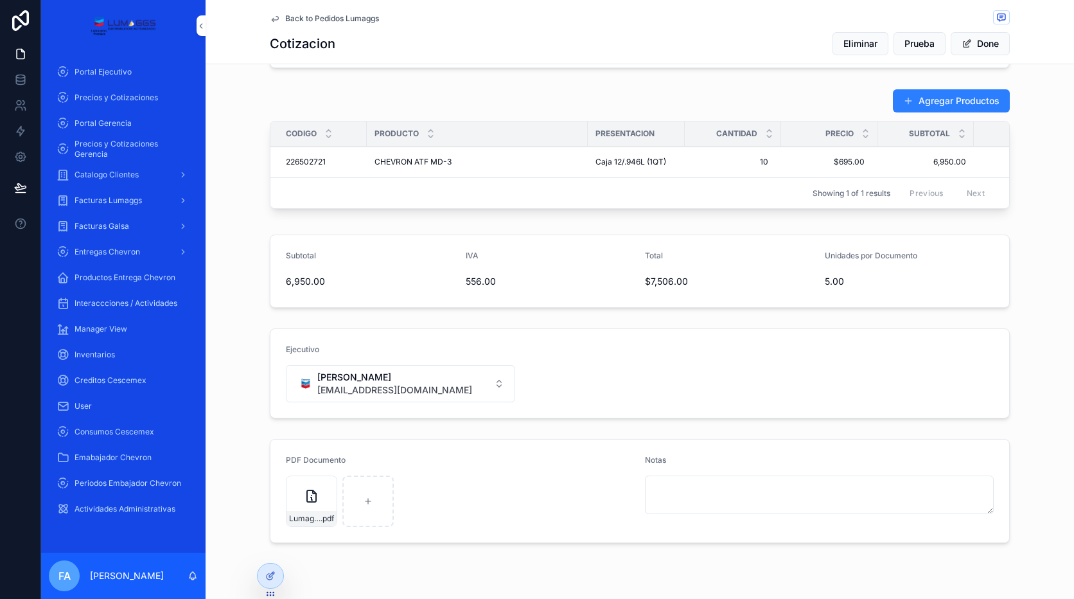
scroll to position [482, 0]
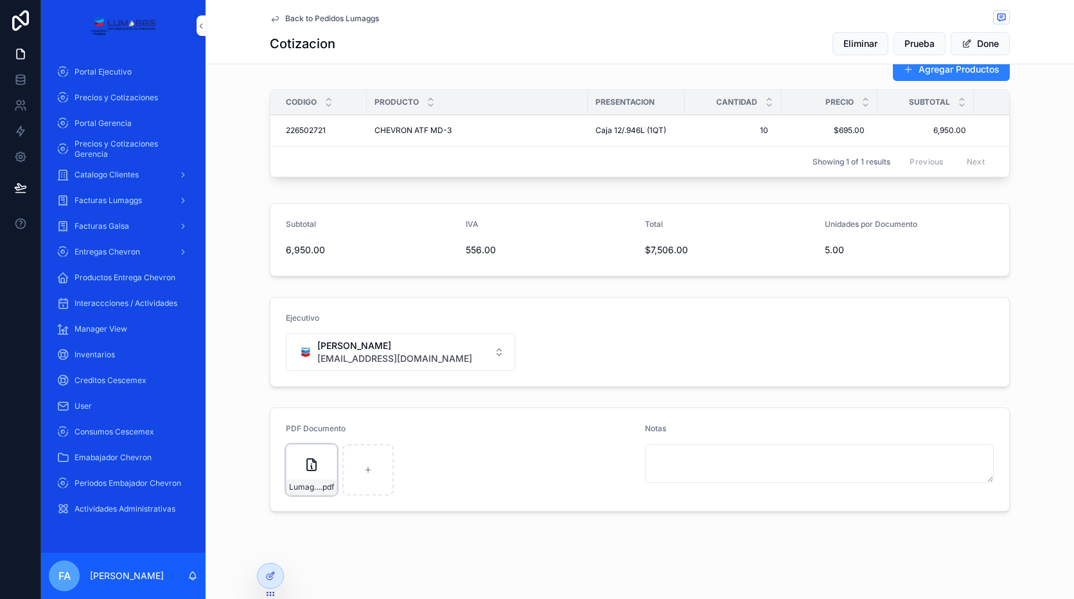
click at [0, 0] on icon "scrollable content" at bounding box center [0, 0] width 0 height 0
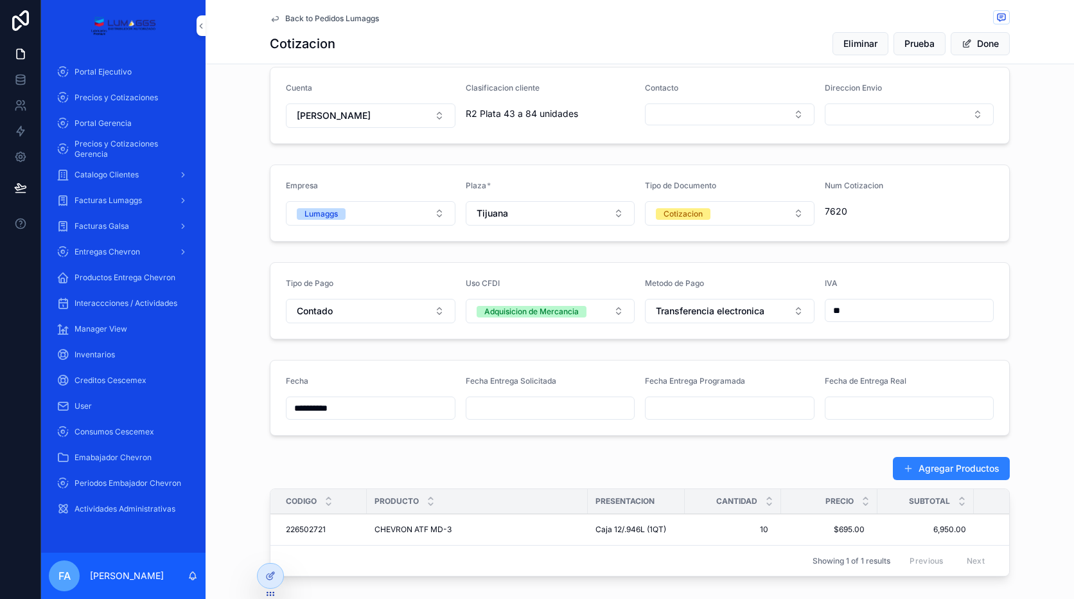
scroll to position [0, 0]
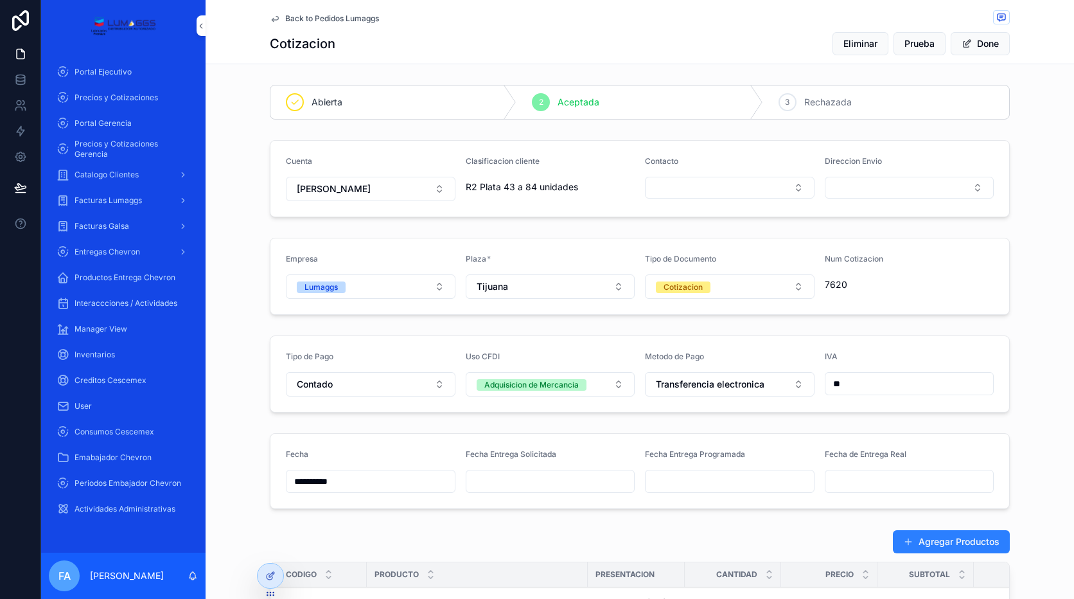
click at [507, 481] on input "scrollable content" at bounding box center [550, 481] width 168 height 18
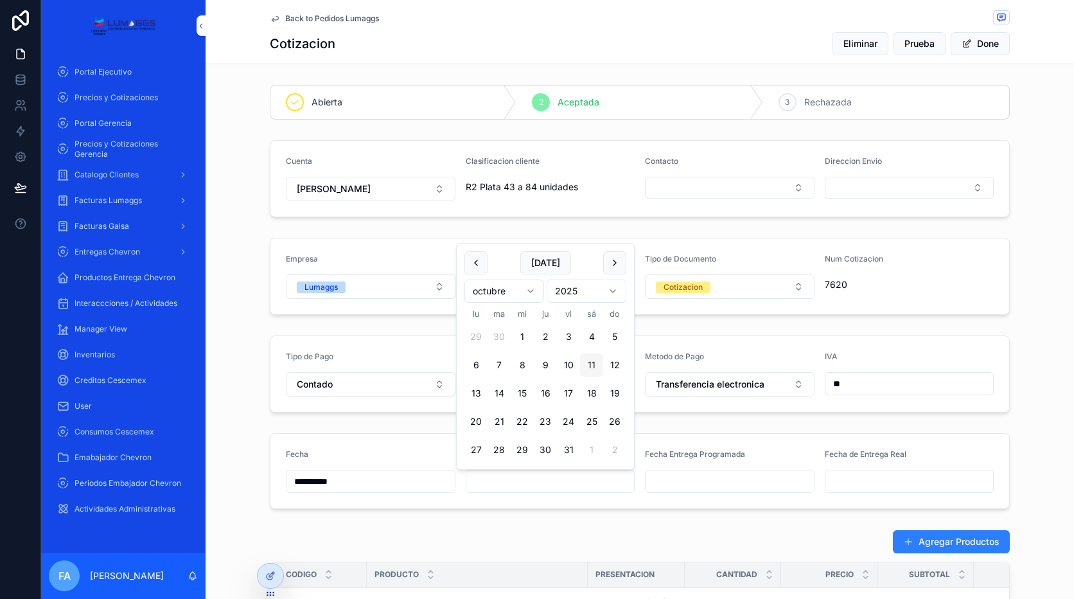
click at [592, 368] on button "11" at bounding box center [591, 364] width 23 height 23
type input "**********"
click at [643, 524] on div "Agregar Productos Codigo Producto Presentacion Cantidad Precio Subtotal Total 2…" at bounding box center [640, 592] width 869 height 136
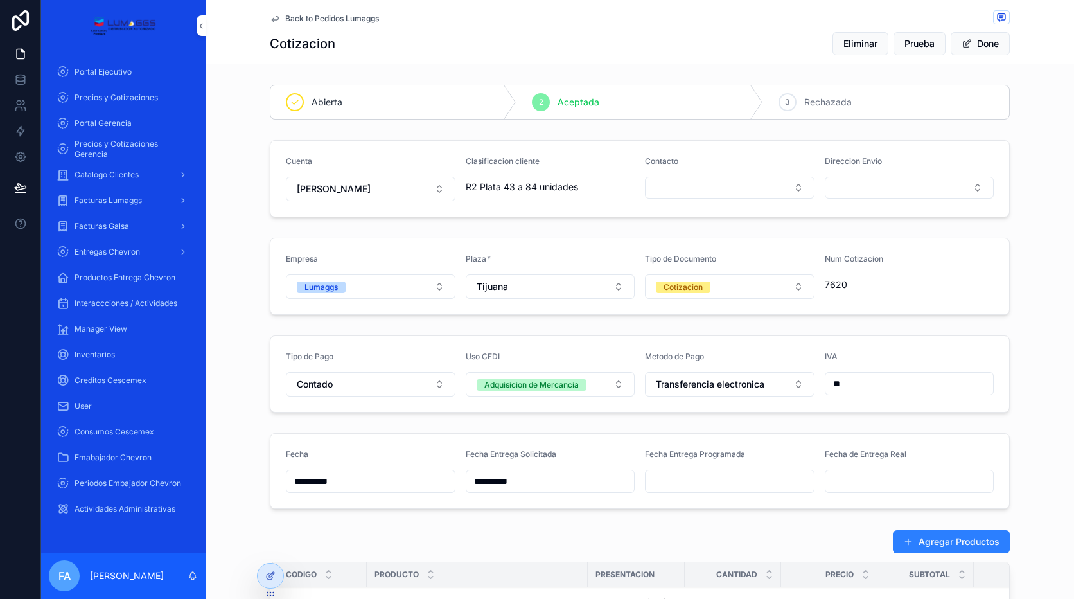
click at [661, 486] on input "scrollable content" at bounding box center [730, 481] width 168 height 18
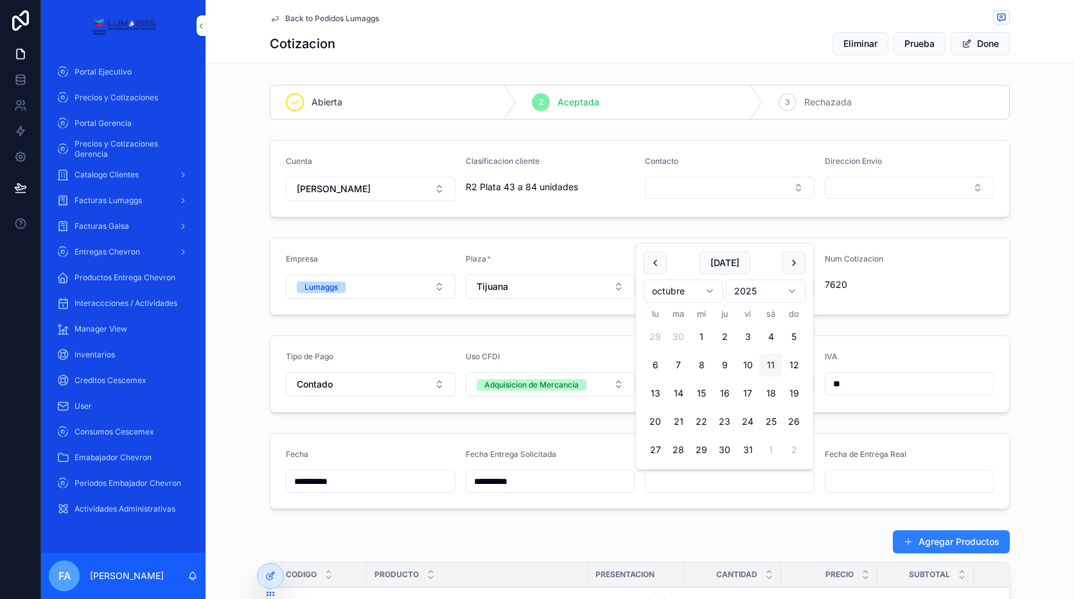
click at [773, 368] on button "11" at bounding box center [770, 364] width 23 height 23
type input "**********"
click at [1030, 402] on div "Tipo de Pago Contado Uso CFDI Adquisicion de Mercancia Metodo de Pago Transfere…" at bounding box center [640, 373] width 869 height 87
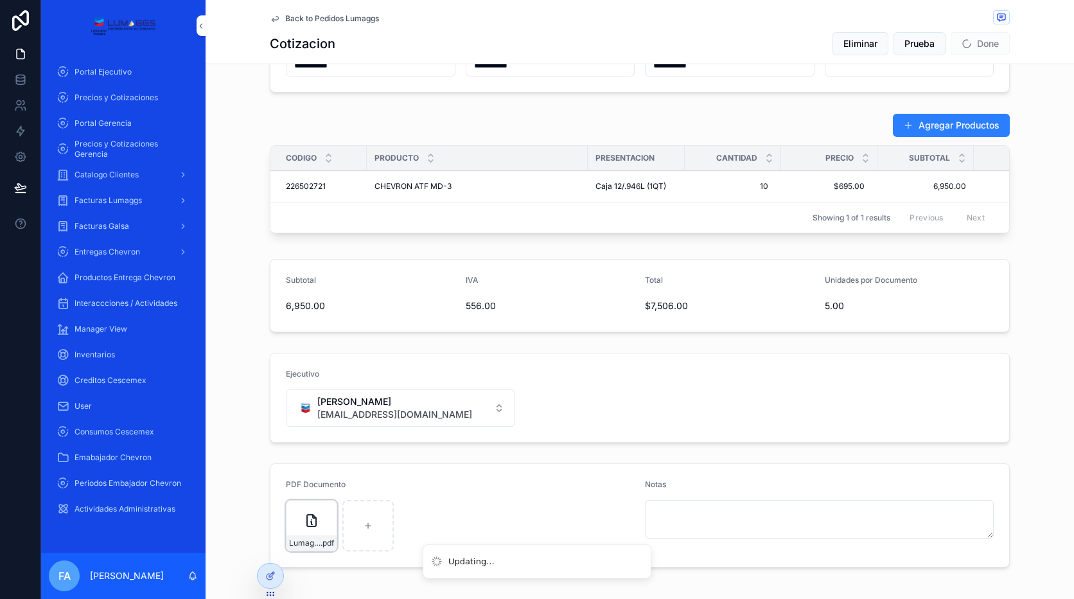
scroll to position [450, 0]
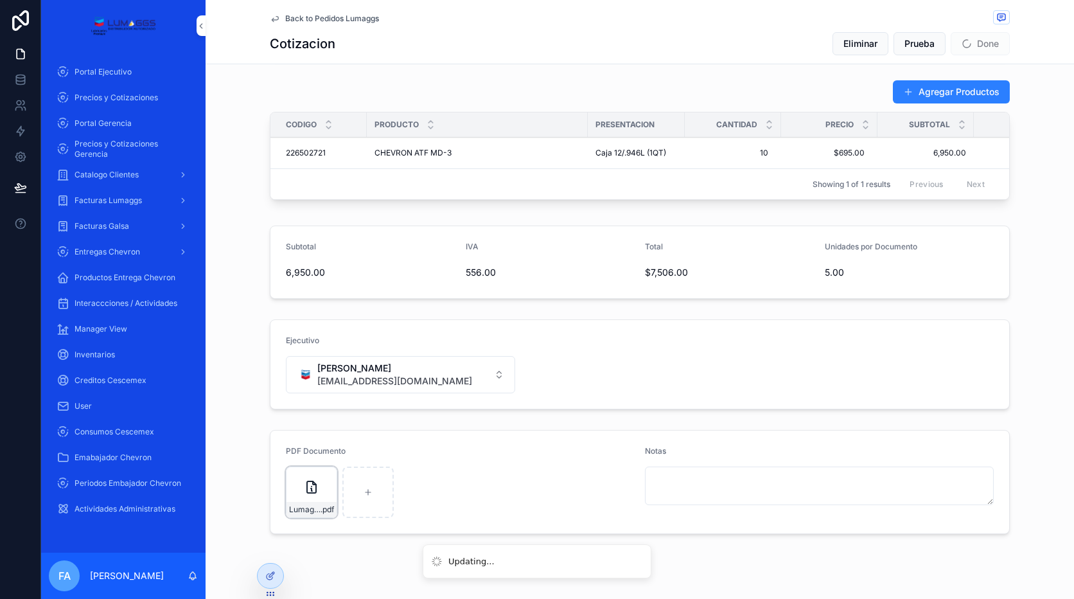
click at [1025, 430] on div "**********" at bounding box center [640, 84] width 869 height 909
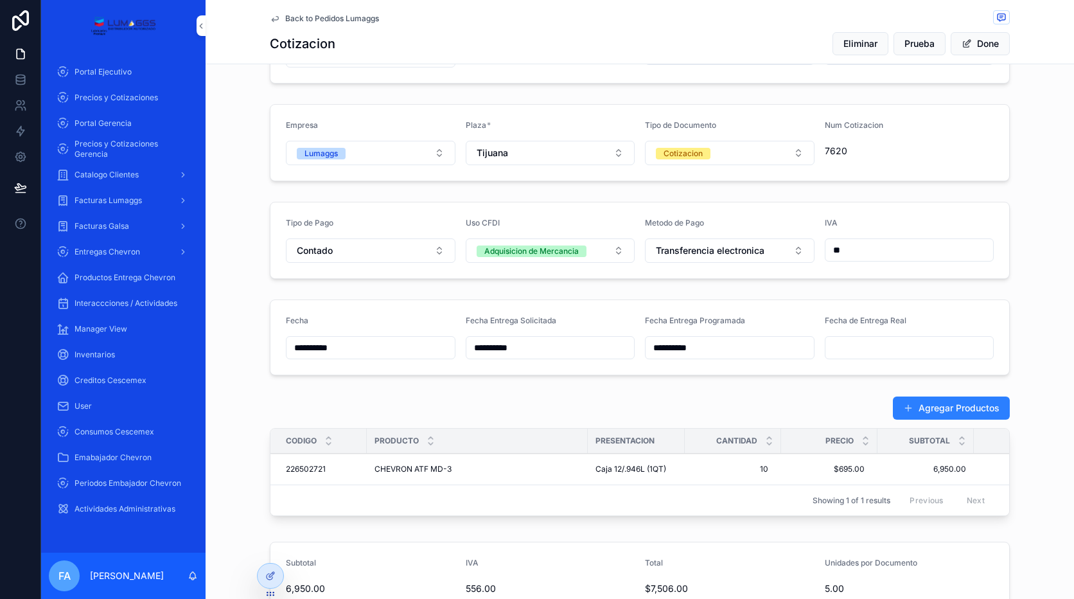
scroll to position [0, 0]
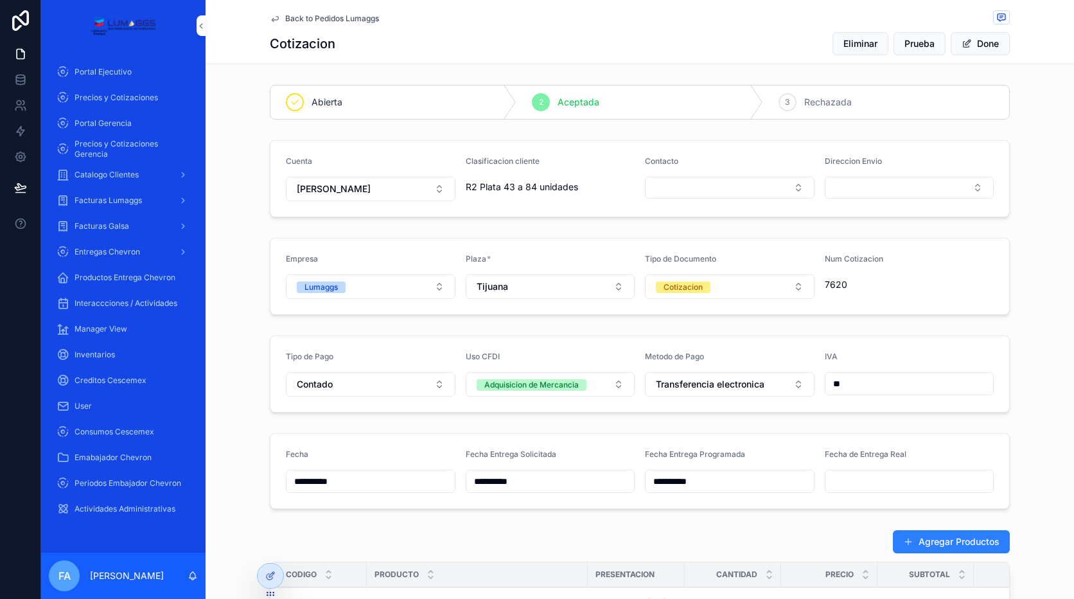
click at [476, 229] on div "**********" at bounding box center [640, 534] width 869 height 909
drag, startPoint x: 460, startPoint y: 191, endPoint x: 580, endPoint y: 189, distance: 120.2
click at [580, 189] on form "Cuenta [PERSON_NAME] Clasificacion cliente R2 Plata 43 a 84 unidades Contacto D…" at bounding box center [639, 179] width 739 height 76
copy span "R2 Plata 43 a 84 unidades"
click at [512, 222] on div "**********" at bounding box center [640, 534] width 869 height 909
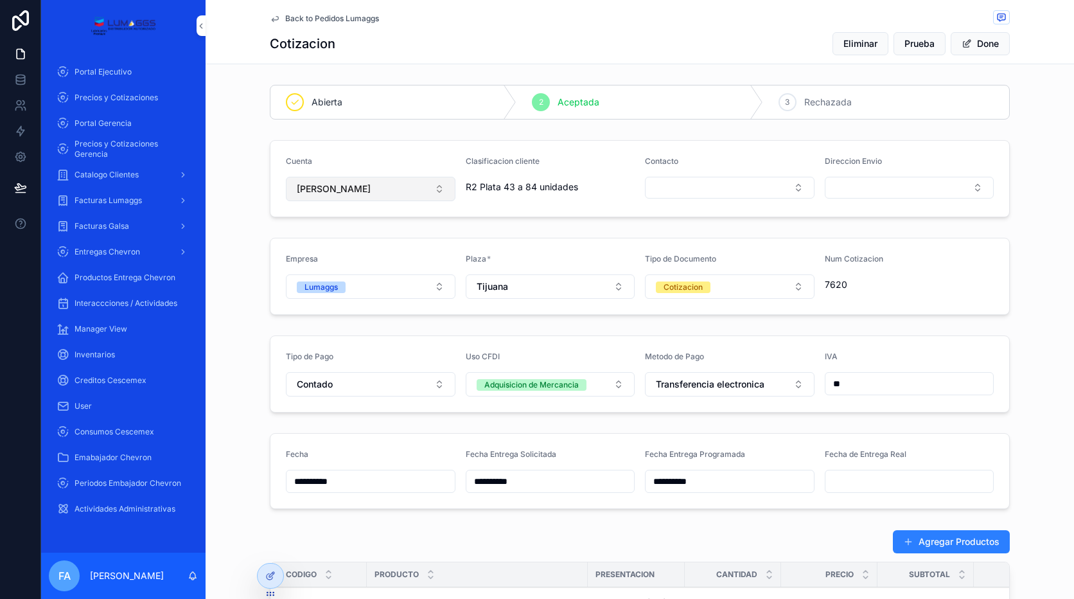
click at [371, 191] on span "[PERSON_NAME]" at bounding box center [334, 188] width 74 height 13
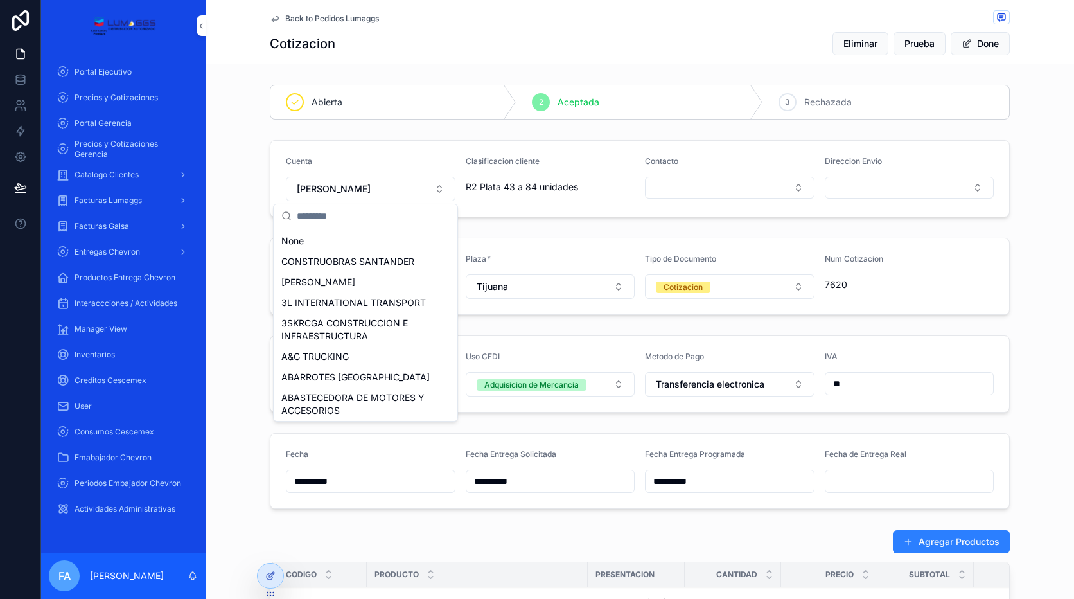
click at [546, 240] on form "Empresa Lumaggs Plaza * Tijuana Tipo de Documento Cotizacion Num Cotizacion 7620" at bounding box center [639, 276] width 739 height 76
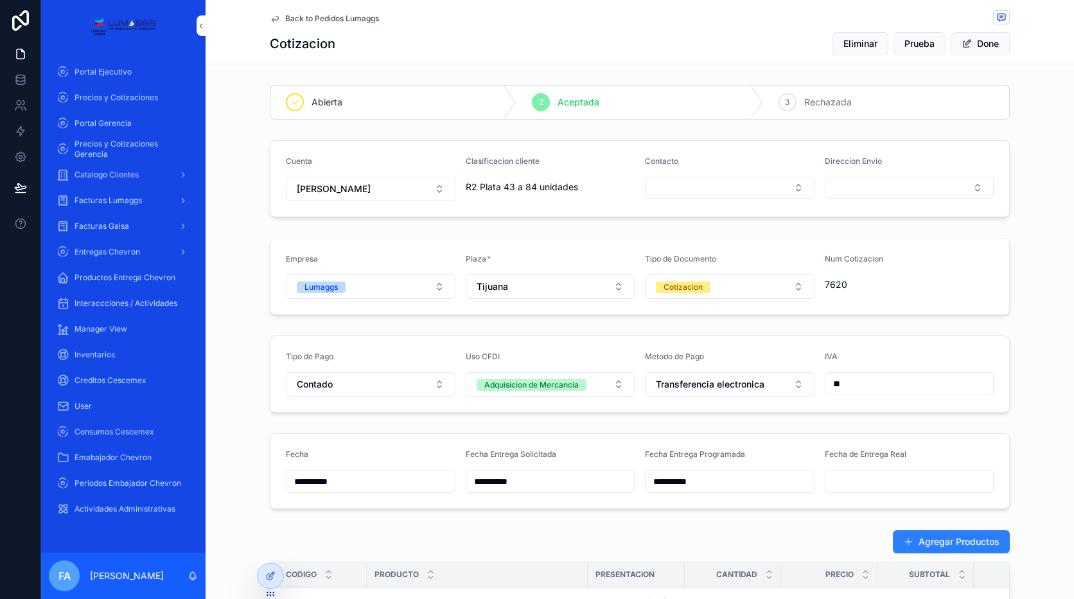
click at [351, 19] on span "Back to Pedidos Lumaggs" at bounding box center [332, 18] width 94 height 10
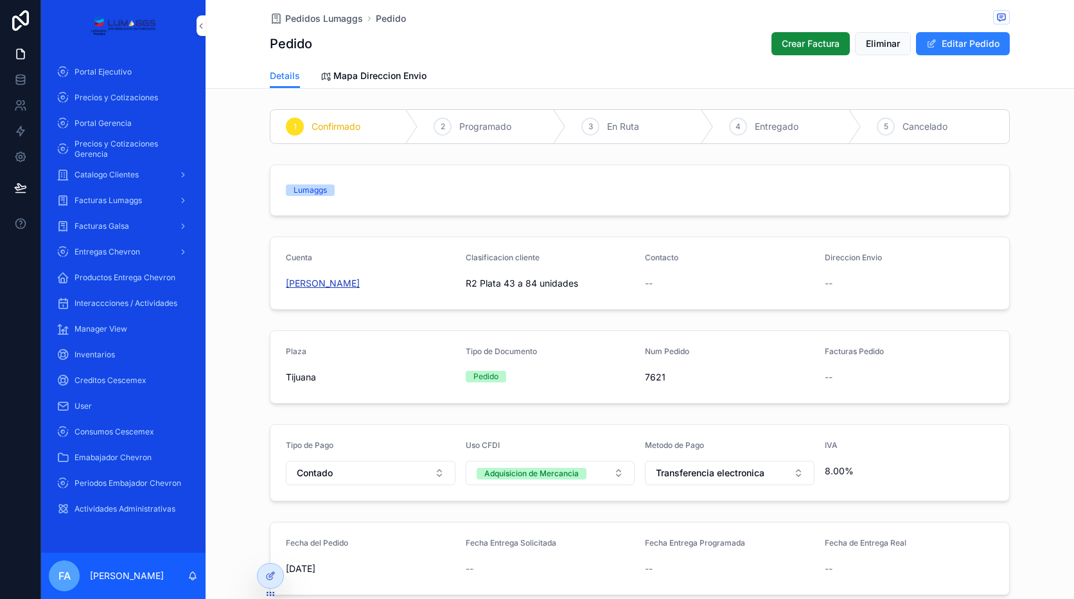
click at [359, 288] on span "[PERSON_NAME]" at bounding box center [323, 283] width 74 height 13
